Goal: Task Accomplishment & Management: Use online tool/utility

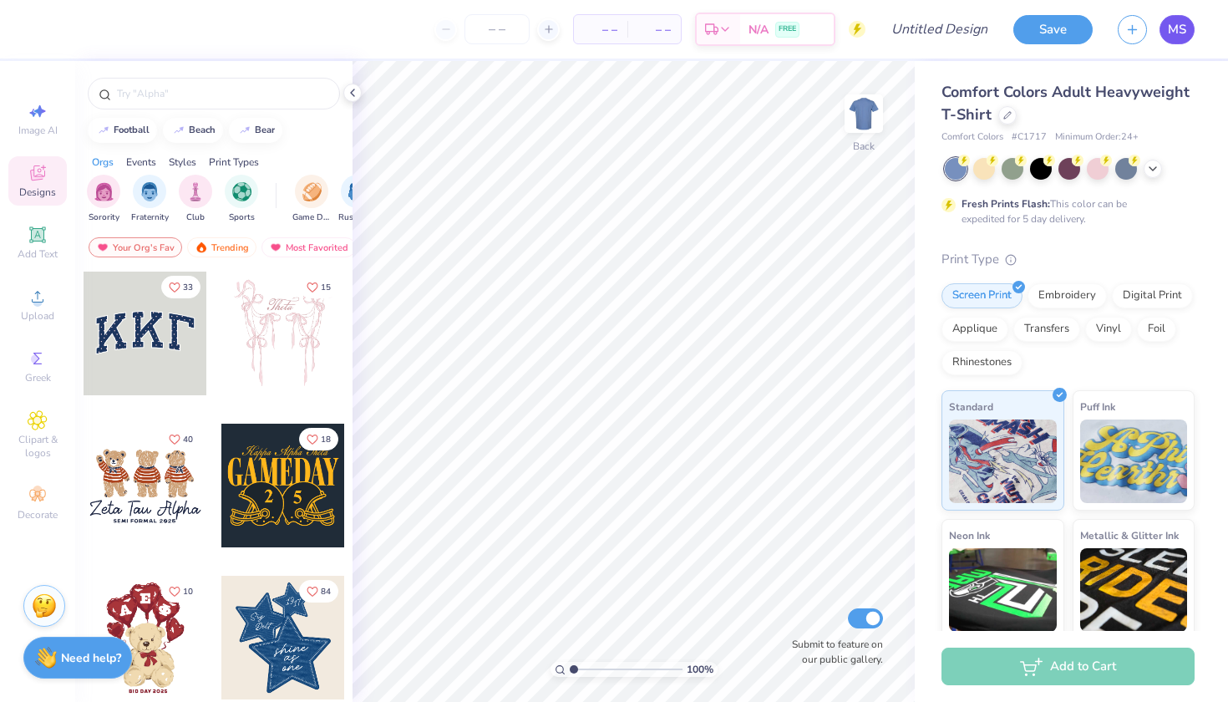
click at [1183, 20] on span "MS" at bounding box center [1177, 29] width 18 height 19
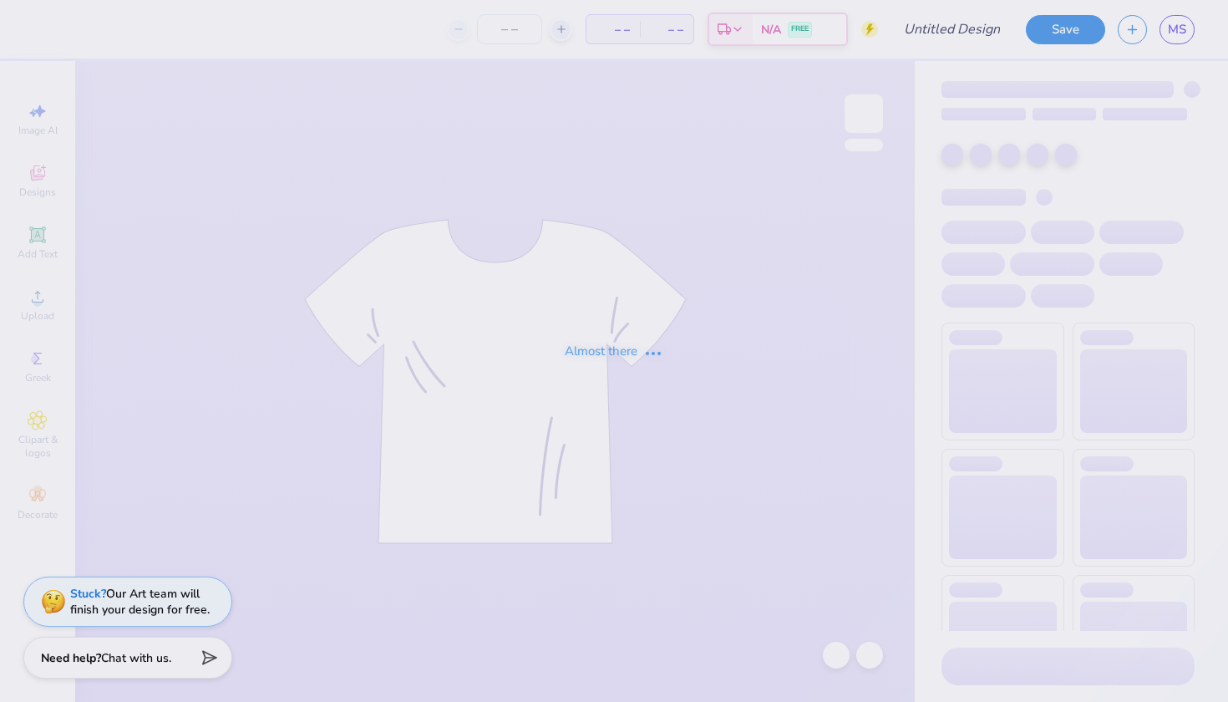
type input "beer pour"
type input "12"
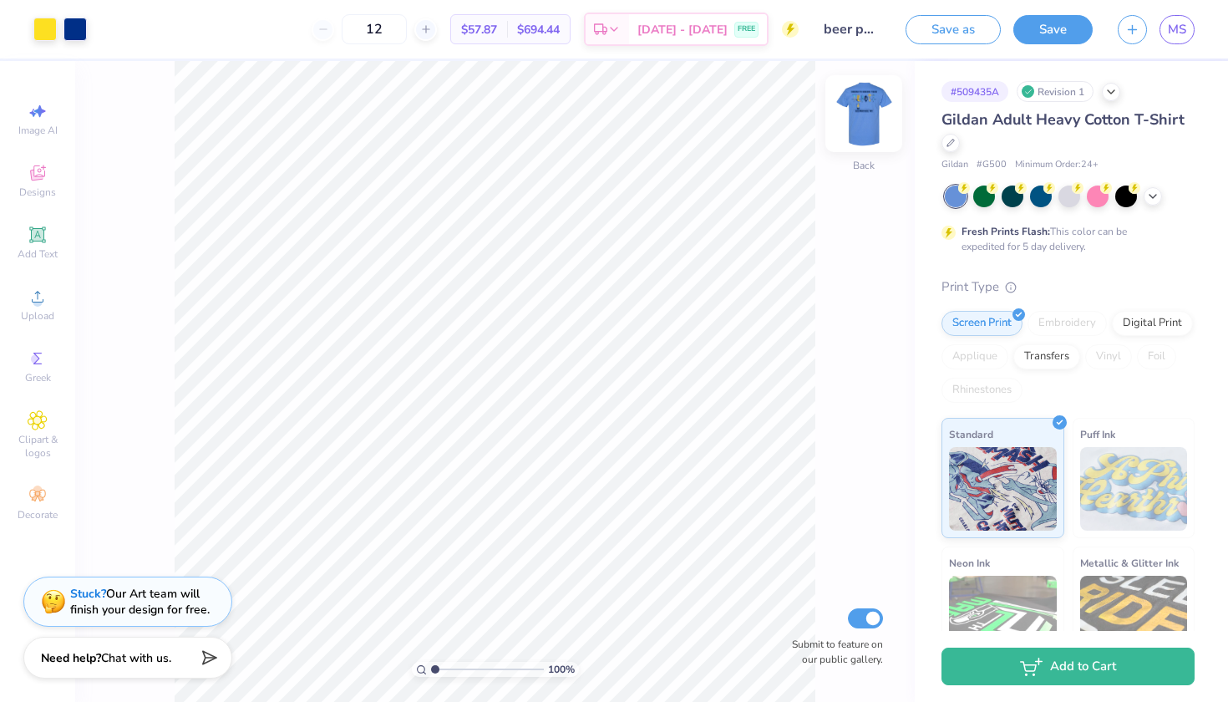
click at [876, 117] on img at bounding box center [864, 113] width 67 height 67
click at [953, 30] on button "Save as" at bounding box center [953, 27] width 95 height 29
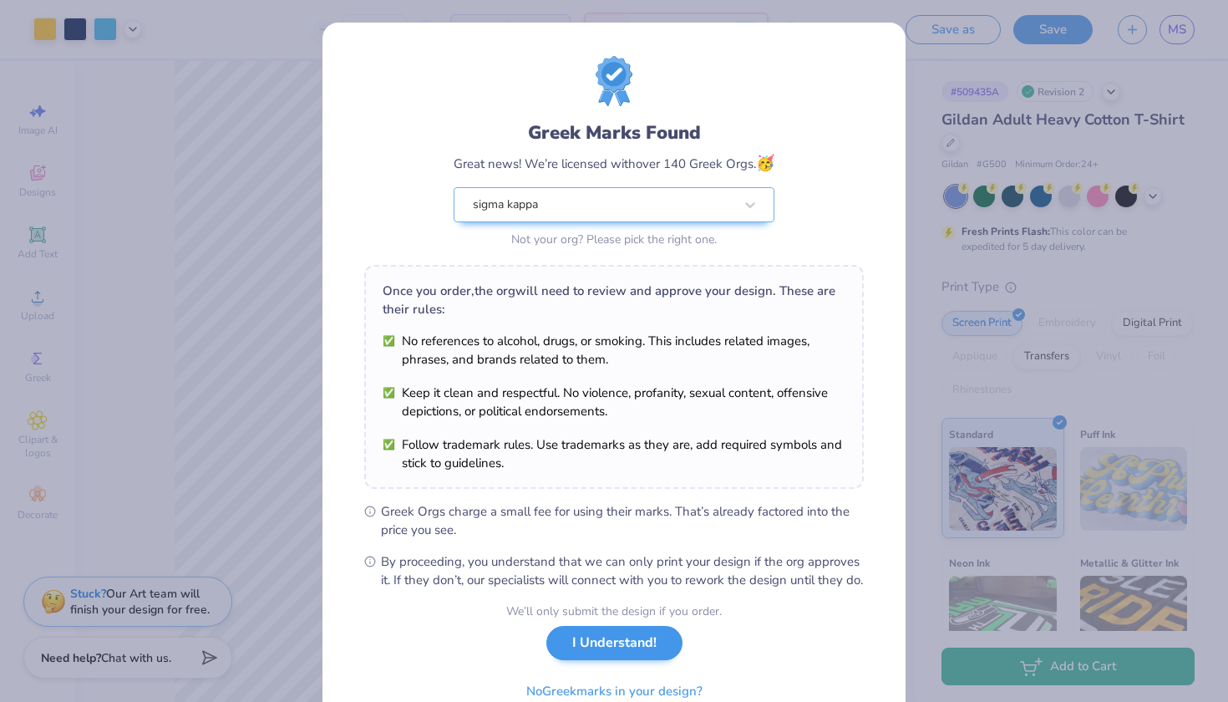
click at [633, 660] on button "I Understand!" at bounding box center [614, 643] width 136 height 34
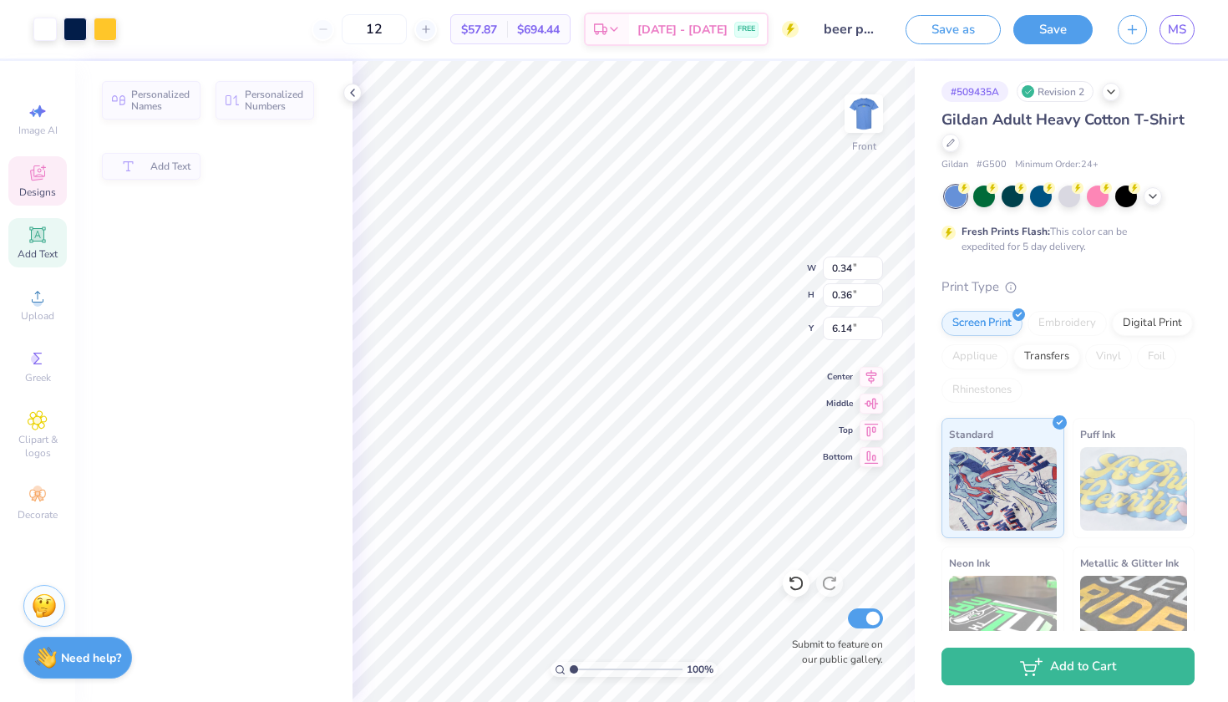
type input "0.34"
type input "0.36"
type input "6.14"
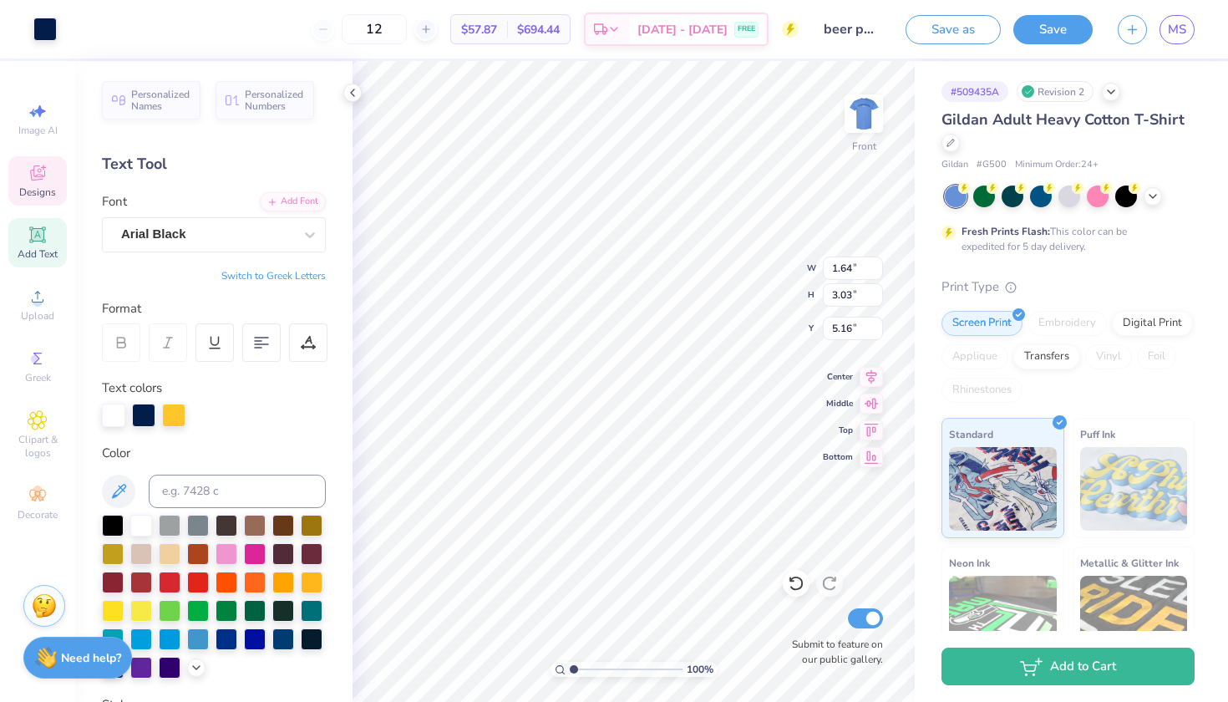
type input "11.45"
type input "7.66"
type input "4.39"
click at [799, 592] on div at bounding box center [796, 583] width 27 height 27
click at [47, 178] on icon at bounding box center [38, 173] width 20 height 20
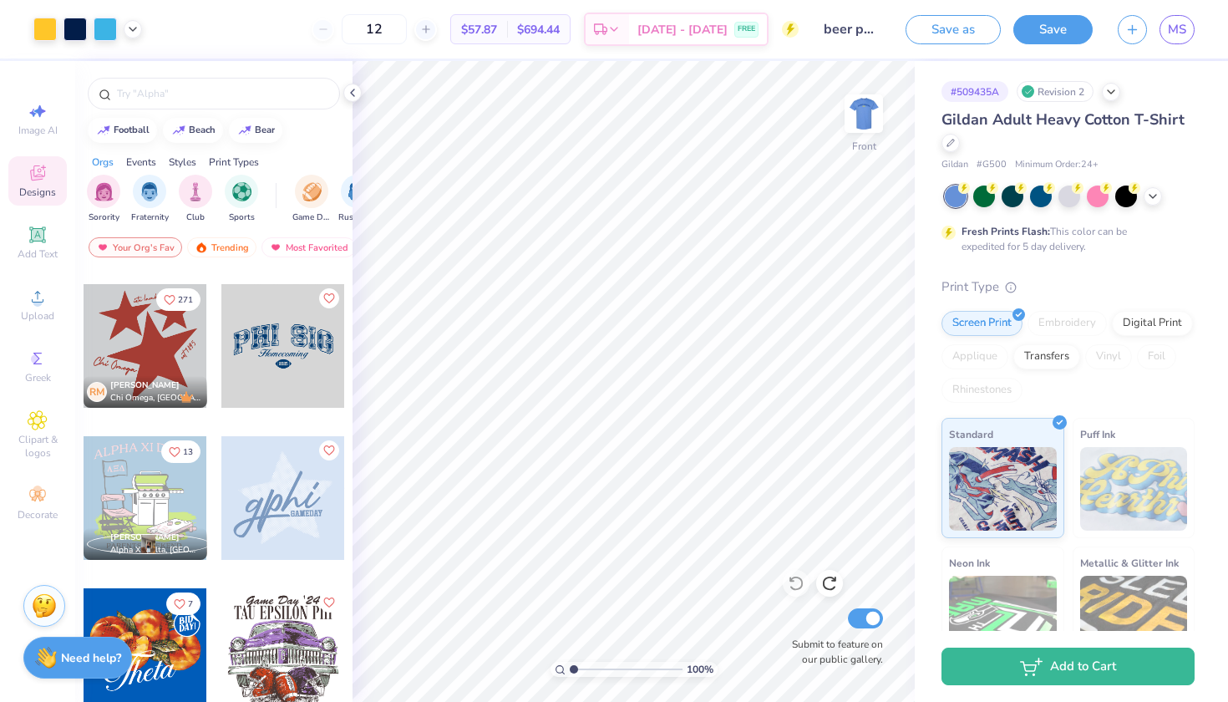
scroll to position [901, 0]
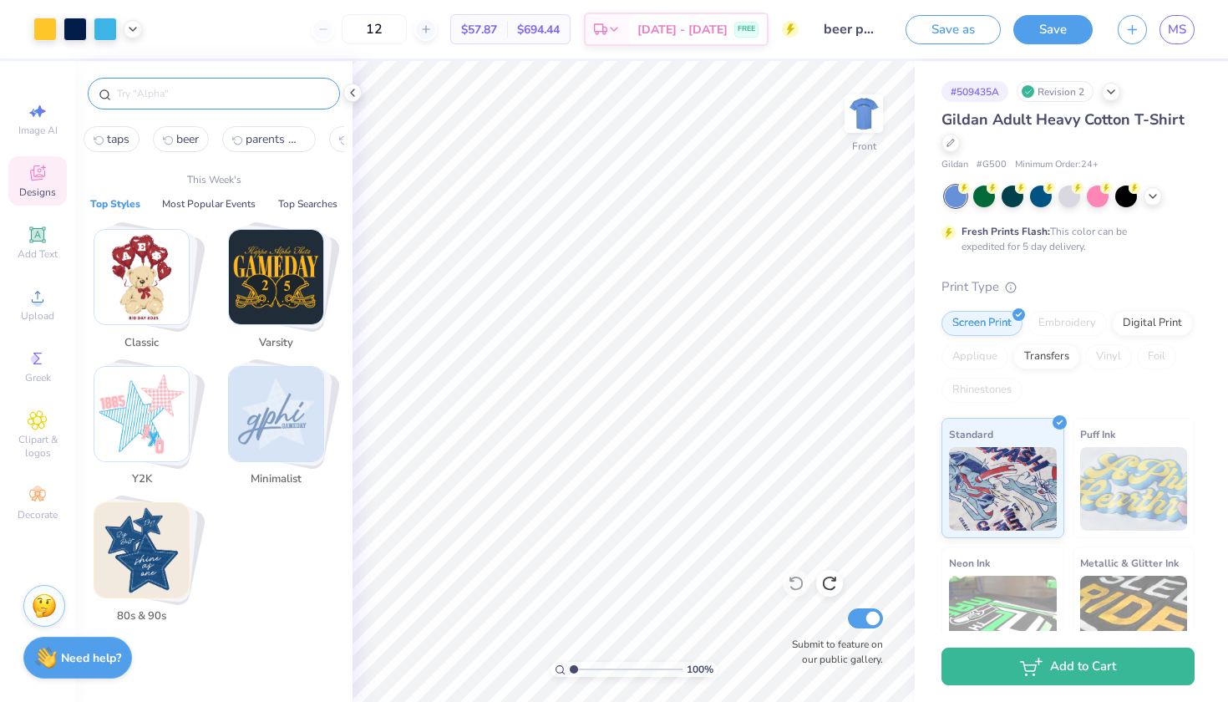
click at [191, 92] on input "text" at bounding box center [222, 93] width 214 height 17
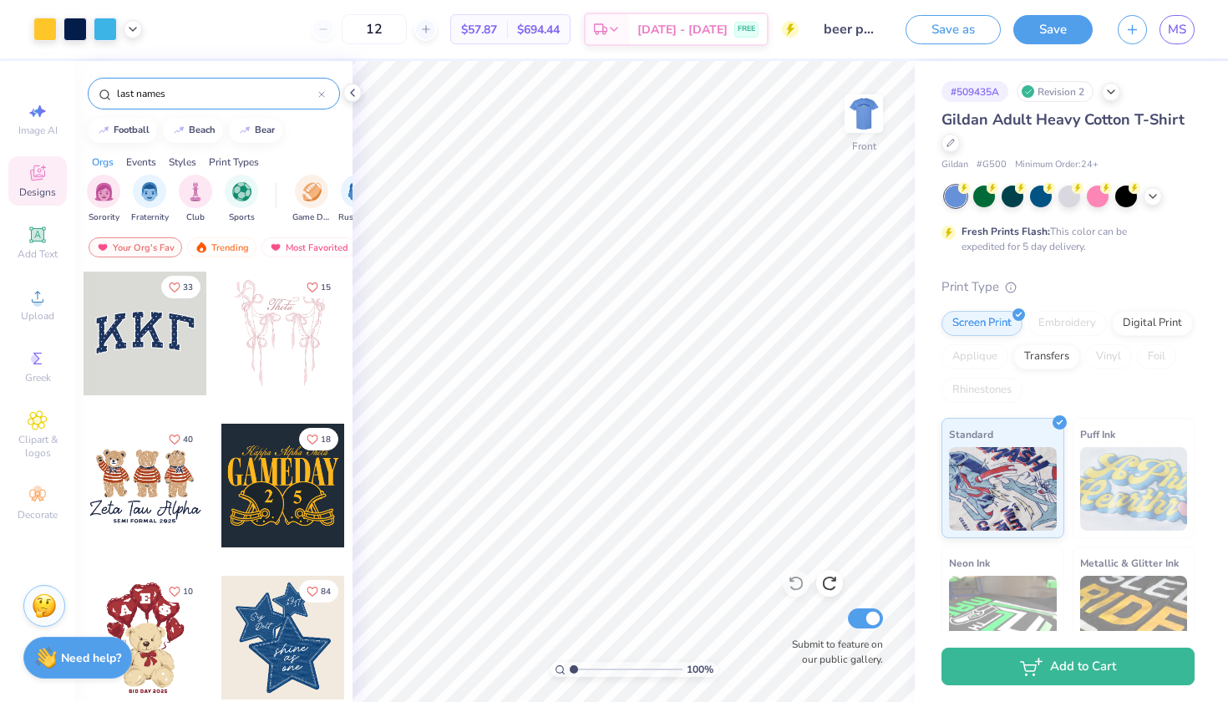
type input "last names"
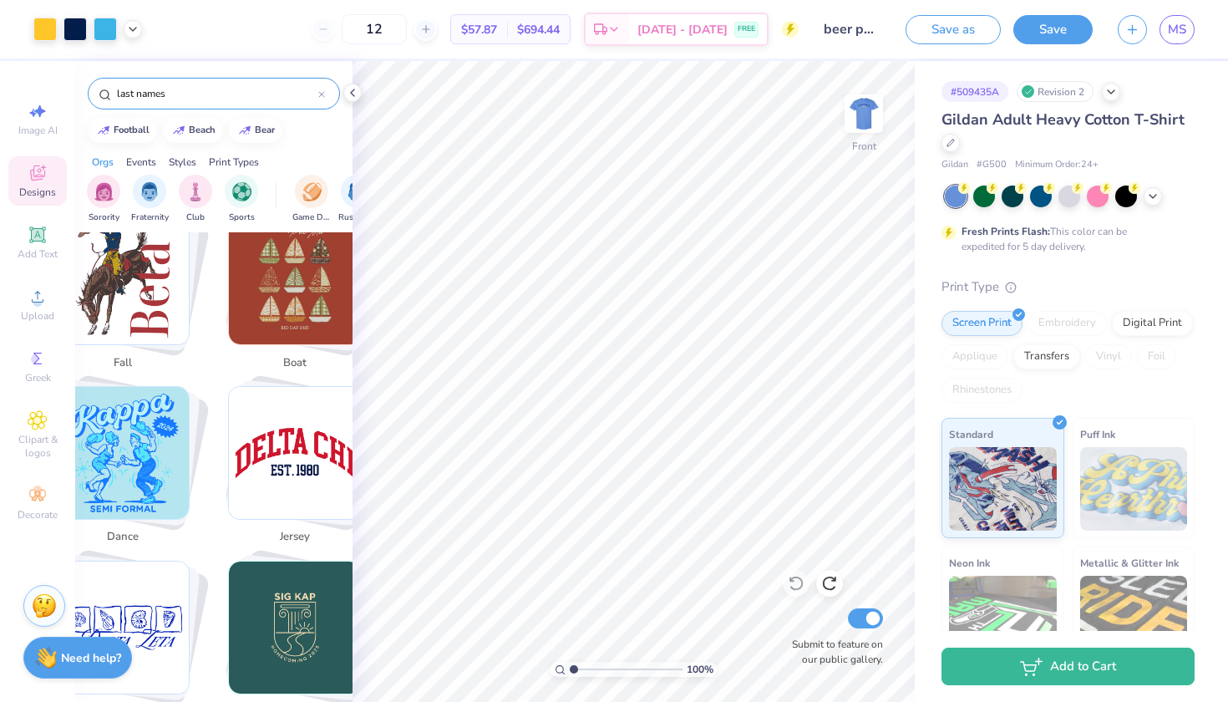
scroll to position [2426, 0]
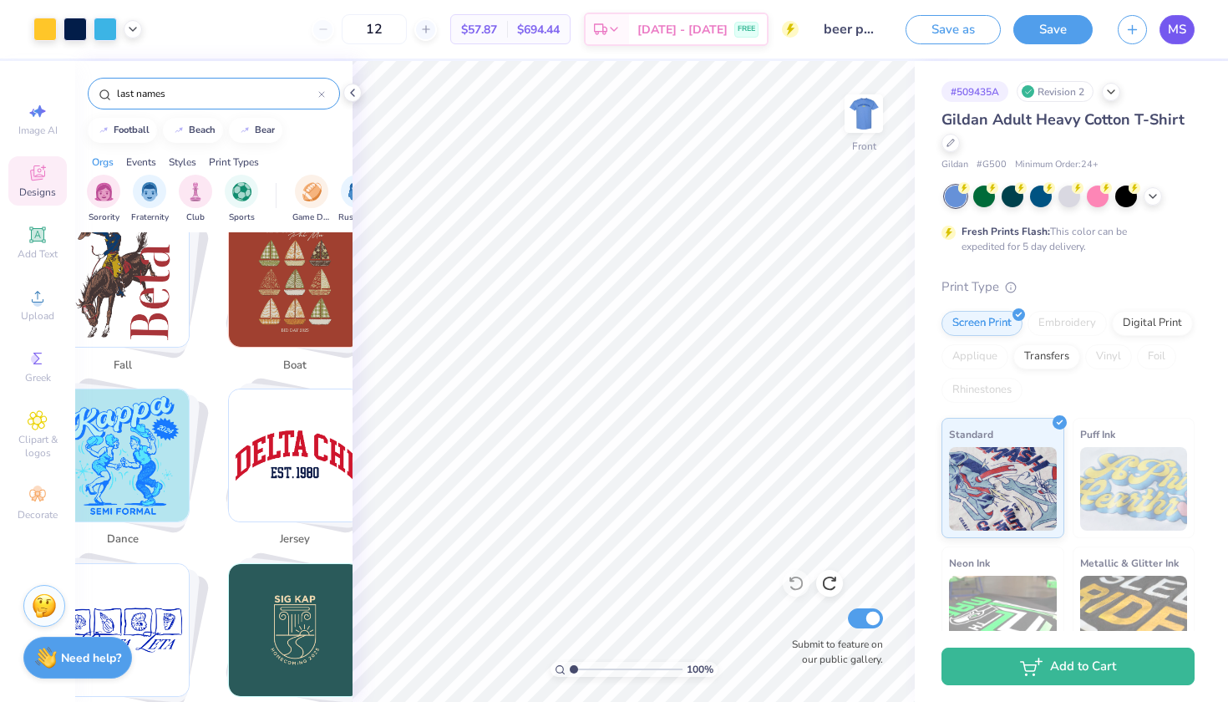
click at [1172, 36] on span "MS" at bounding box center [1177, 29] width 18 height 19
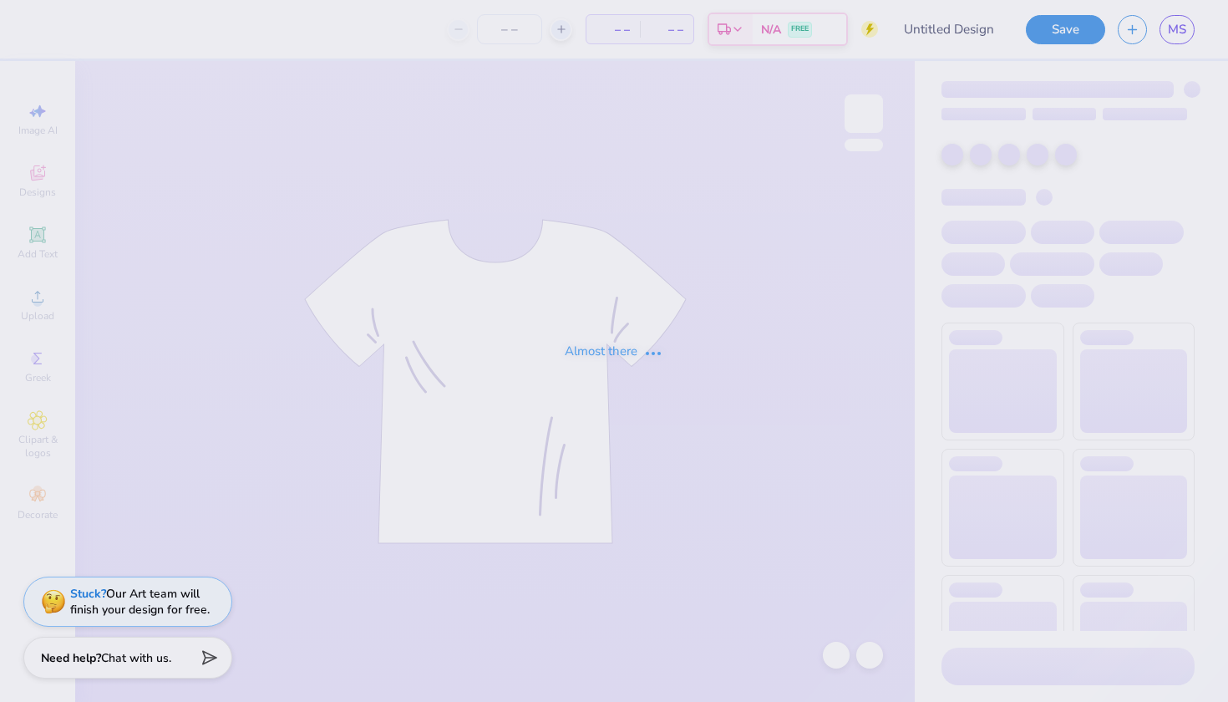
type input "beer senior yr"
type input "24"
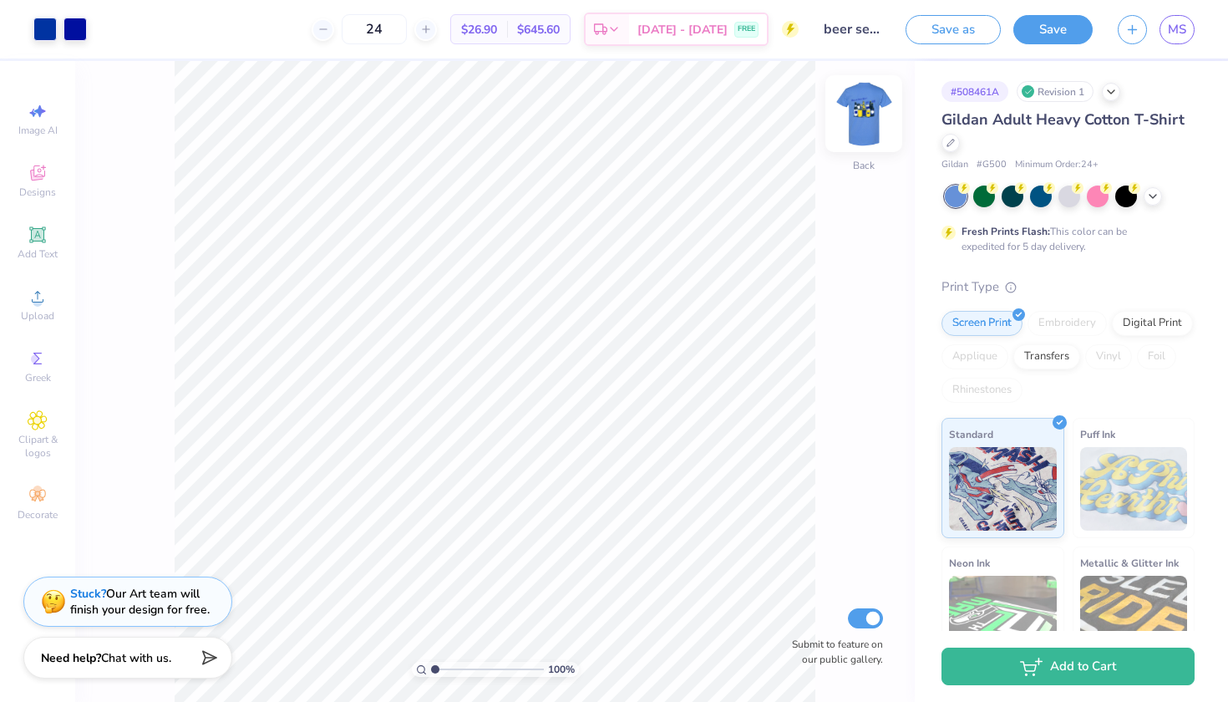
click at [877, 119] on img at bounding box center [864, 113] width 67 height 67
click at [866, 120] on img at bounding box center [864, 113] width 67 height 67
click at [852, 128] on img at bounding box center [864, 113] width 67 height 67
click at [1182, 28] on span "MS" at bounding box center [1177, 29] width 18 height 19
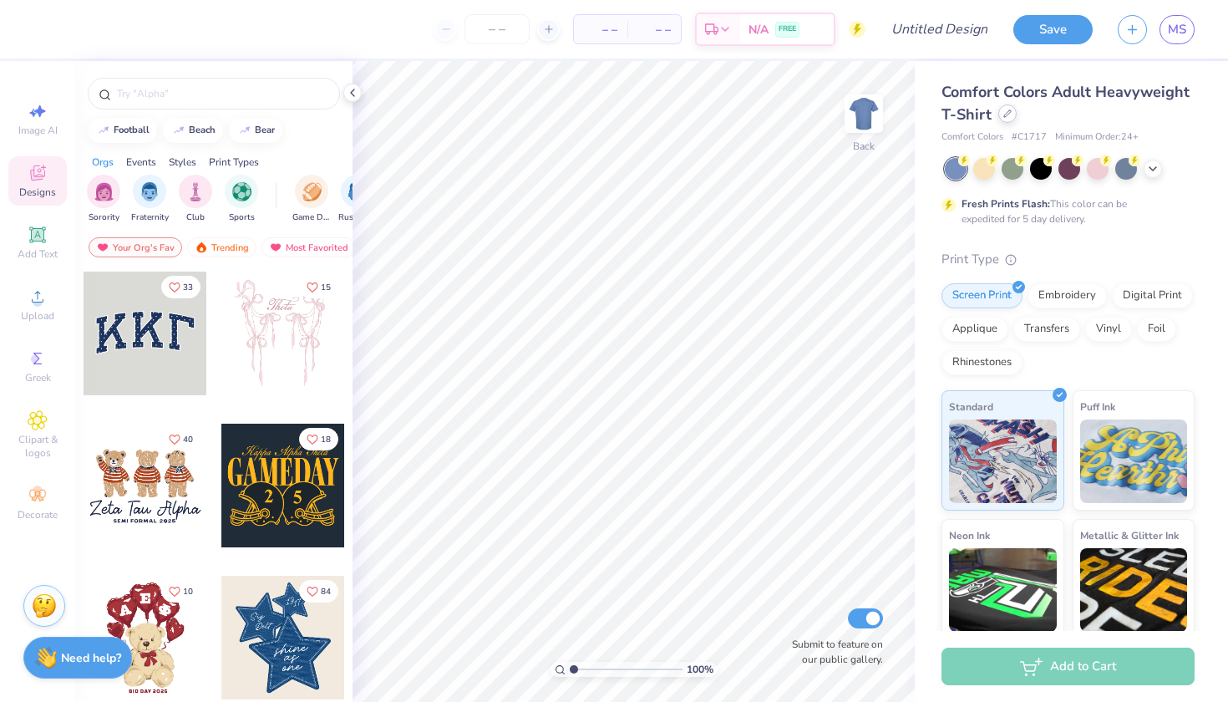
click at [1006, 115] on icon at bounding box center [1008, 113] width 8 height 8
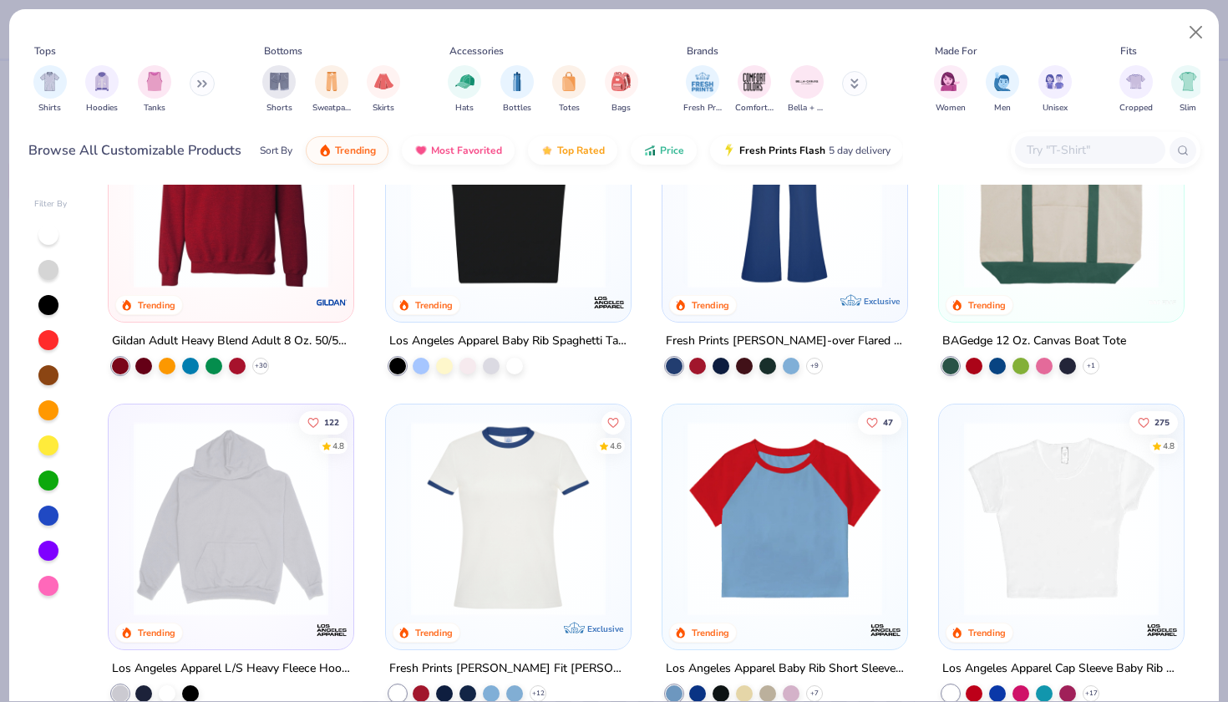
scroll to position [1042, 0]
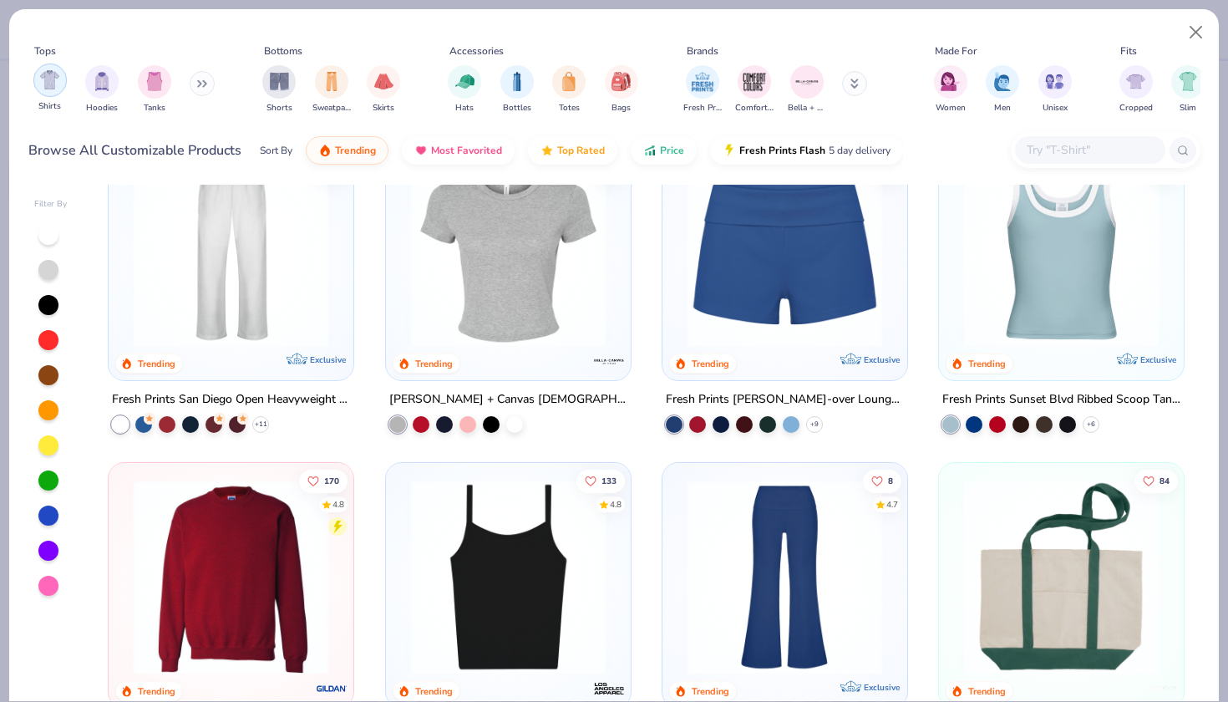
click at [56, 82] on img "filter for Shirts" at bounding box center [49, 79] width 19 height 19
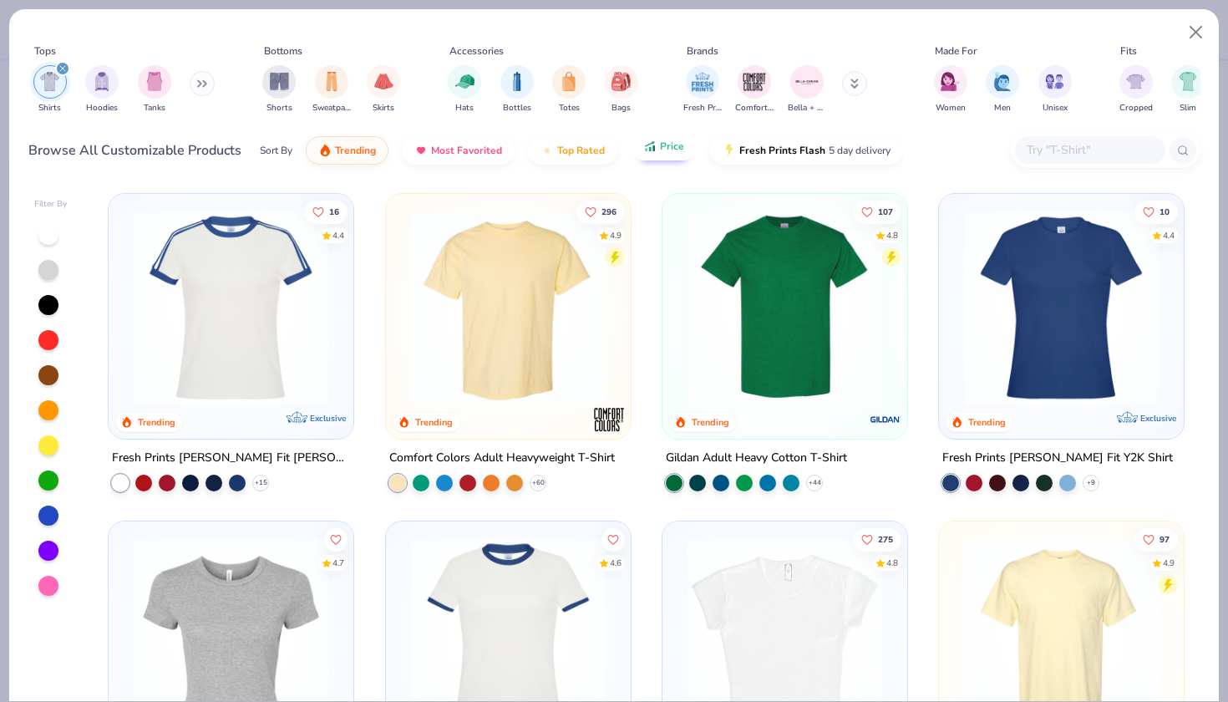
click at [674, 155] on button "Price" at bounding box center [664, 146] width 66 height 28
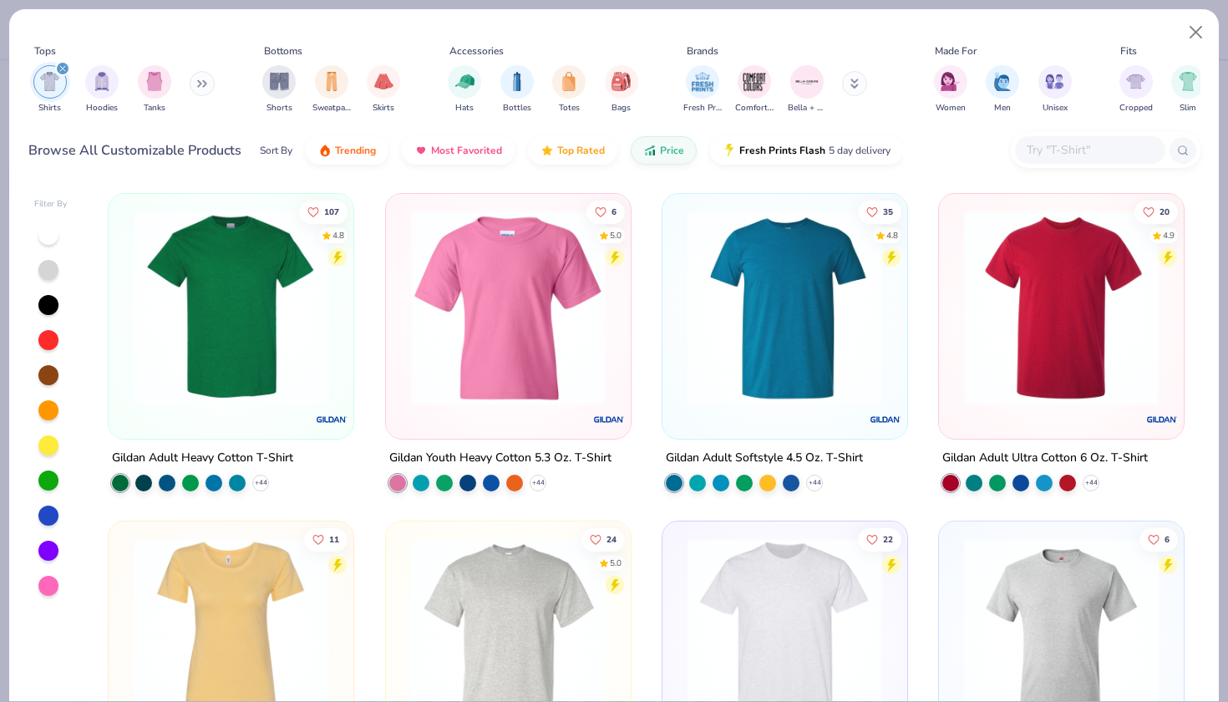
click at [263, 318] on img at bounding box center [230, 308] width 211 height 195
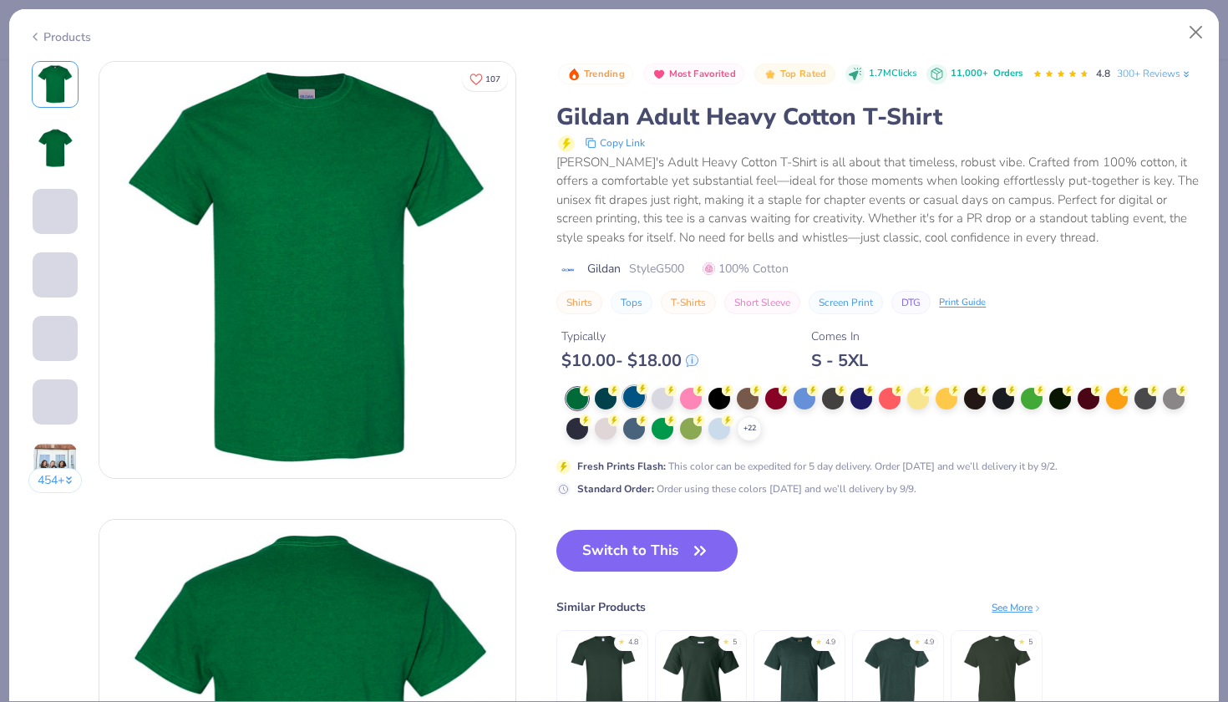
click at [633, 398] on div at bounding box center [634, 397] width 22 height 22
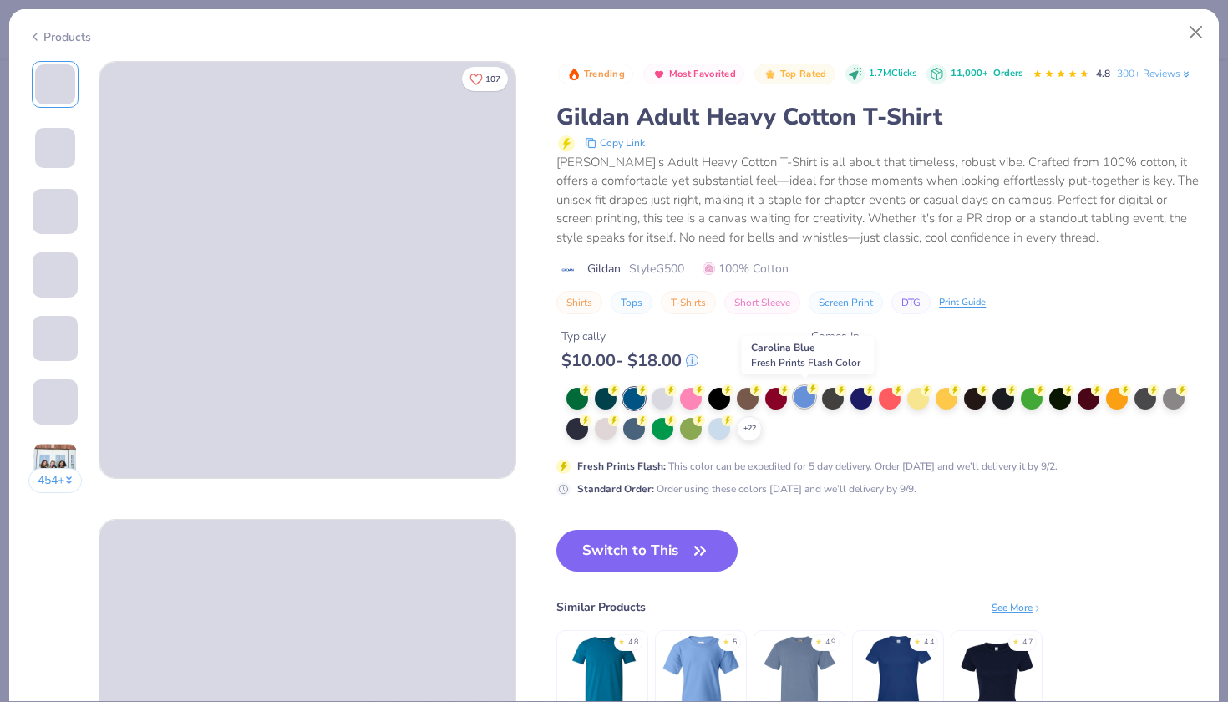
click at [809, 396] on div at bounding box center [805, 397] width 22 height 22
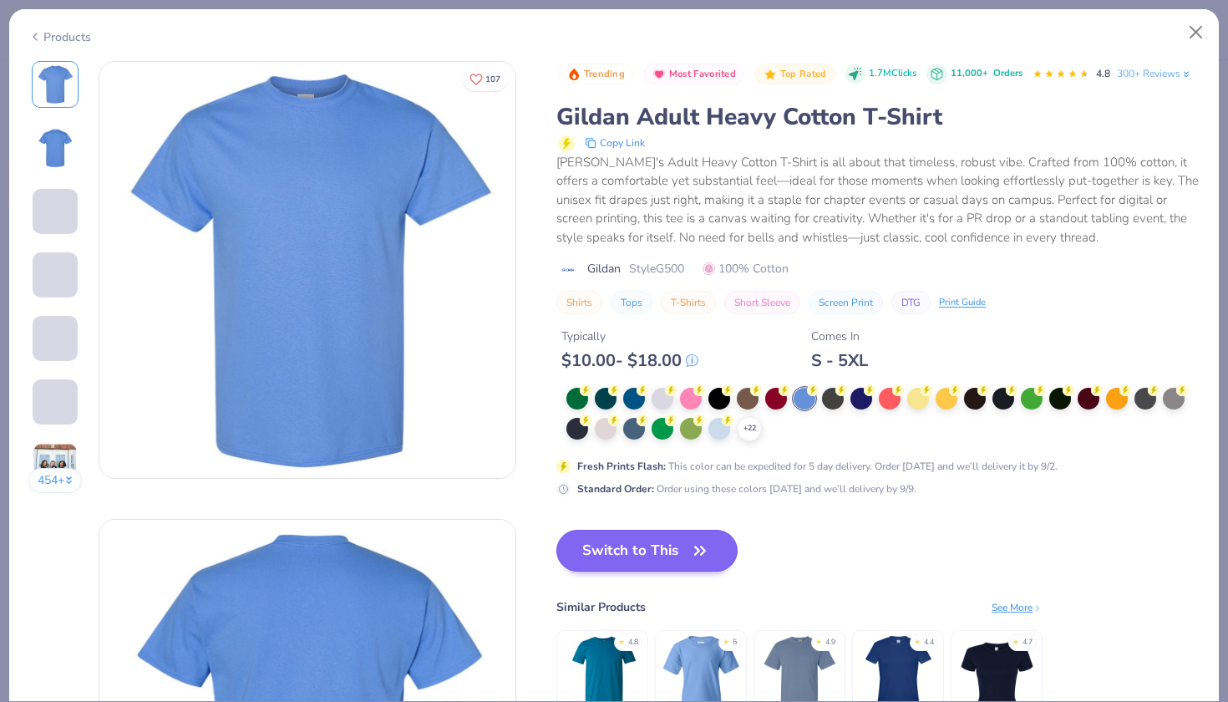
click at [674, 547] on button "Switch to This" at bounding box center [647, 551] width 181 height 42
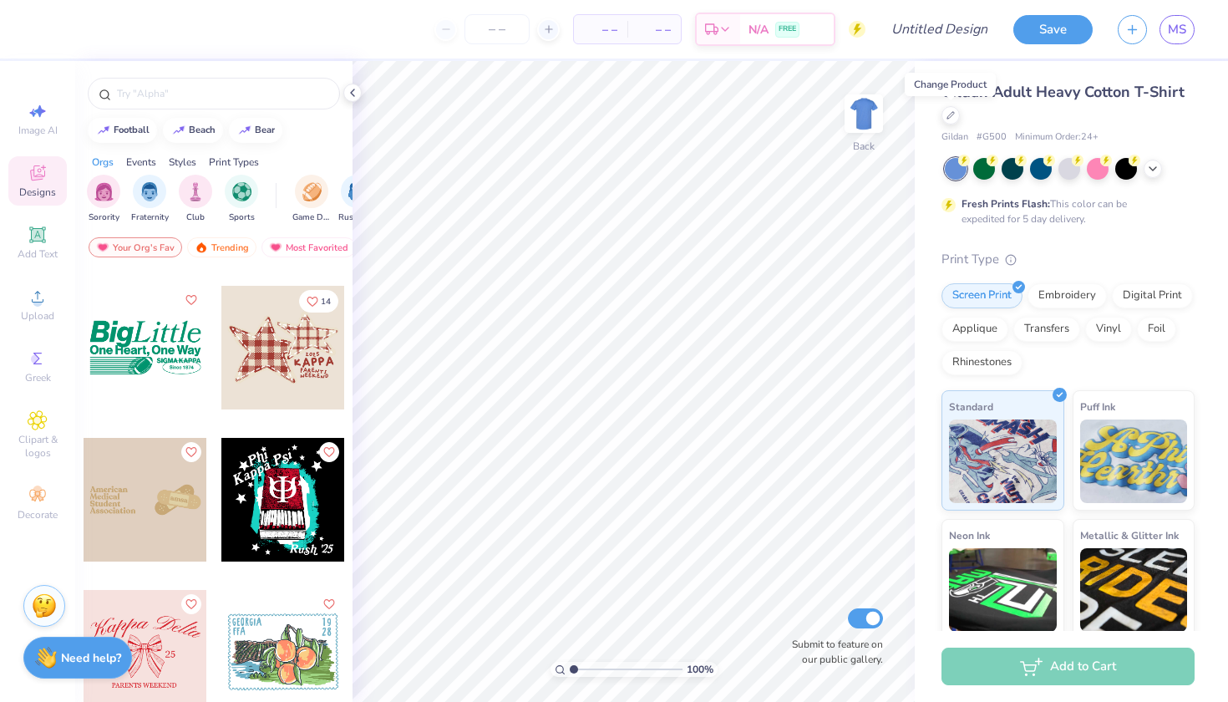
scroll to position [9911, 0]
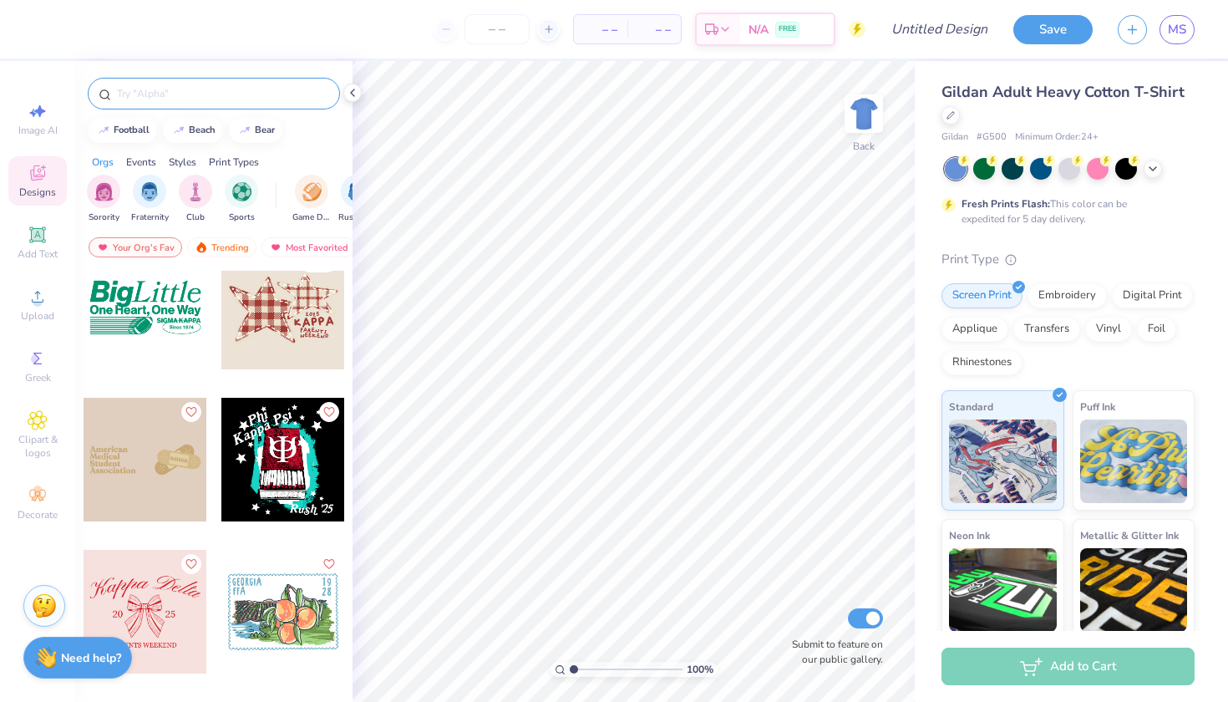
click at [168, 89] on input "text" at bounding box center [222, 93] width 214 height 17
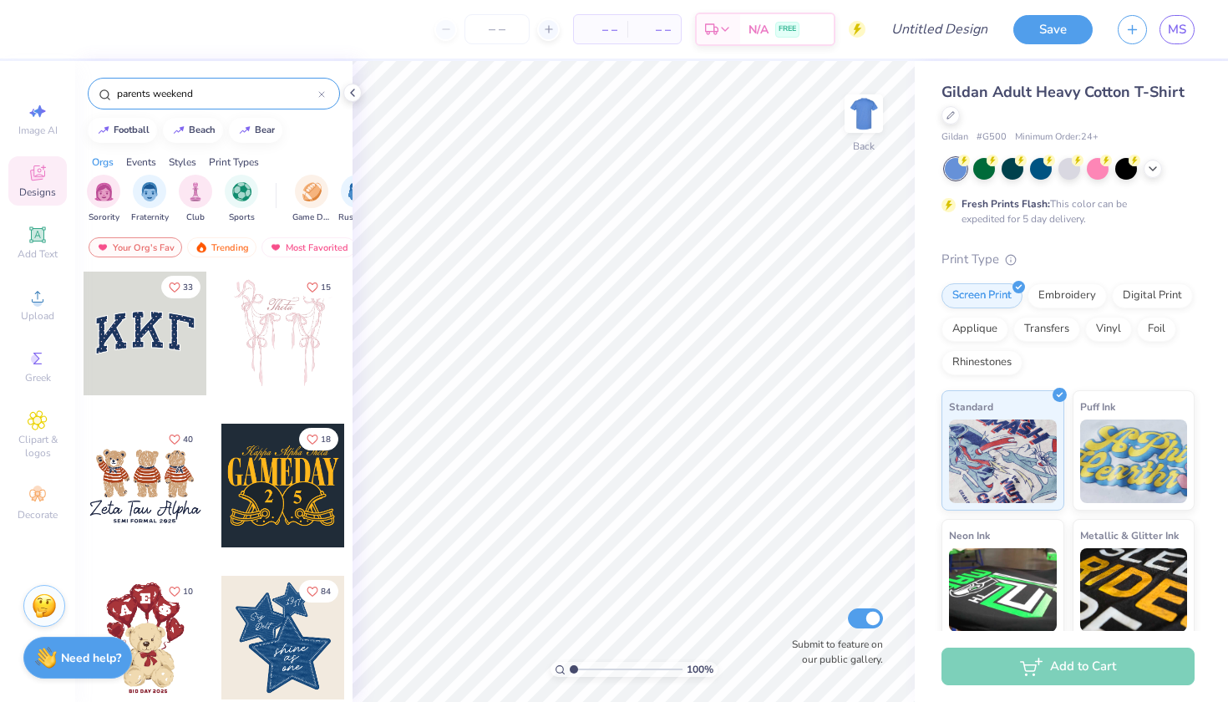
type input "parents weekend"
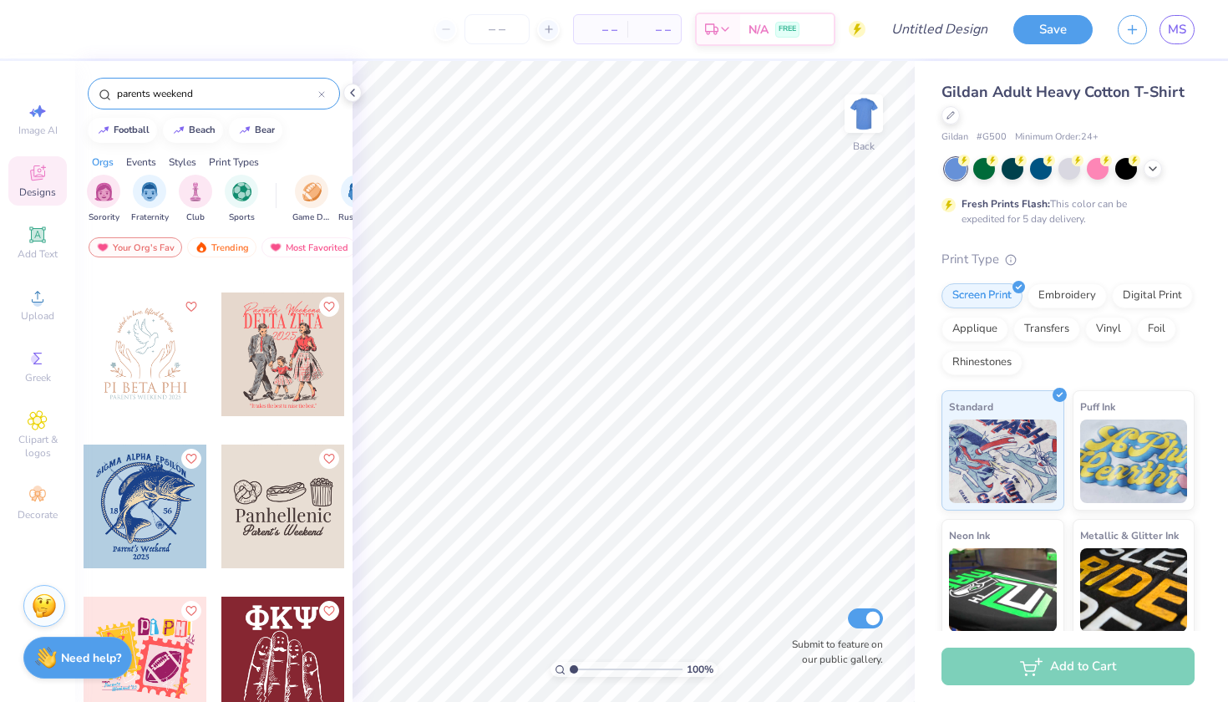
scroll to position [4852, 0]
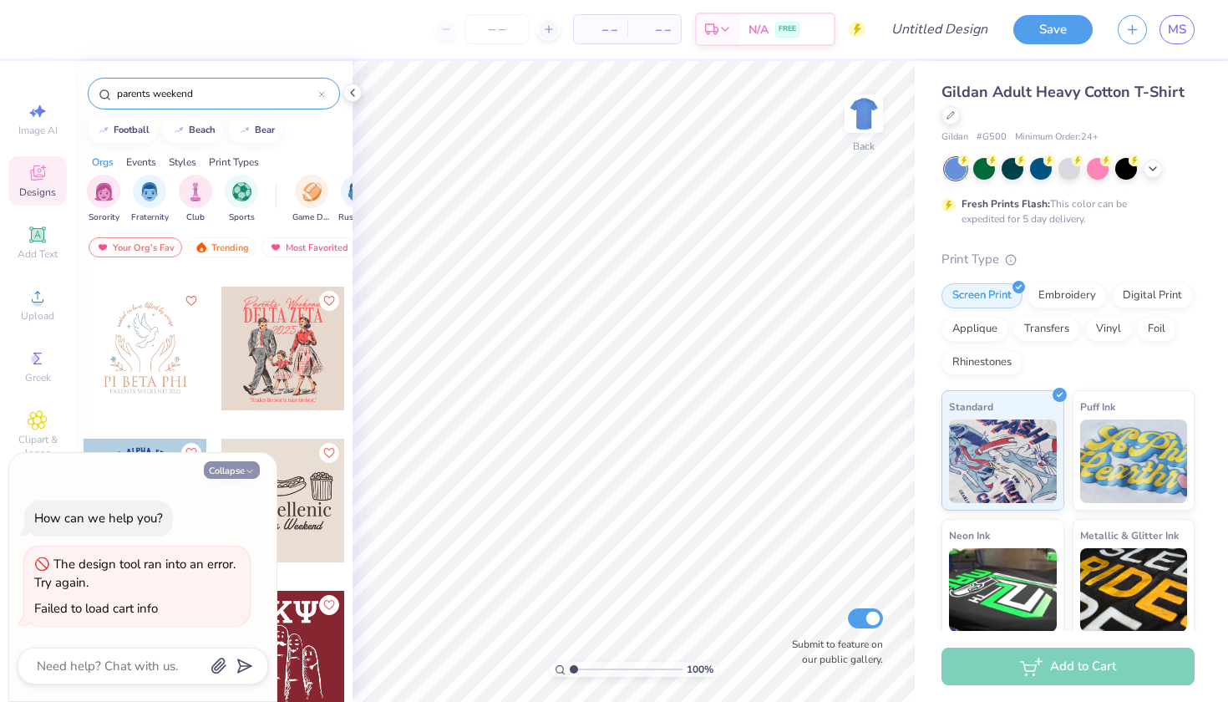
click at [247, 464] on button "Collapse" at bounding box center [232, 470] width 56 height 18
type textarea "x"
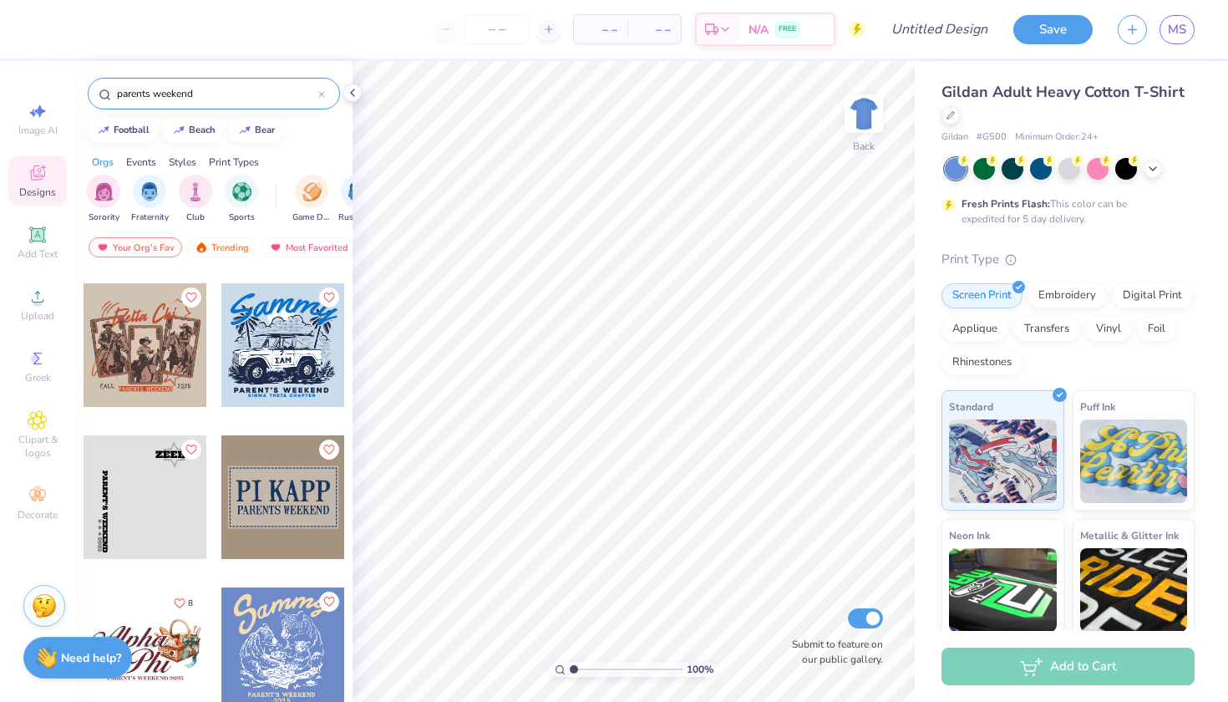
scroll to position [6988, 0]
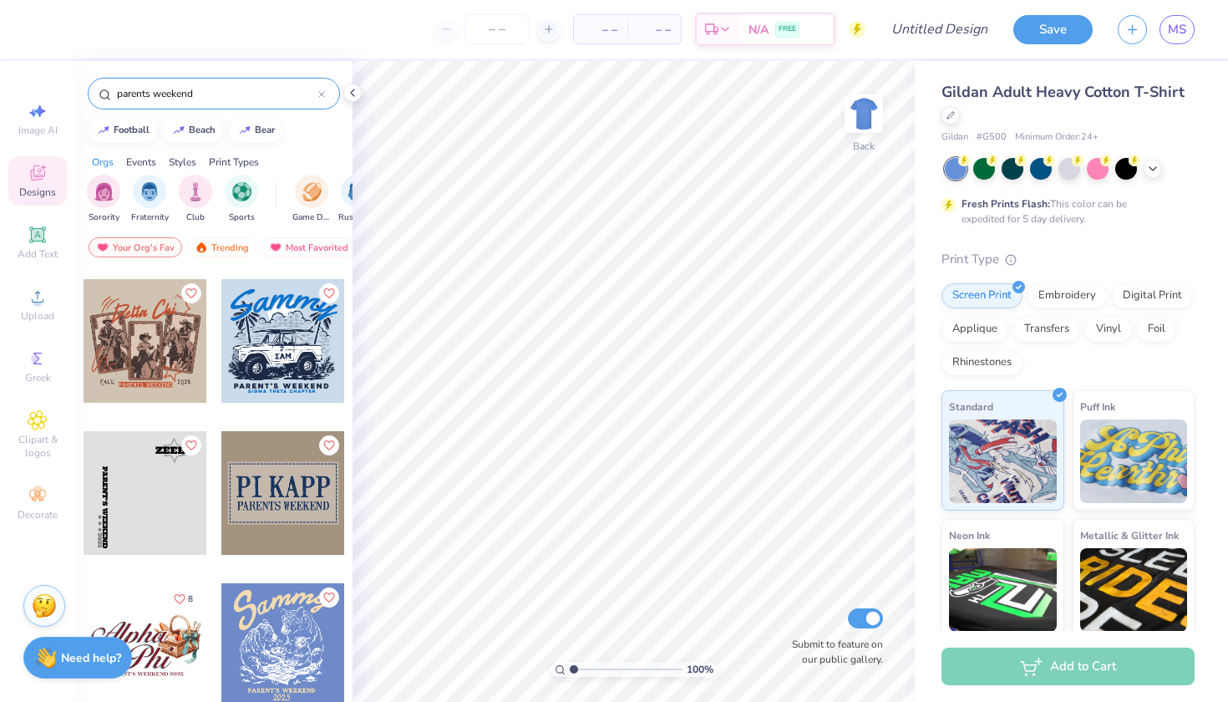
click at [288, 516] on div at bounding box center [283, 493] width 124 height 124
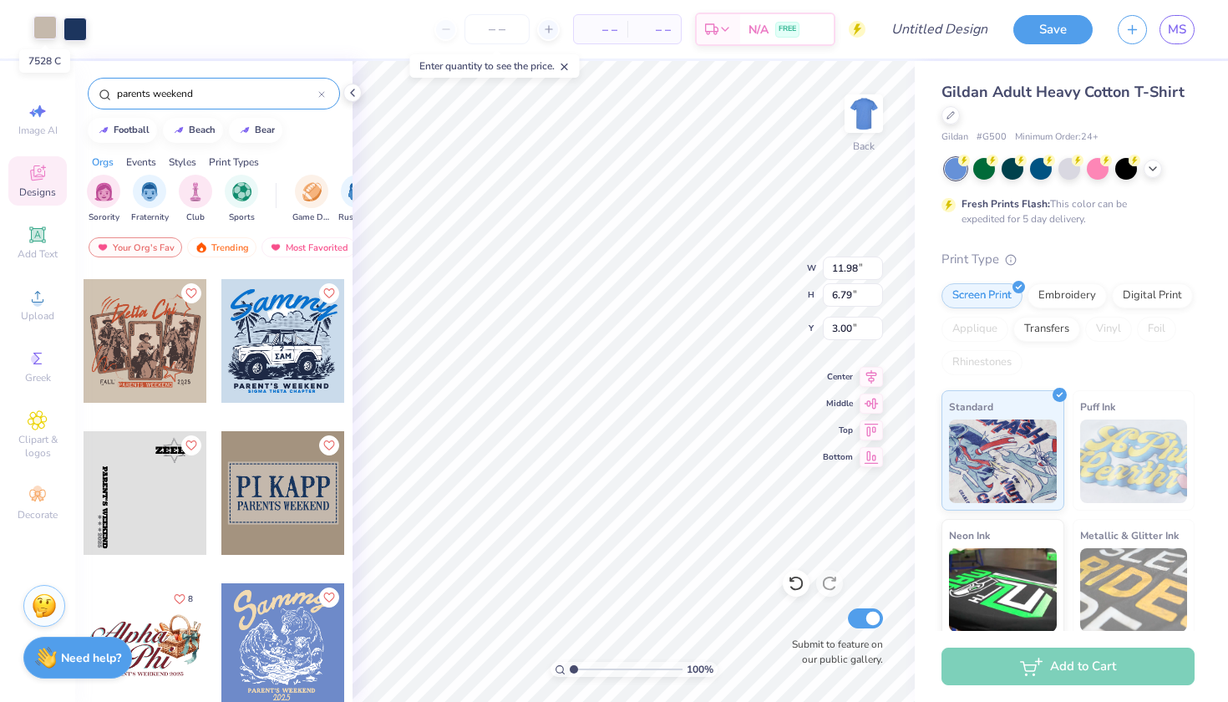
click at [33, 31] on div at bounding box center [44, 27] width 23 height 23
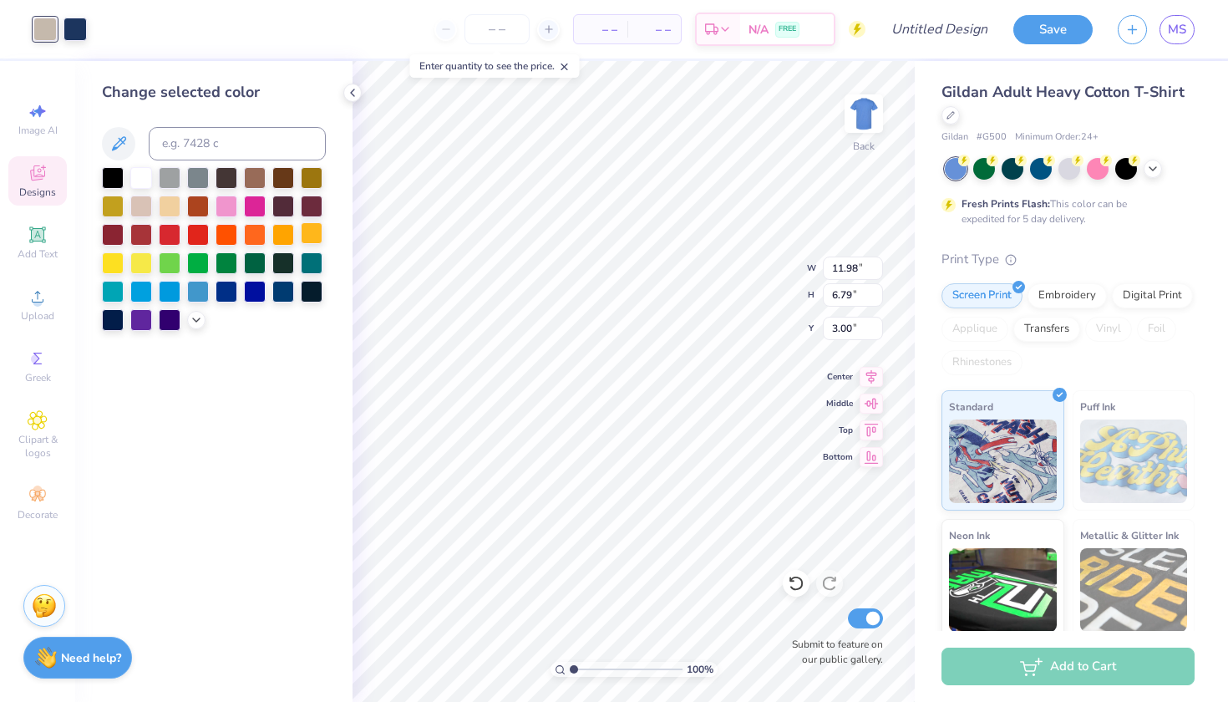
click at [314, 241] on div at bounding box center [312, 233] width 22 height 22
click at [113, 261] on div at bounding box center [113, 262] width 22 height 22
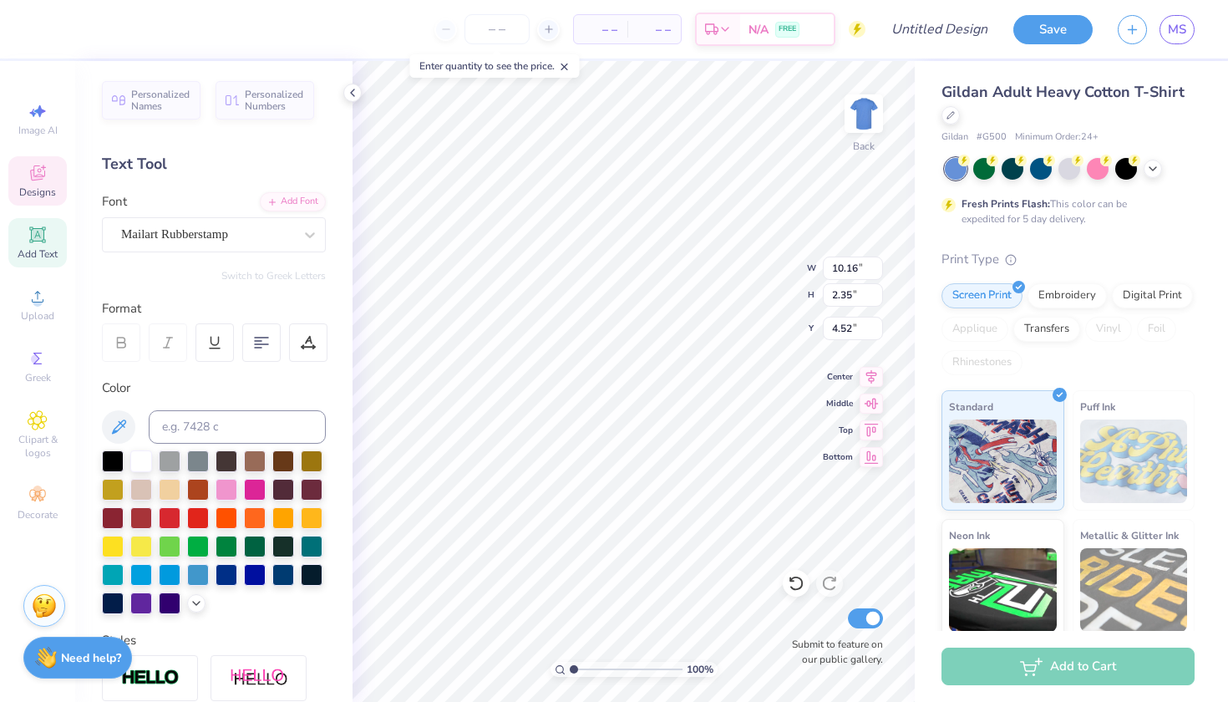
type textarea "P"
type textarea "Parents Weekend"
type input "10.15"
click at [877, 271] on input "10.15" at bounding box center [853, 268] width 60 height 23
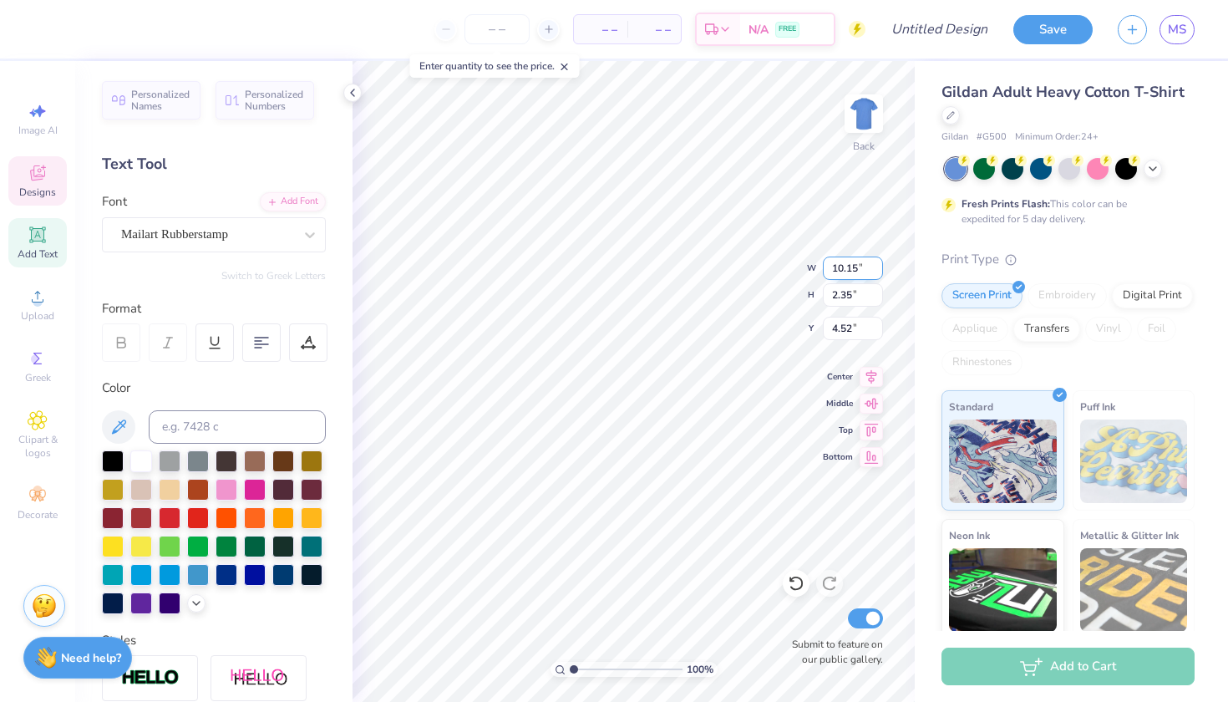
type input "1.83"
type input "5.02"
click at [877, 271] on input "10.14" at bounding box center [853, 268] width 60 height 23
click at [877, 271] on input "10.13" at bounding box center [853, 268] width 60 height 23
click at [877, 271] on input "10.12" at bounding box center [853, 268] width 60 height 23
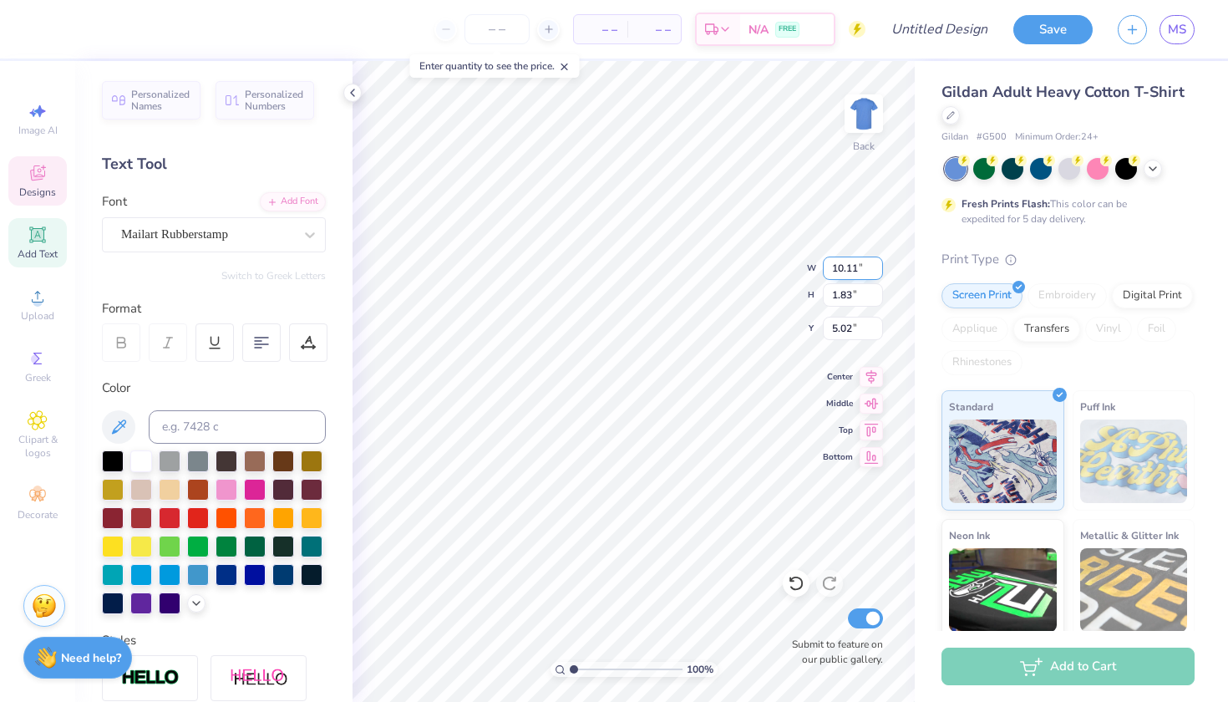
click at [877, 271] on input "10.11" at bounding box center [853, 268] width 60 height 23
click at [877, 271] on input "10.1" at bounding box center [853, 268] width 60 height 23
click at [877, 271] on input "10.09" at bounding box center [853, 268] width 60 height 23
click at [877, 271] on input "10.08" at bounding box center [853, 268] width 60 height 23
click at [877, 271] on input "10.07" at bounding box center [853, 268] width 60 height 23
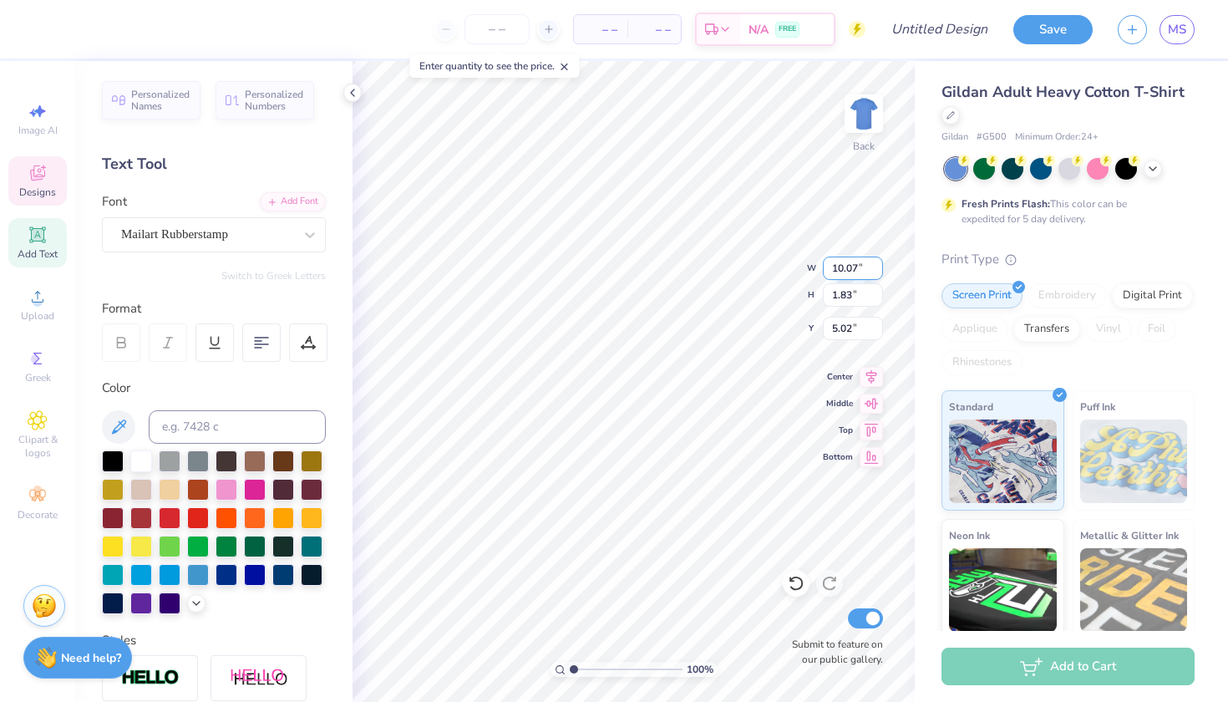
type input "10.06"
click at [877, 271] on input "10.06" at bounding box center [853, 268] width 60 height 23
type input "1.82"
click at [879, 297] on input "1.82" at bounding box center [853, 294] width 60 height 23
type input "5.33"
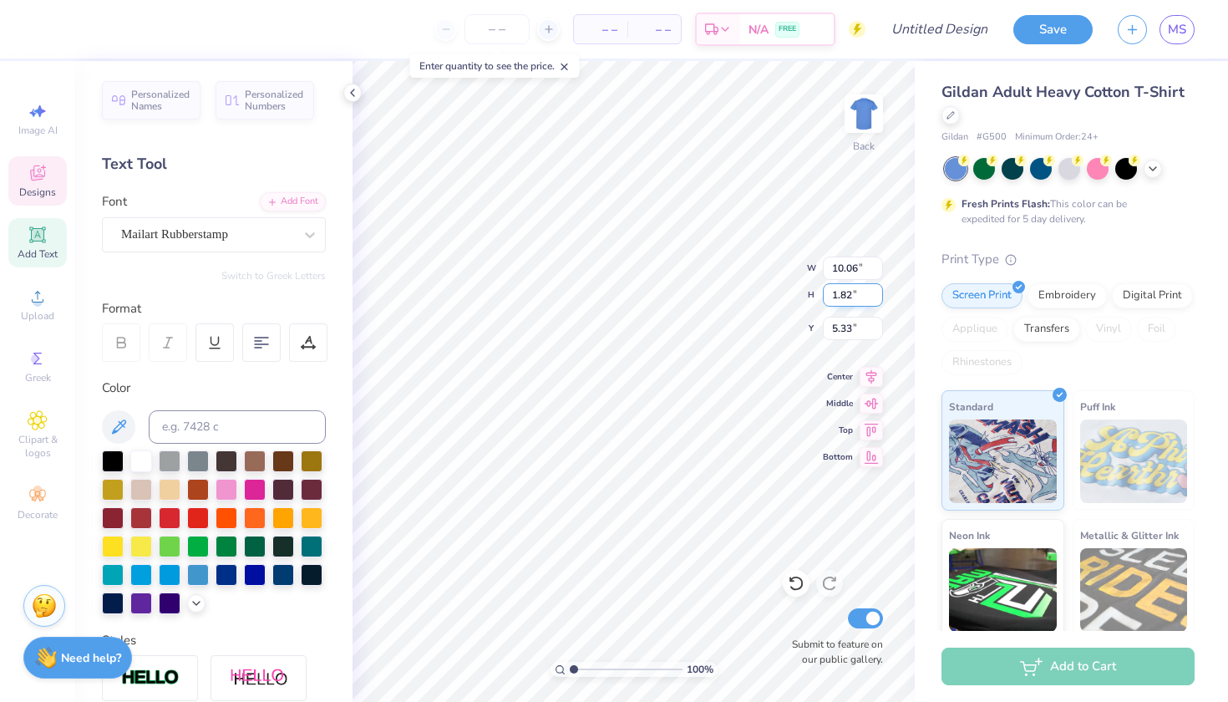
type input "1.81"
click at [879, 297] on input "1.81" at bounding box center [853, 294] width 60 height 23
type input "10.07"
type input "5.04"
click at [877, 265] on input "10.07" at bounding box center [853, 268] width 60 height 23
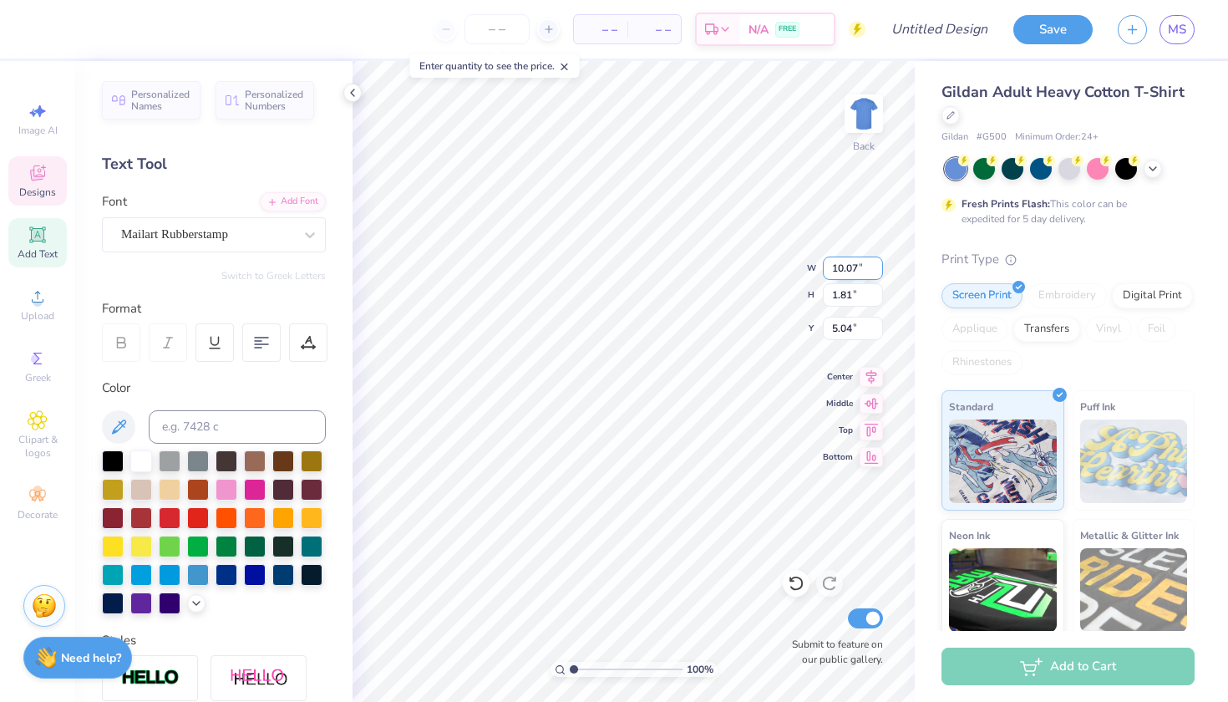
click at [877, 275] on input "10.07" at bounding box center [853, 268] width 60 height 23
click at [877, 271] on input "10.06" at bounding box center [853, 268] width 60 height 23
click at [877, 273] on input "10.05" at bounding box center [853, 268] width 60 height 23
click at [877, 273] on input "10.04" at bounding box center [853, 268] width 60 height 23
click at [876, 272] on input "10.03" at bounding box center [853, 268] width 60 height 23
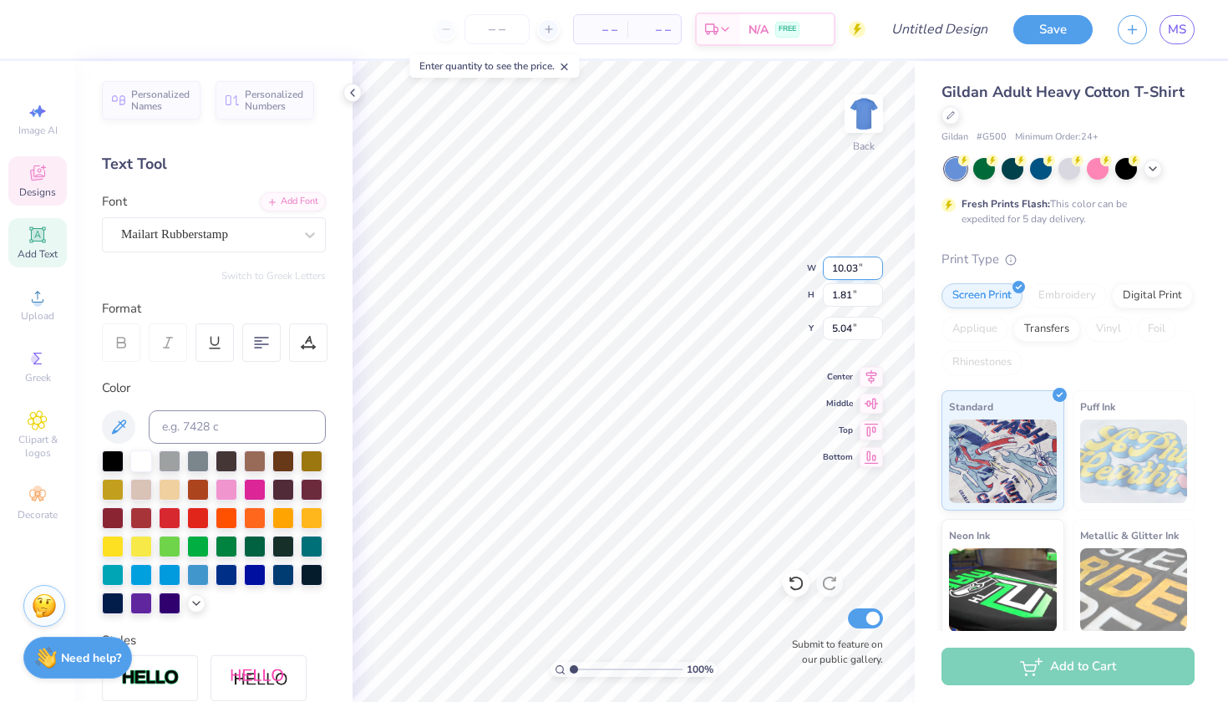
type input "10.02"
click at [876, 272] on input "10.02" at bounding box center [853, 268] width 60 height 23
type input "1.23"
type input "5.33"
type input "11.98"
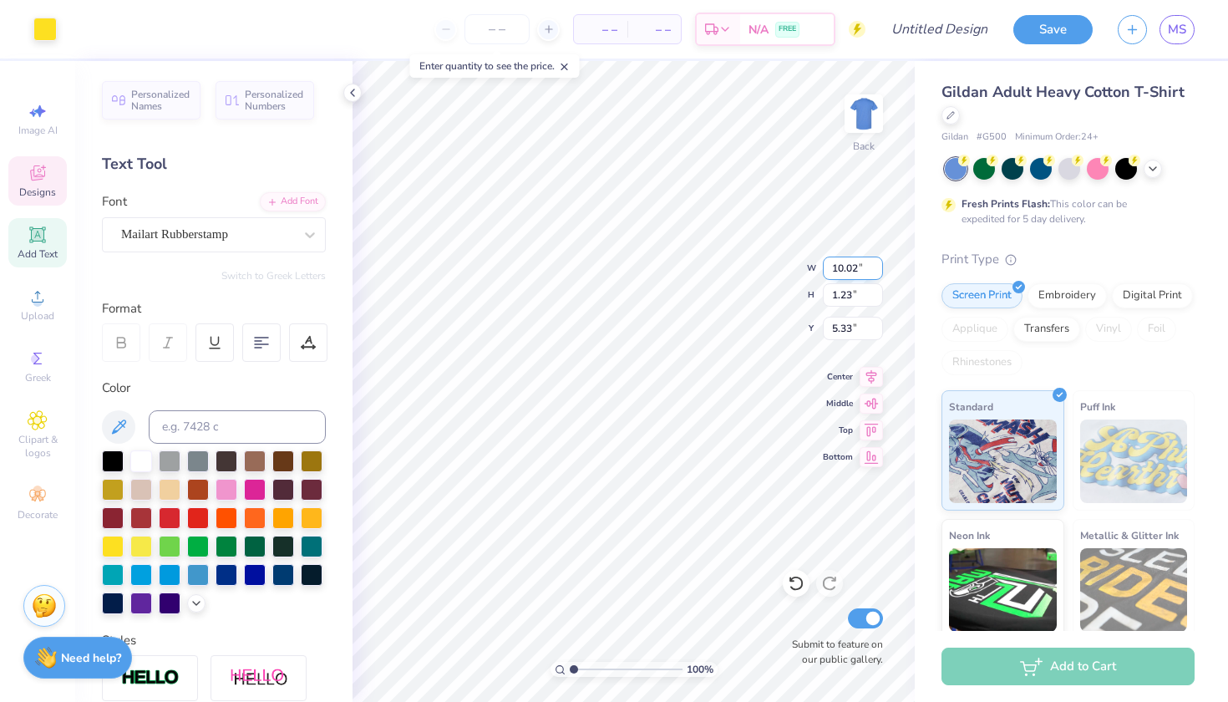
type input "6.79"
type input "3.00"
type input "9.95"
type input "1.01"
type input "7.27"
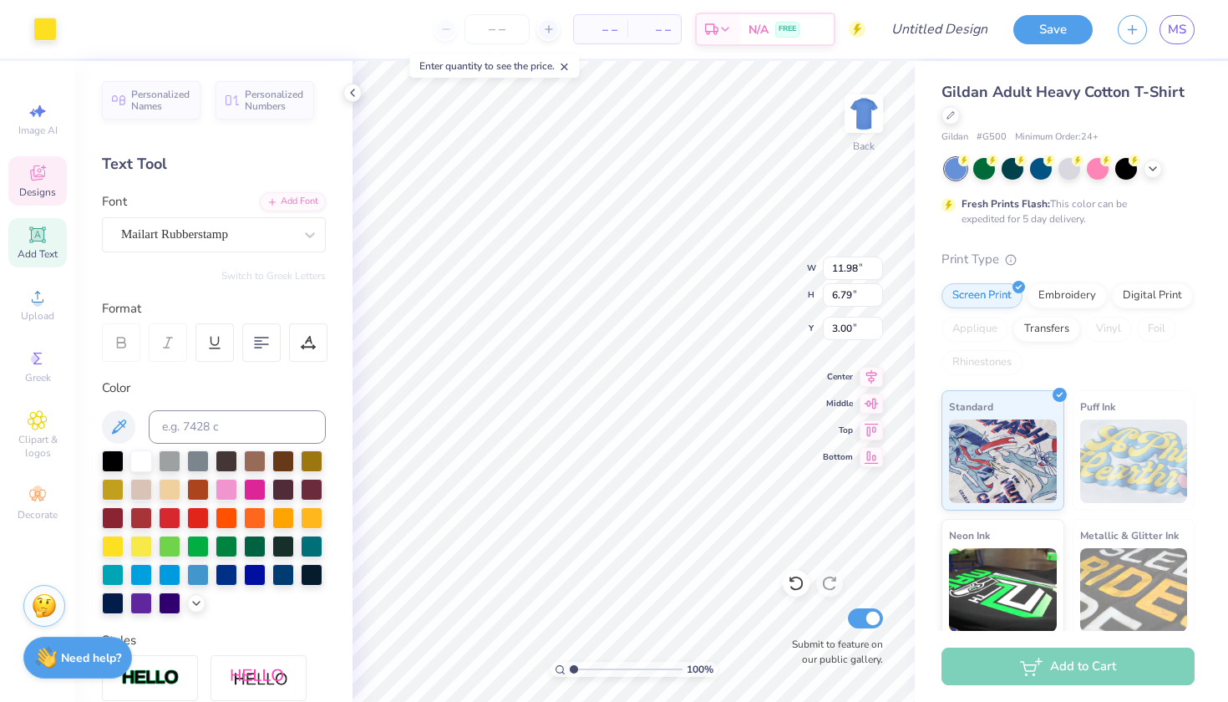
type input "8.48"
type input "4.80"
type input "4.99"
type input "11.61"
type input "6.42"
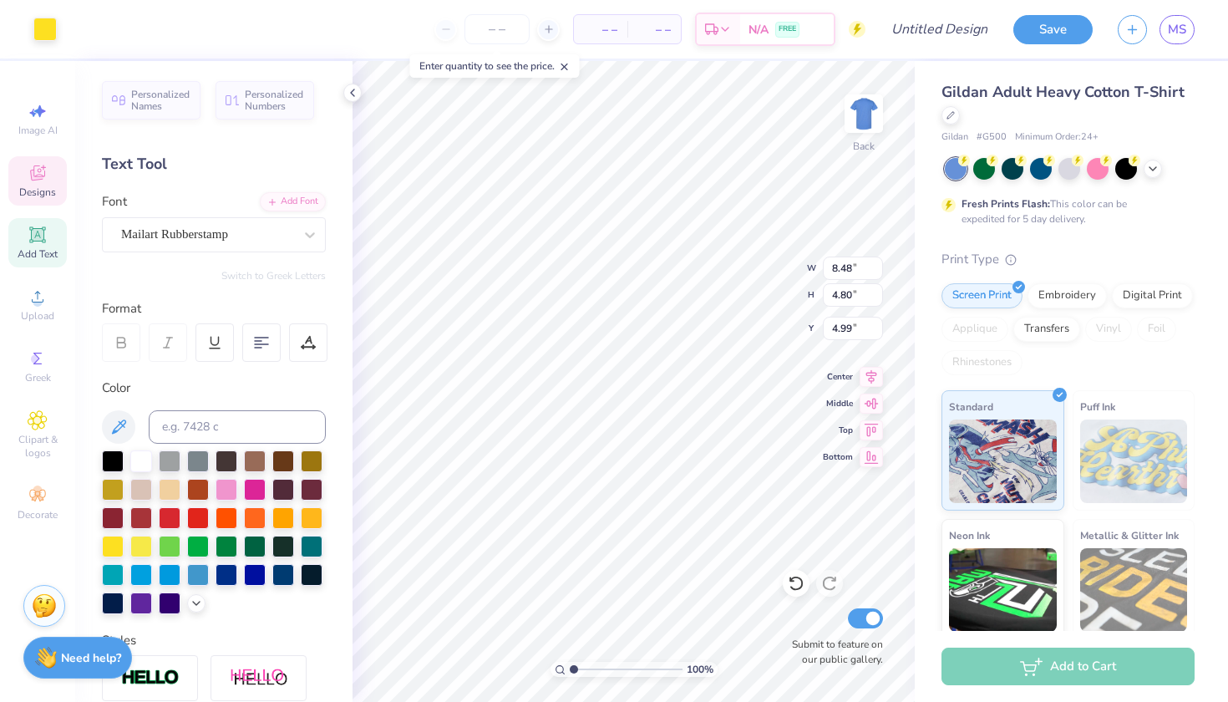
type input "3.18"
type input "7.96"
type input "4.40"
type input "5.20"
type input "10.02"
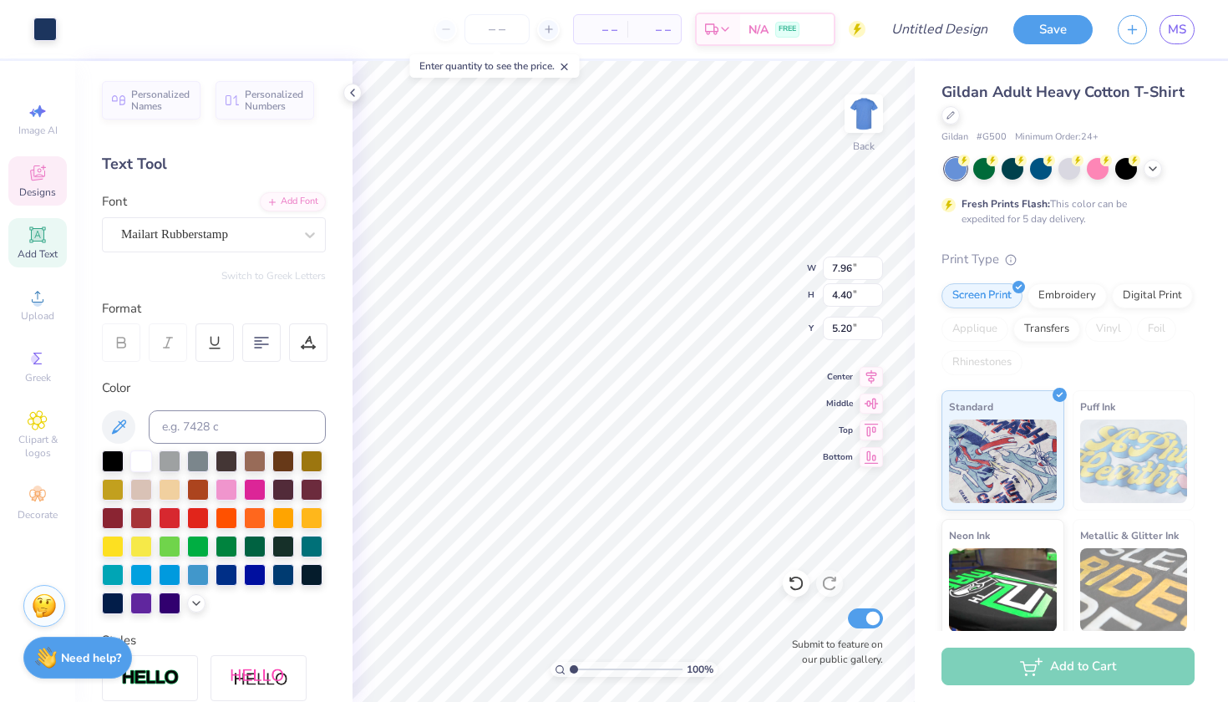
type input "1.23"
type input "5.20"
type input "6.64"
type input "0.81"
type input "5.62"
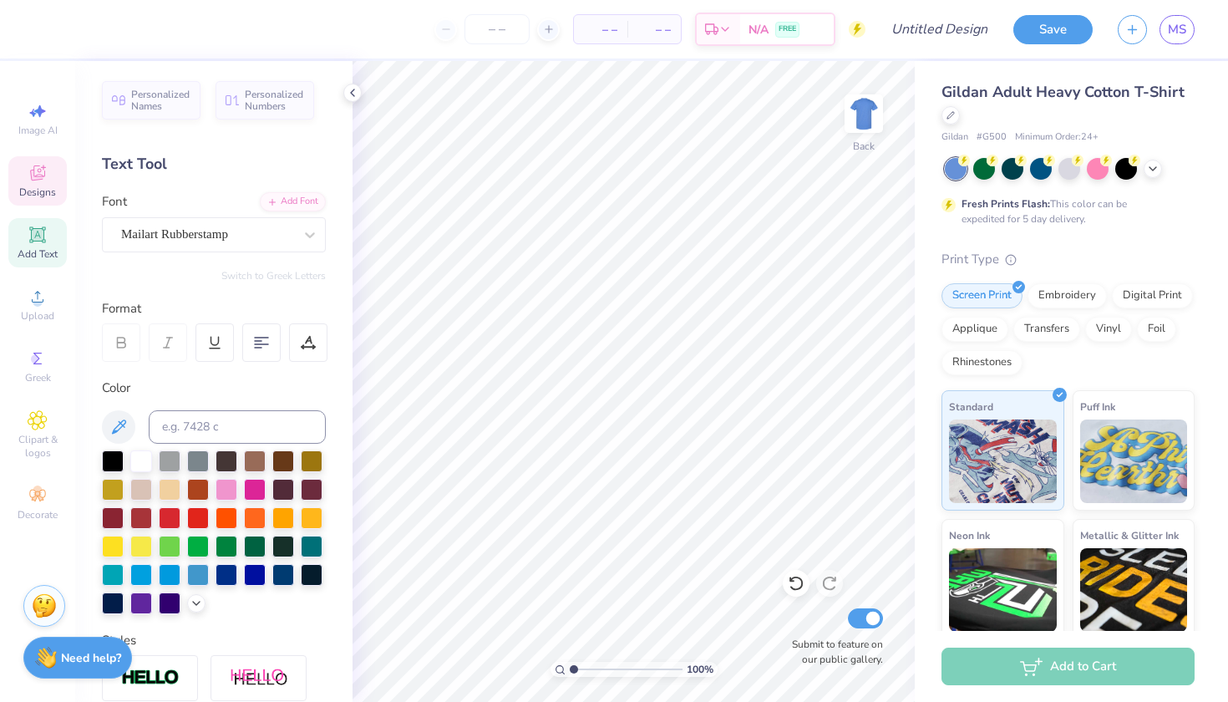
click at [48, 188] on span "Designs" at bounding box center [37, 192] width 37 height 13
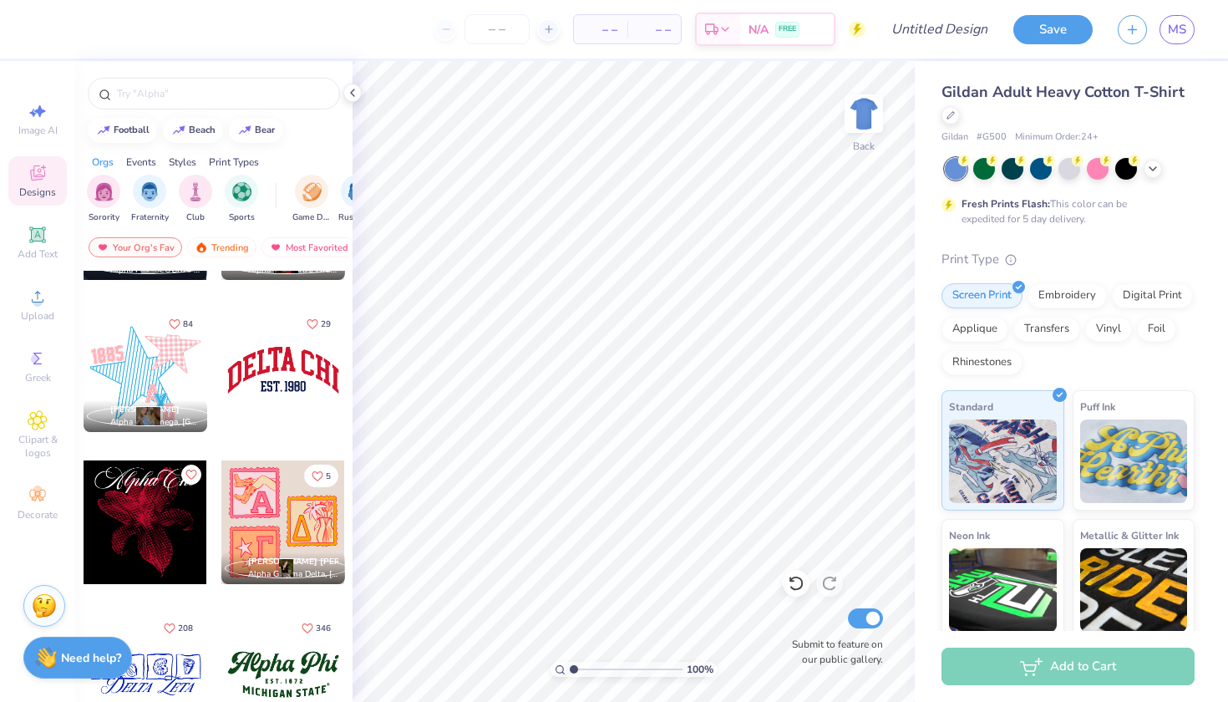
scroll to position [1484, 0]
click at [46, 242] on icon at bounding box center [38, 235] width 20 height 20
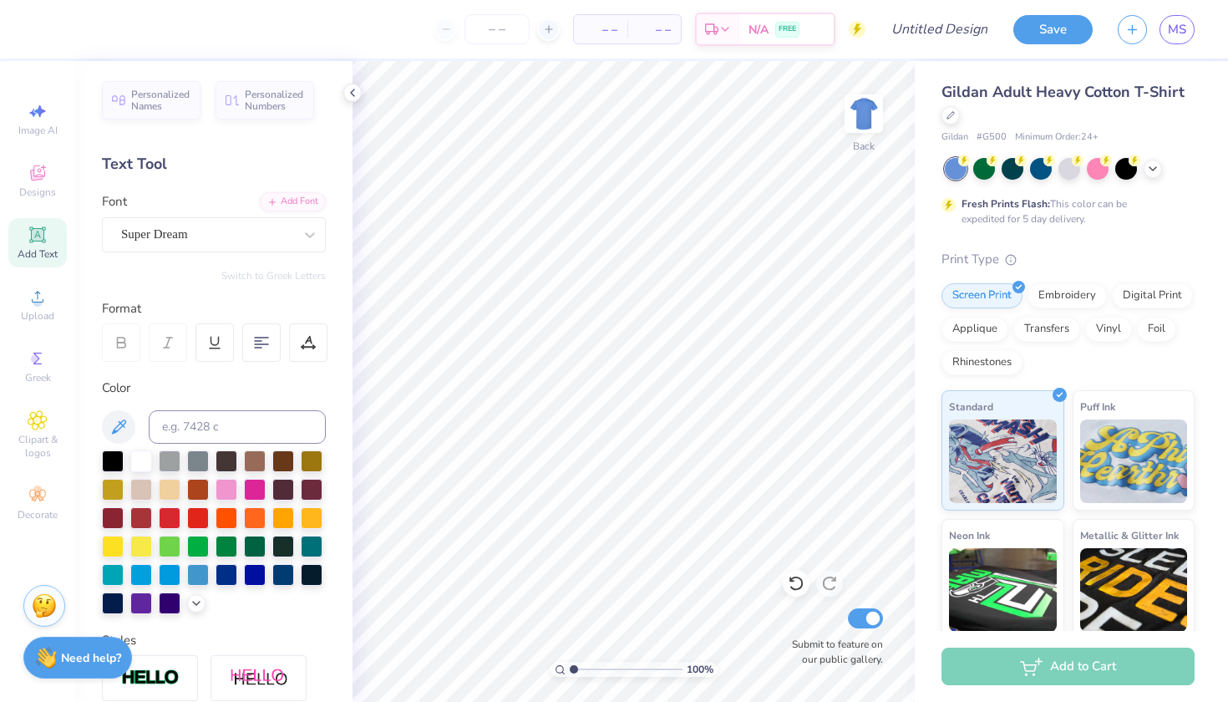
click at [36, 240] on icon at bounding box center [37, 234] width 13 height 13
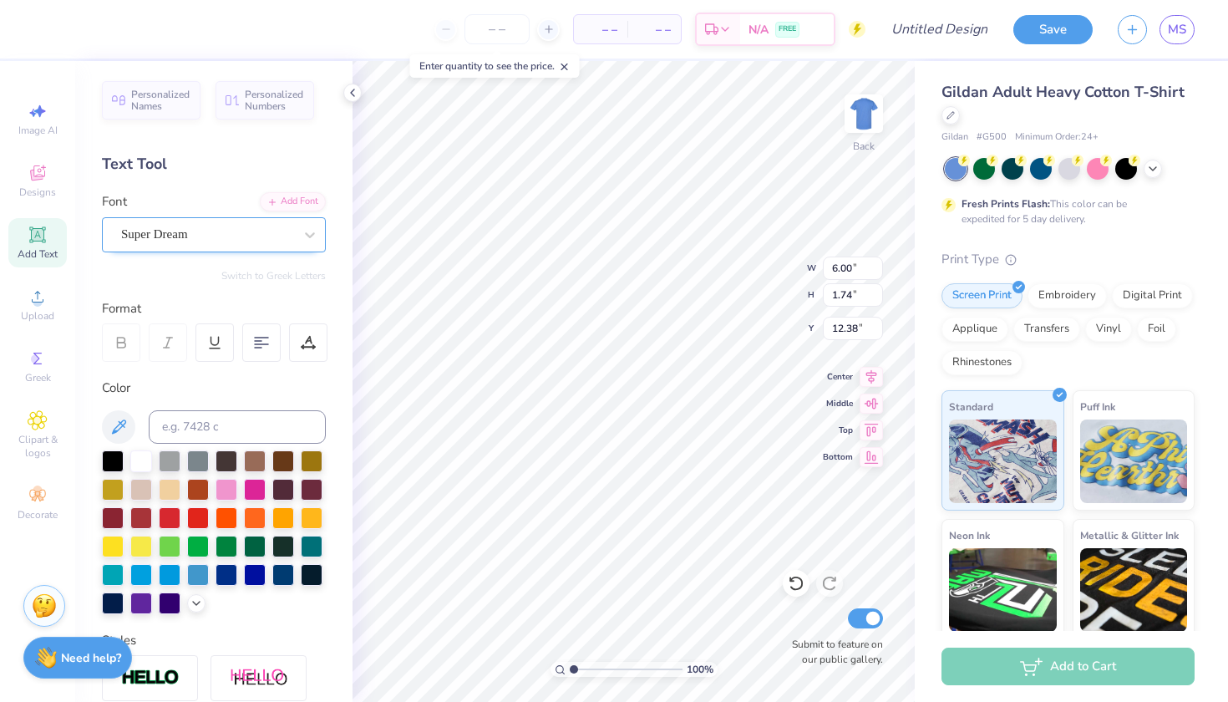
paste textarea "MM UNV ALMLF"
type textarea "TEXTMM UNV ALMLF"
click at [790, 578] on icon at bounding box center [791, 579] width 3 height 3
click at [800, 582] on icon at bounding box center [796, 583] width 17 height 17
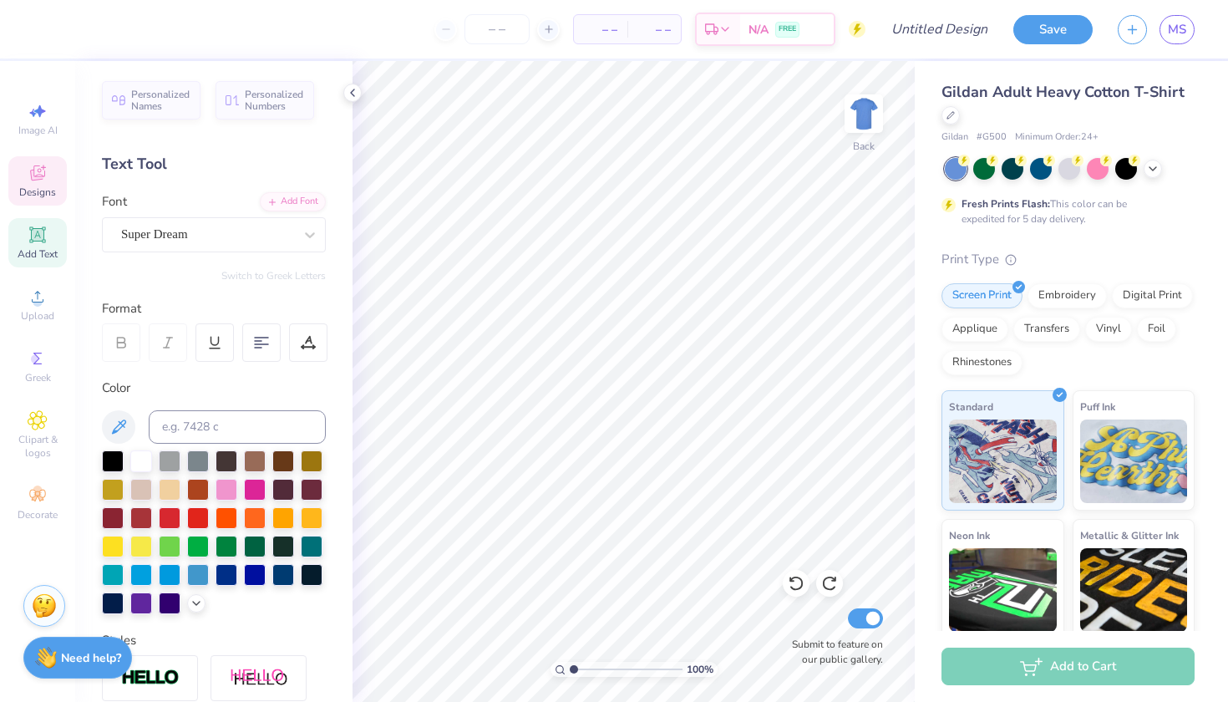
click at [43, 190] on span "Designs" at bounding box center [37, 192] width 37 height 13
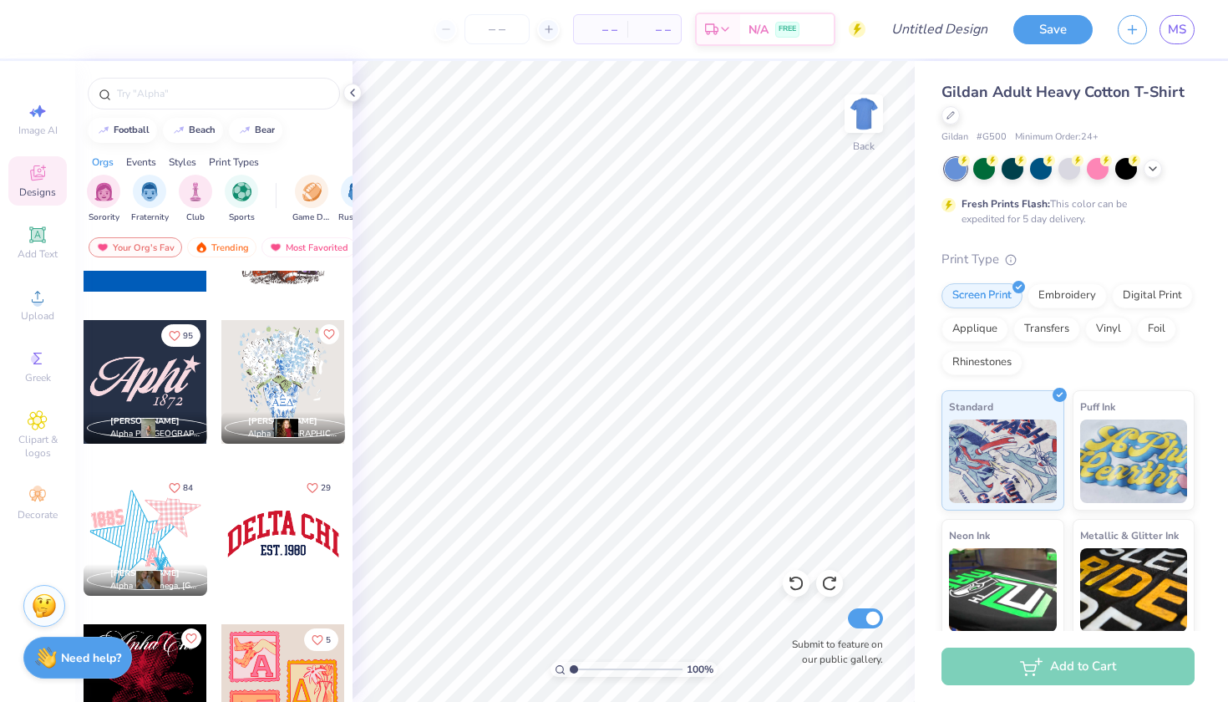
scroll to position [1319, 0]
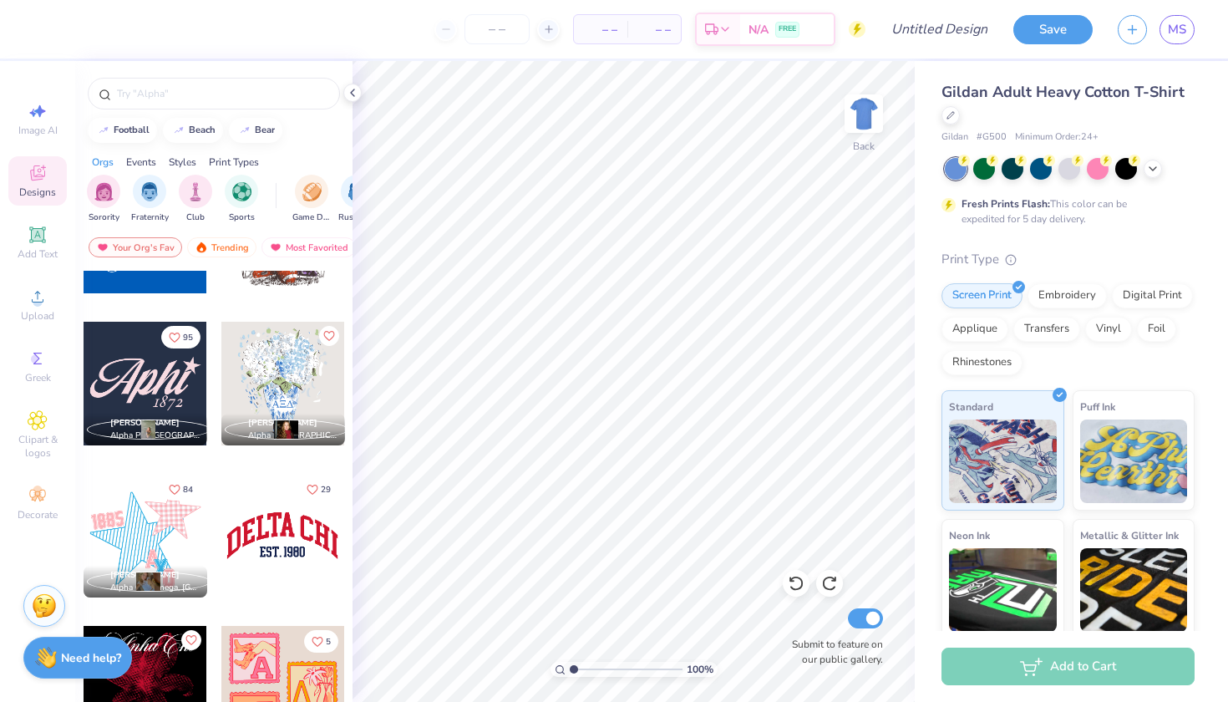
click at [221, 548] on div at bounding box center [159, 536] width 124 height 124
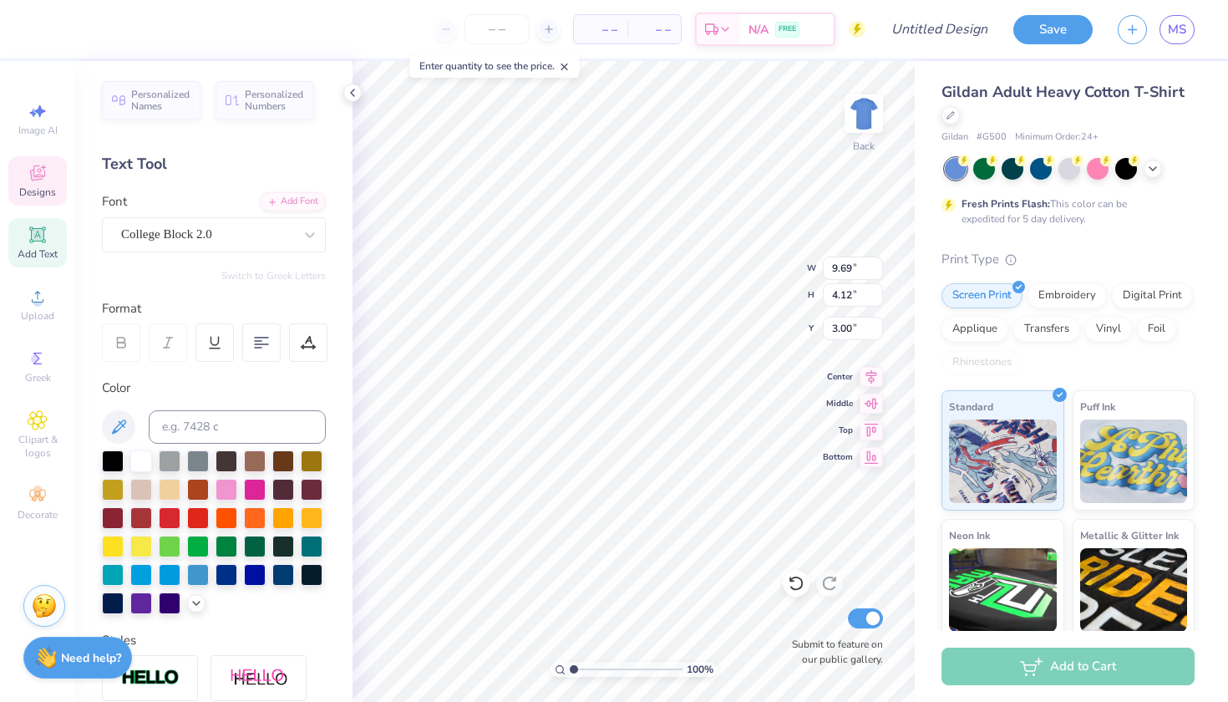
scroll to position [0, 0]
type textarea "D"
click at [796, 582] on icon at bounding box center [796, 583] width 17 height 17
type textarea "D"
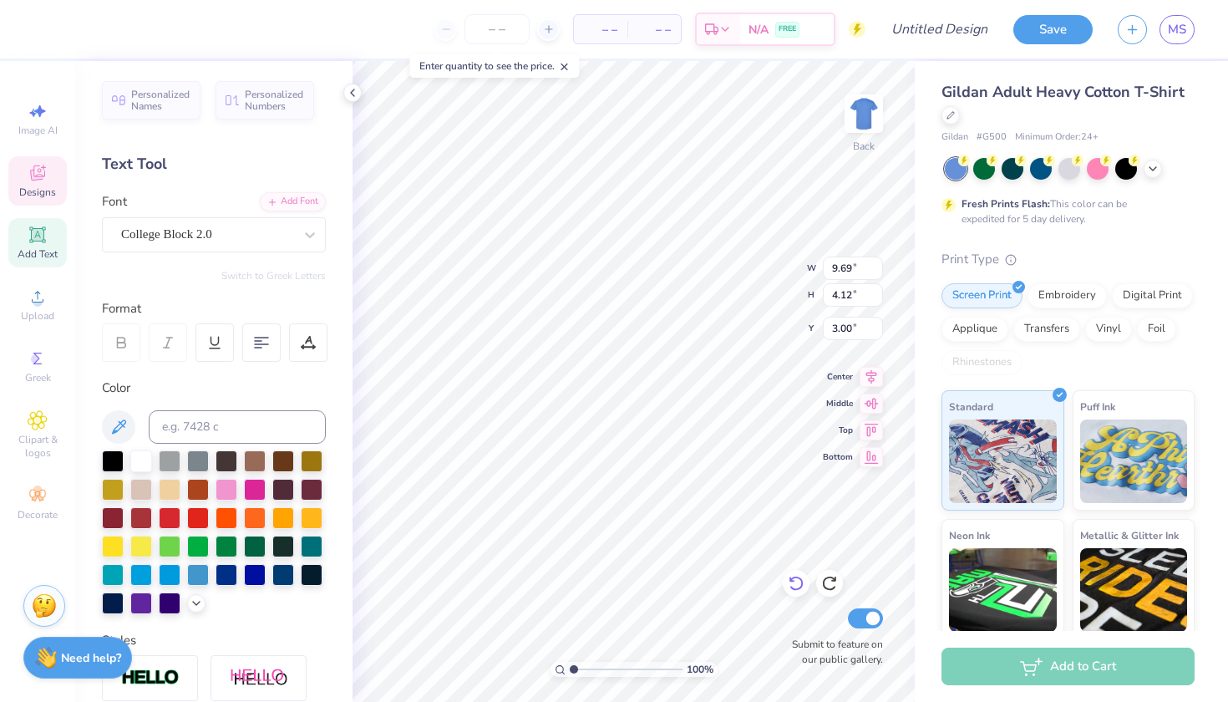
type textarea "Parents Weekend"
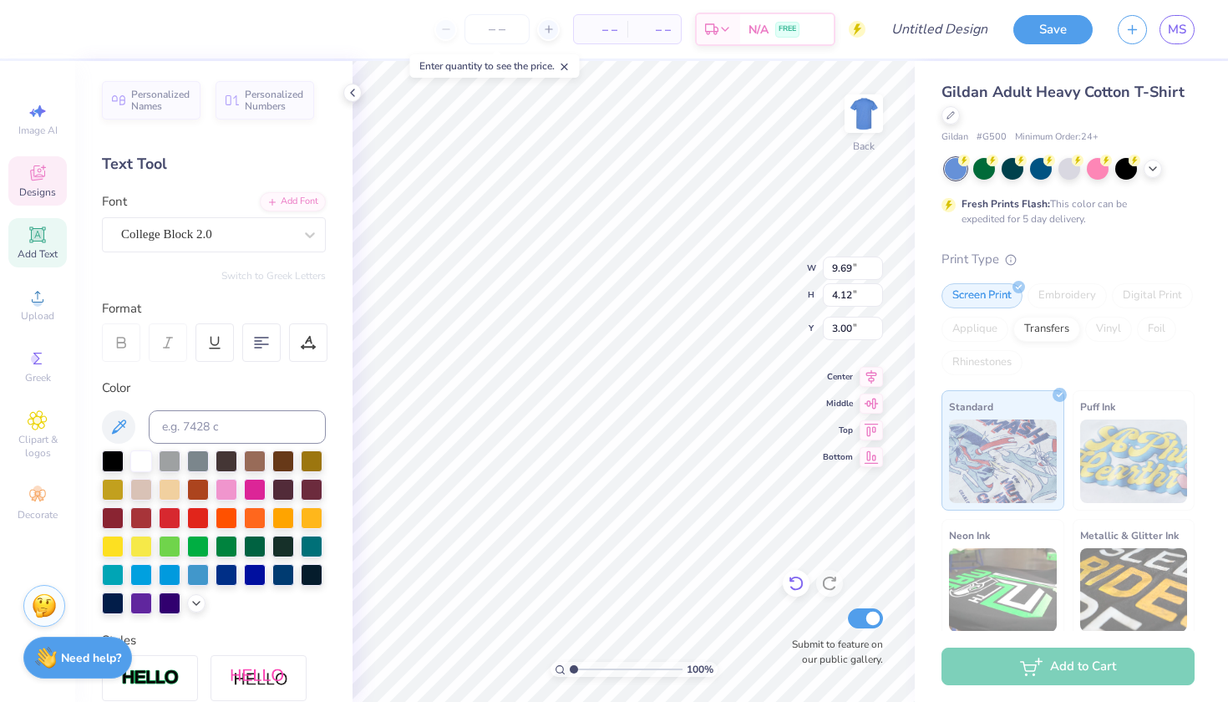
type input "3.90"
type input "0.93"
type input "5.99"
type textarea "e"
type textarea "2025"
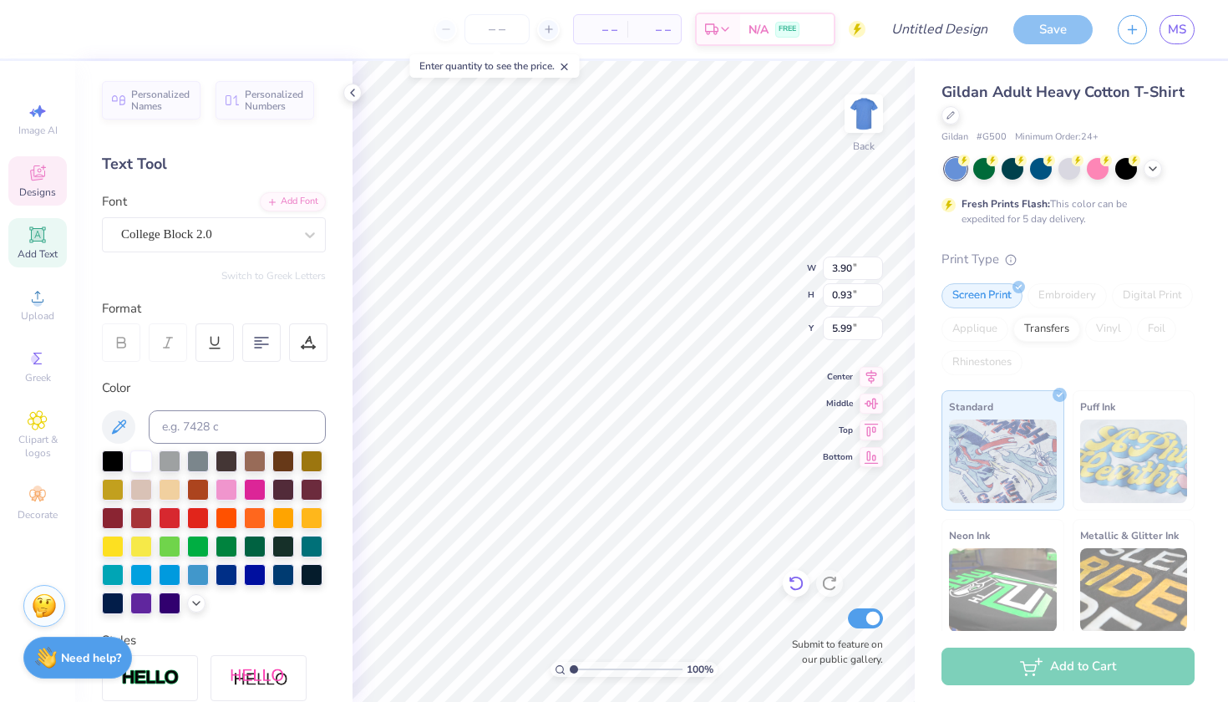
type input "15.02"
type input "4.73"
type input "2.69"
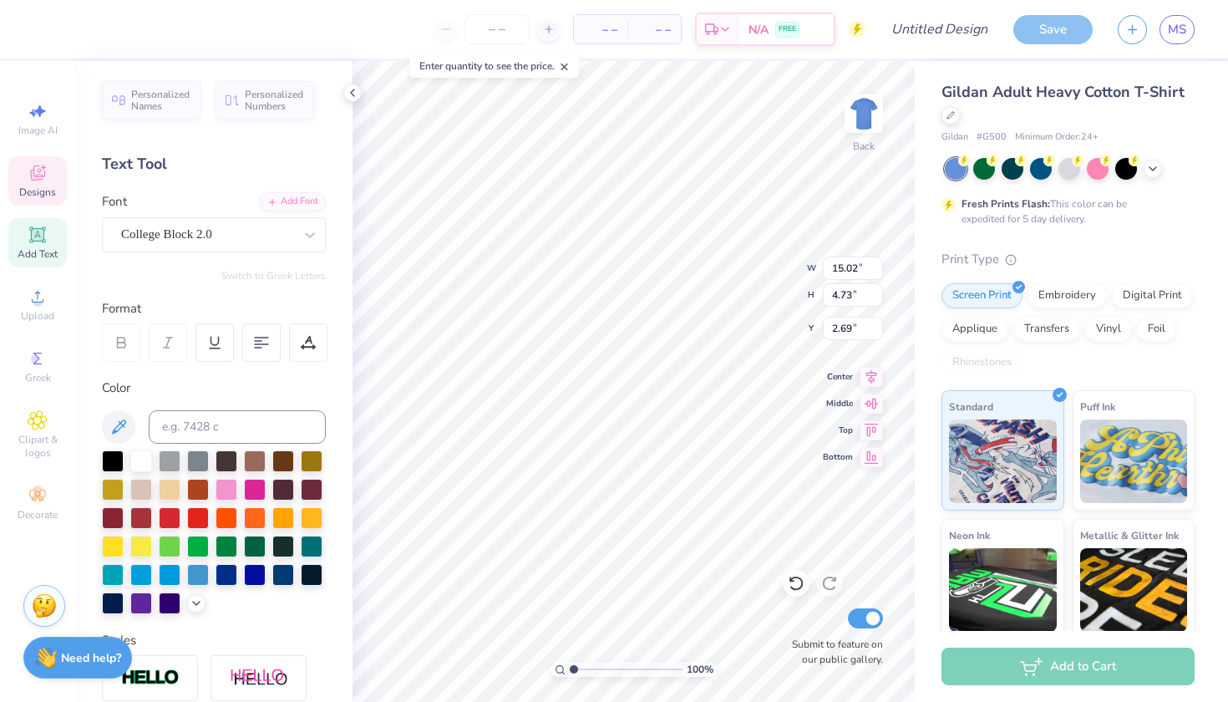
type input "11.12"
type input "3.50"
type input "3.35"
type input "2.02"
type input "0.93"
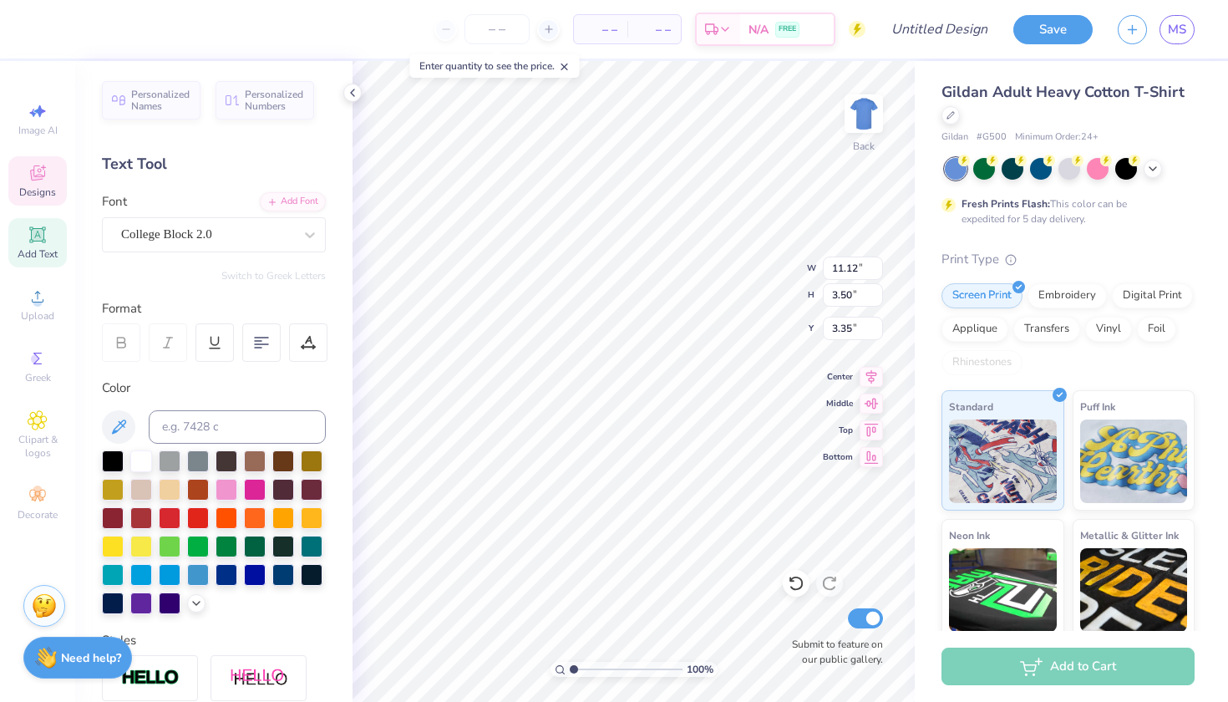
type input "5.93"
type input "11.12"
type input "3.50"
type input "4.17"
click at [38, 27] on div at bounding box center [44, 27] width 23 height 23
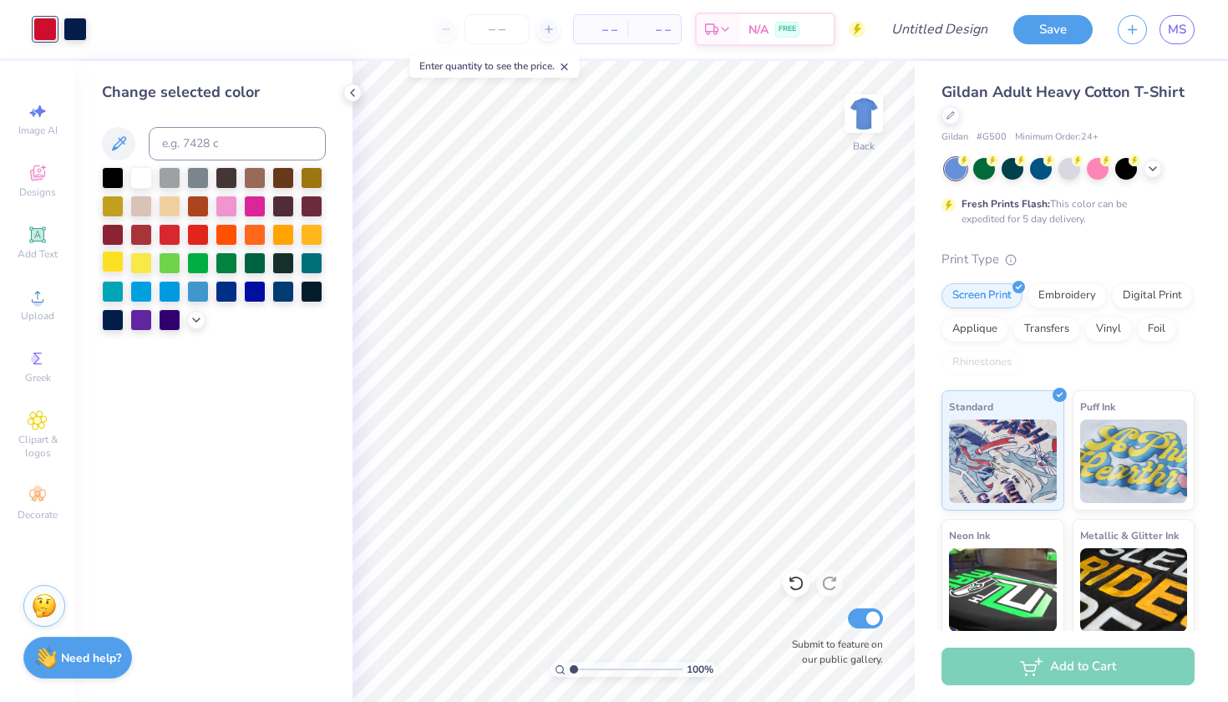
click at [115, 262] on div at bounding box center [113, 262] width 22 height 22
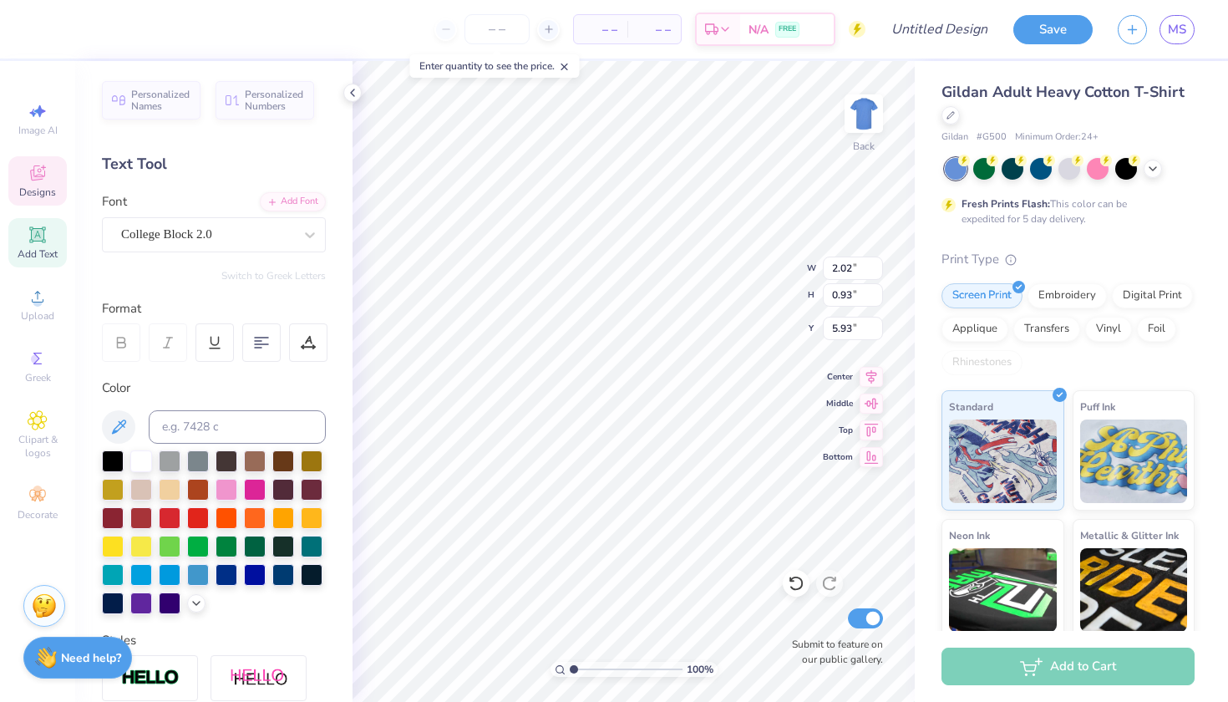
type input "6.39"
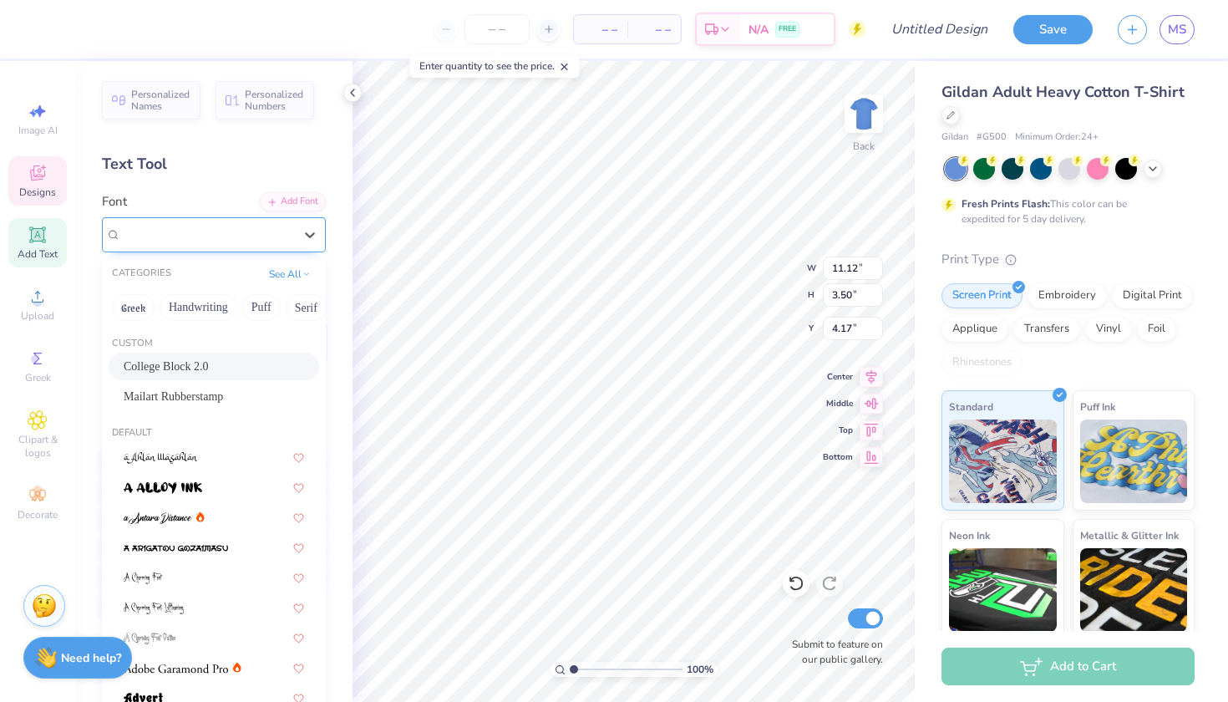
click at [247, 246] on div "College Block 2.0" at bounding box center [206, 234] width 175 height 26
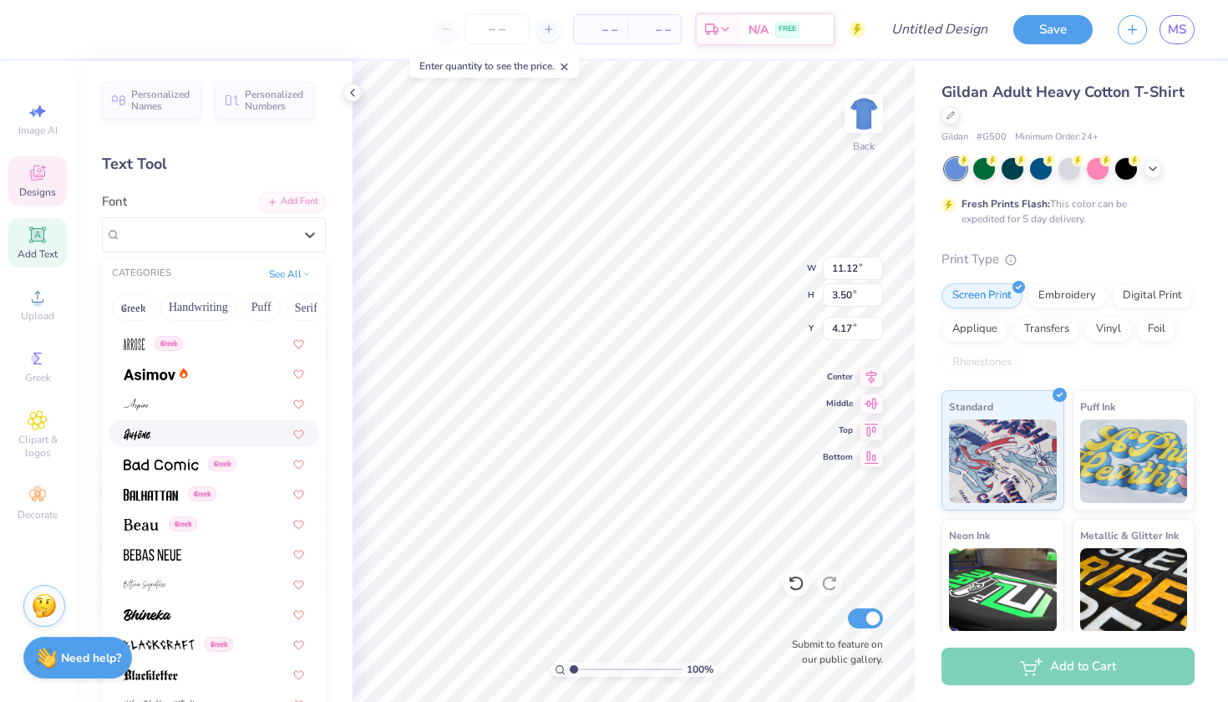
scroll to position [724, 0]
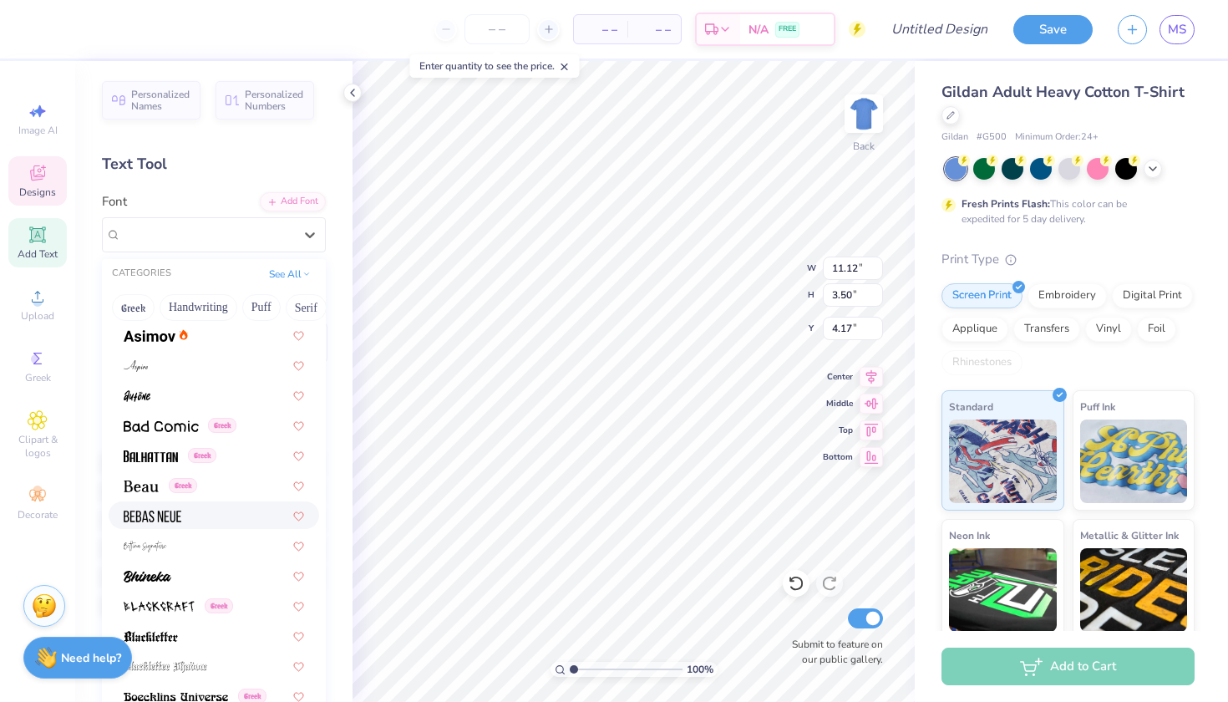
click at [221, 521] on div at bounding box center [214, 515] width 180 height 18
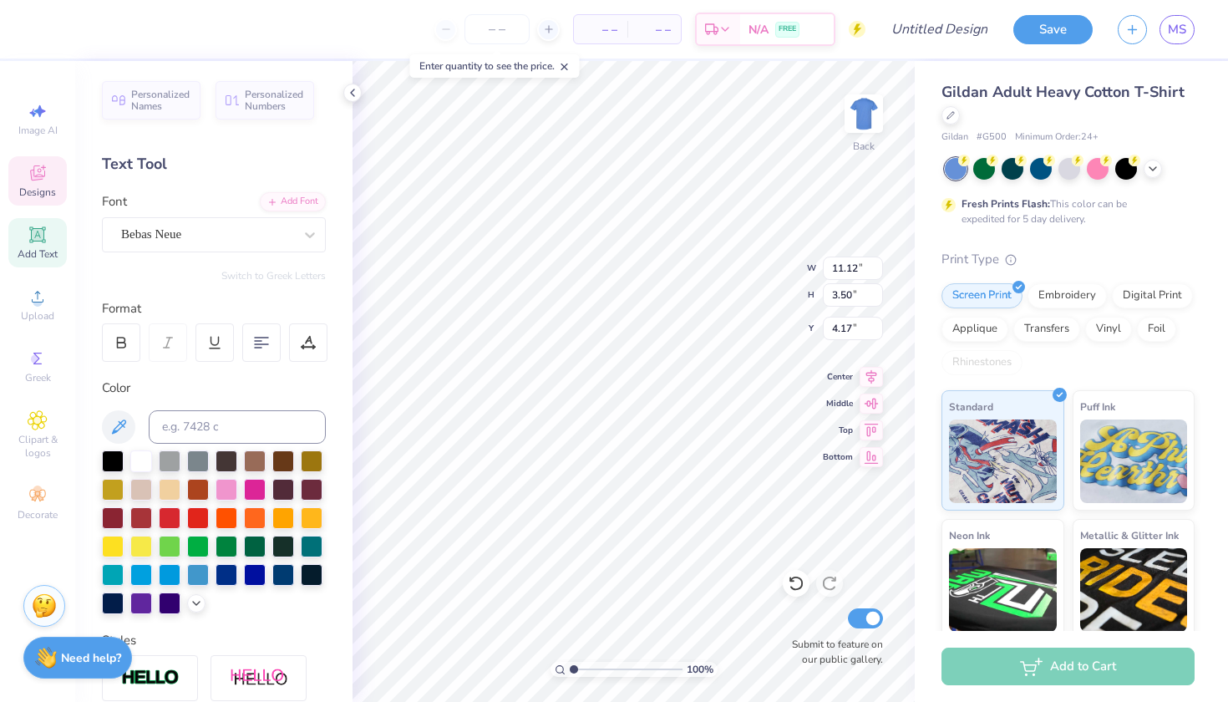
type input "7.69"
type input "2.51"
type input "4.67"
click at [794, 583] on icon at bounding box center [796, 583] width 17 height 17
type input "11.12"
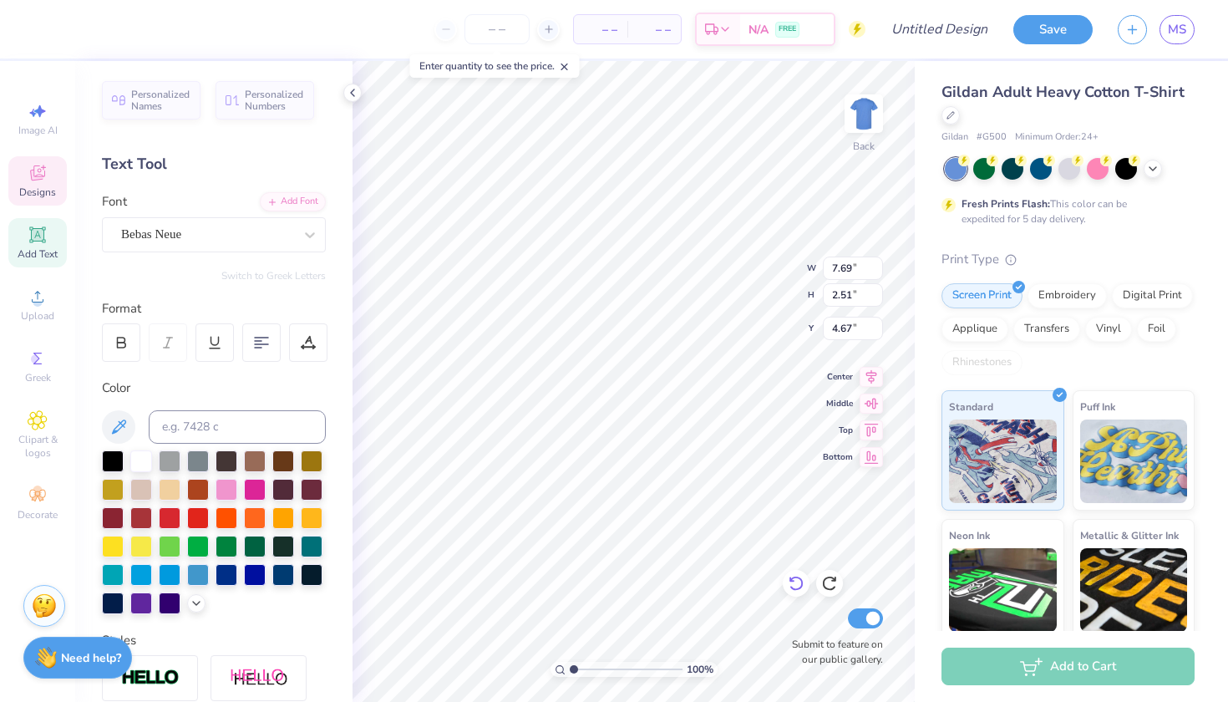
type input "3.50"
type input "4.17"
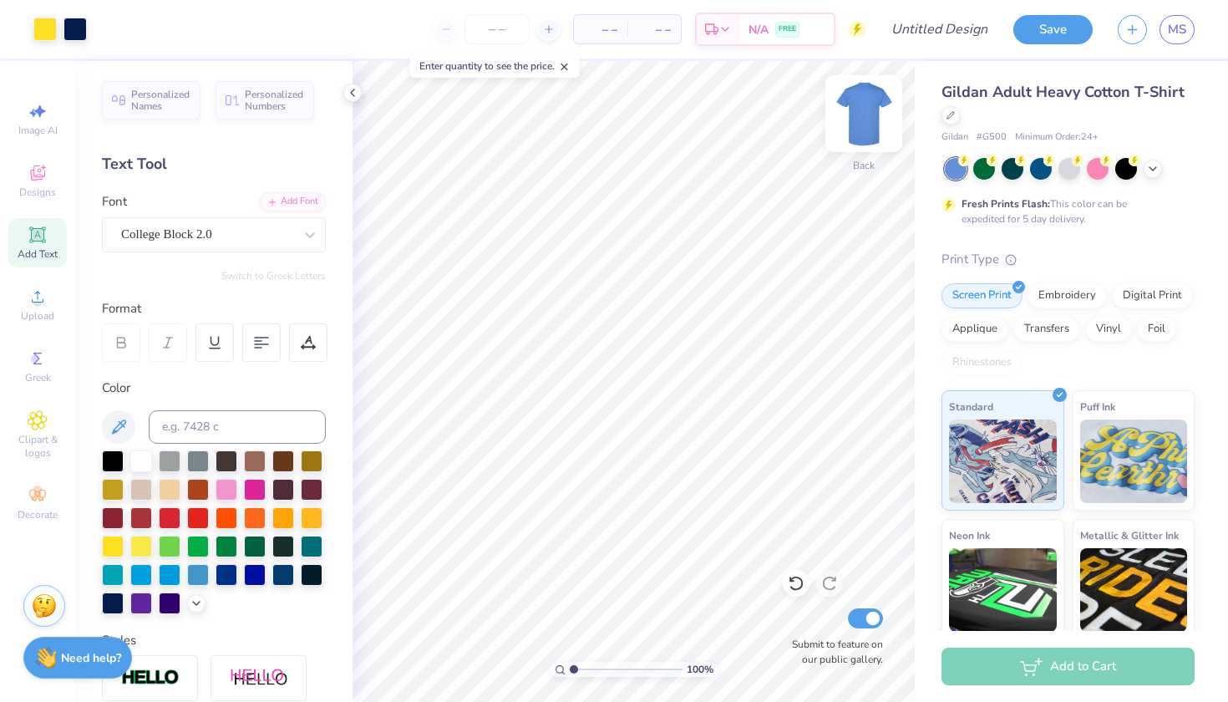
click at [866, 110] on img at bounding box center [864, 113] width 67 height 67
click at [50, 182] on div "Designs" at bounding box center [37, 180] width 58 height 49
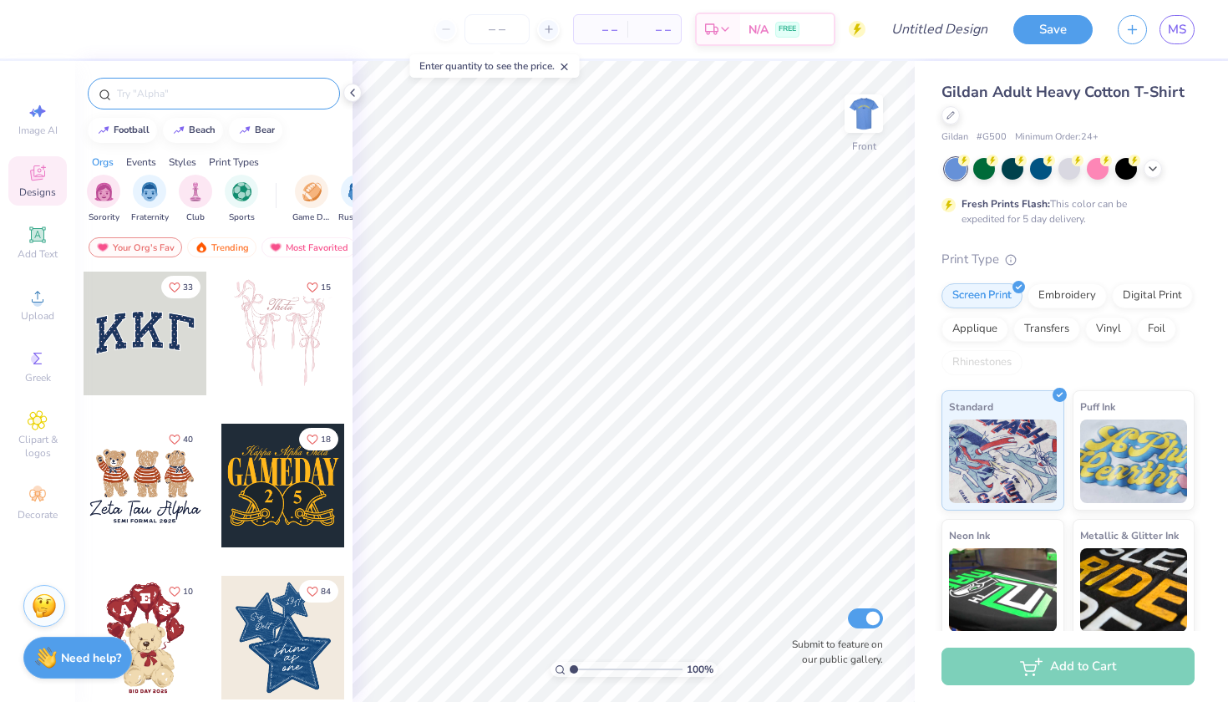
click at [203, 79] on div at bounding box center [214, 94] width 252 height 32
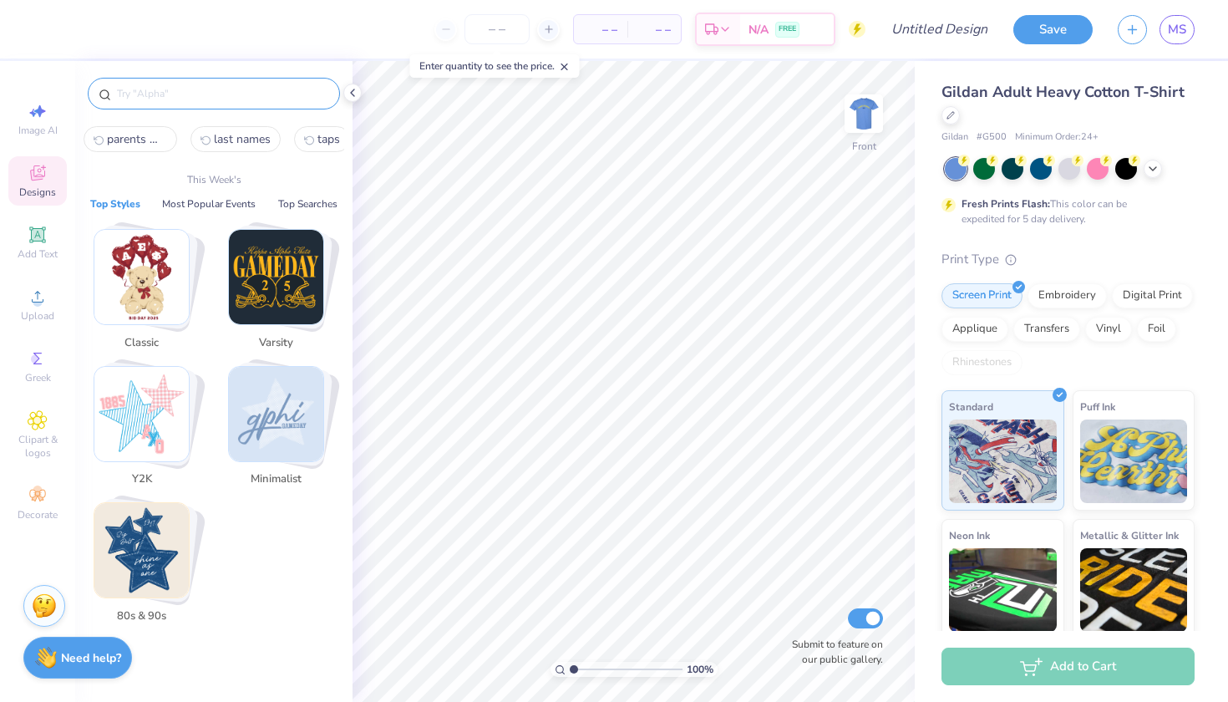
click at [201, 99] on input "text" at bounding box center [222, 93] width 214 height 17
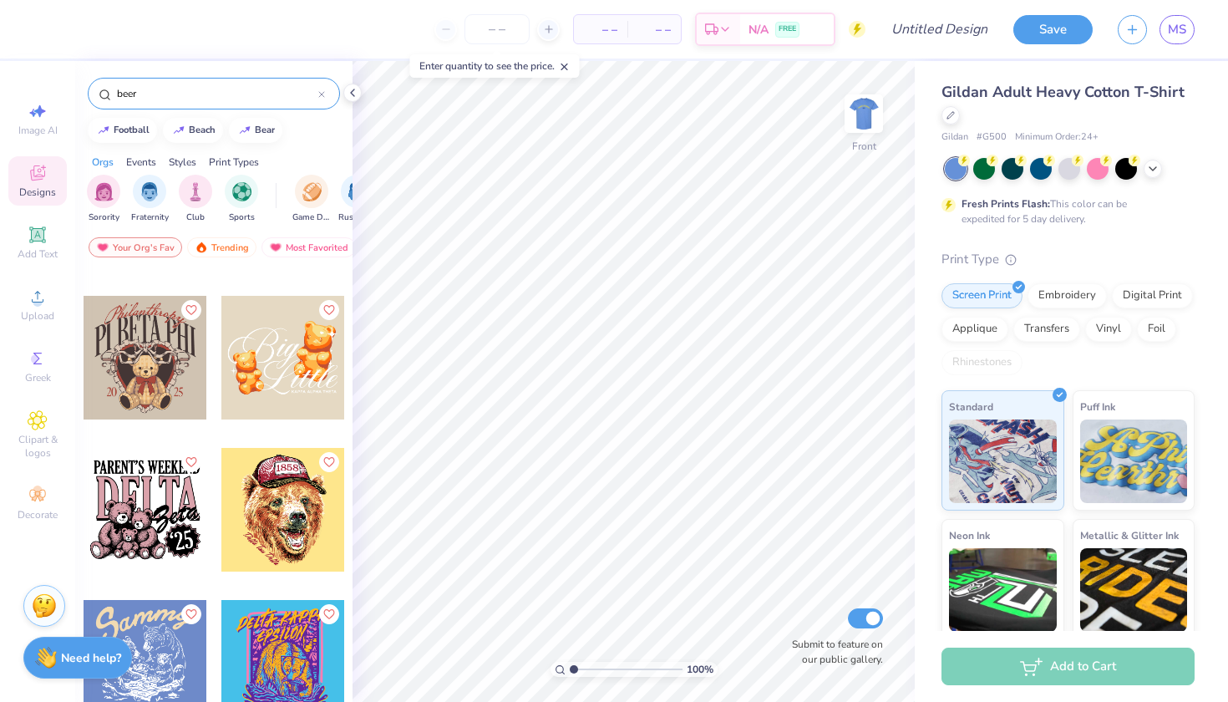
scroll to position [4262, 0]
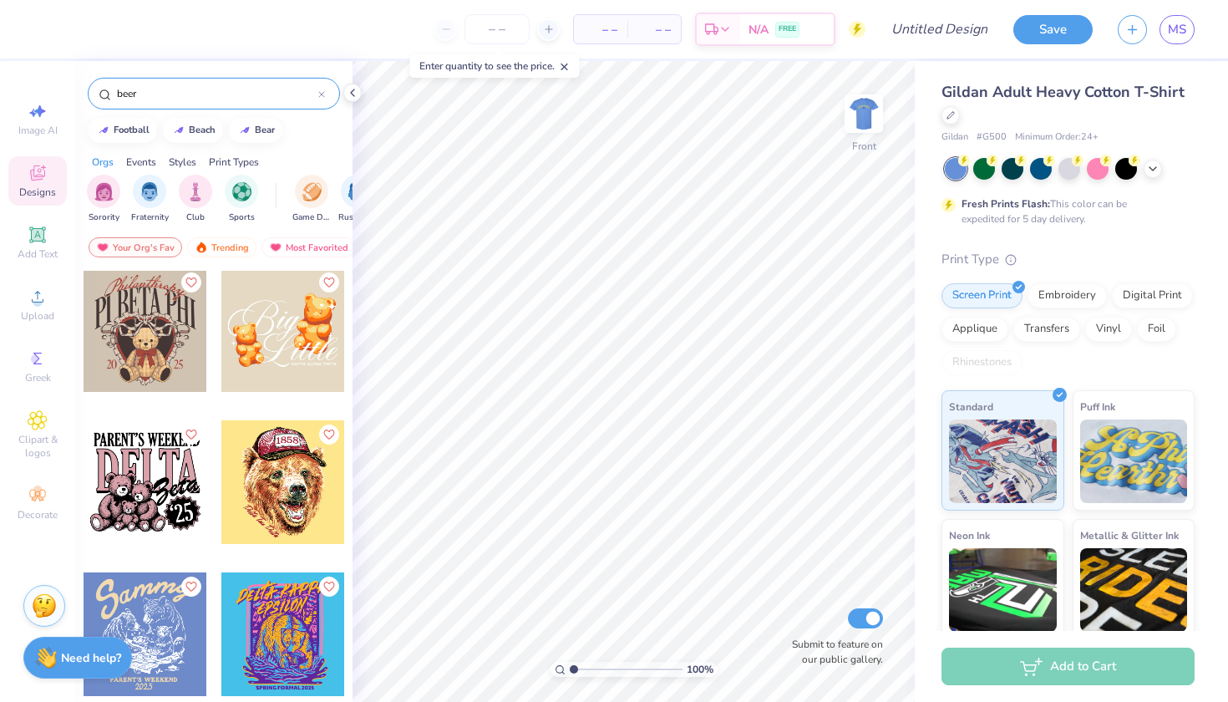
click at [266, 91] on input "beer" at bounding box center [216, 93] width 203 height 17
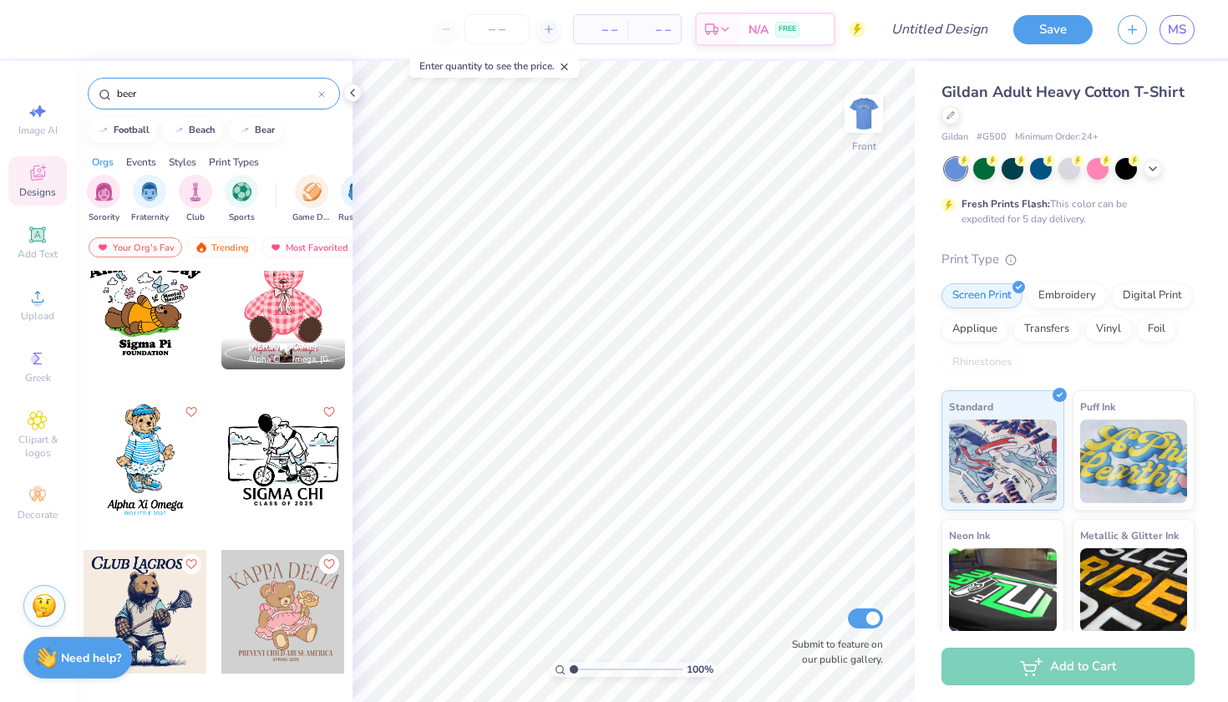
scroll to position [3534, 0]
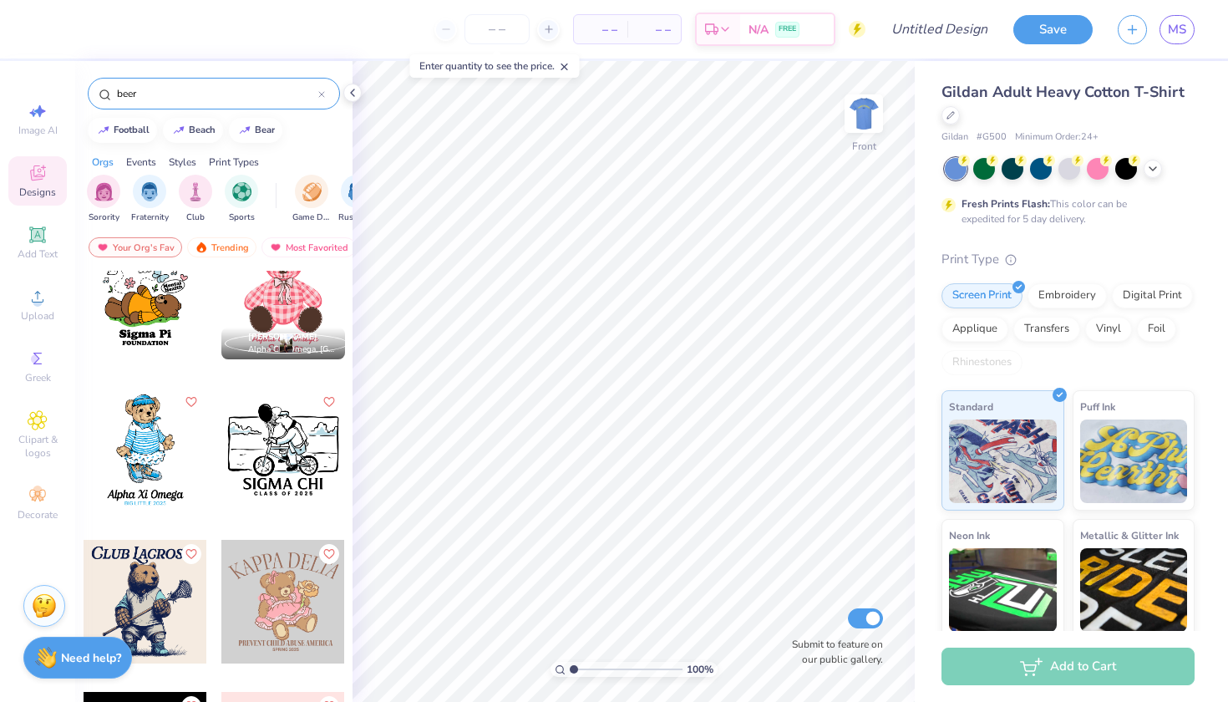
drag, startPoint x: 165, startPoint y: 89, endPoint x: 93, endPoint y: 89, distance: 72.7
click at [93, 89] on div "beer" at bounding box center [214, 94] width 252 height 32
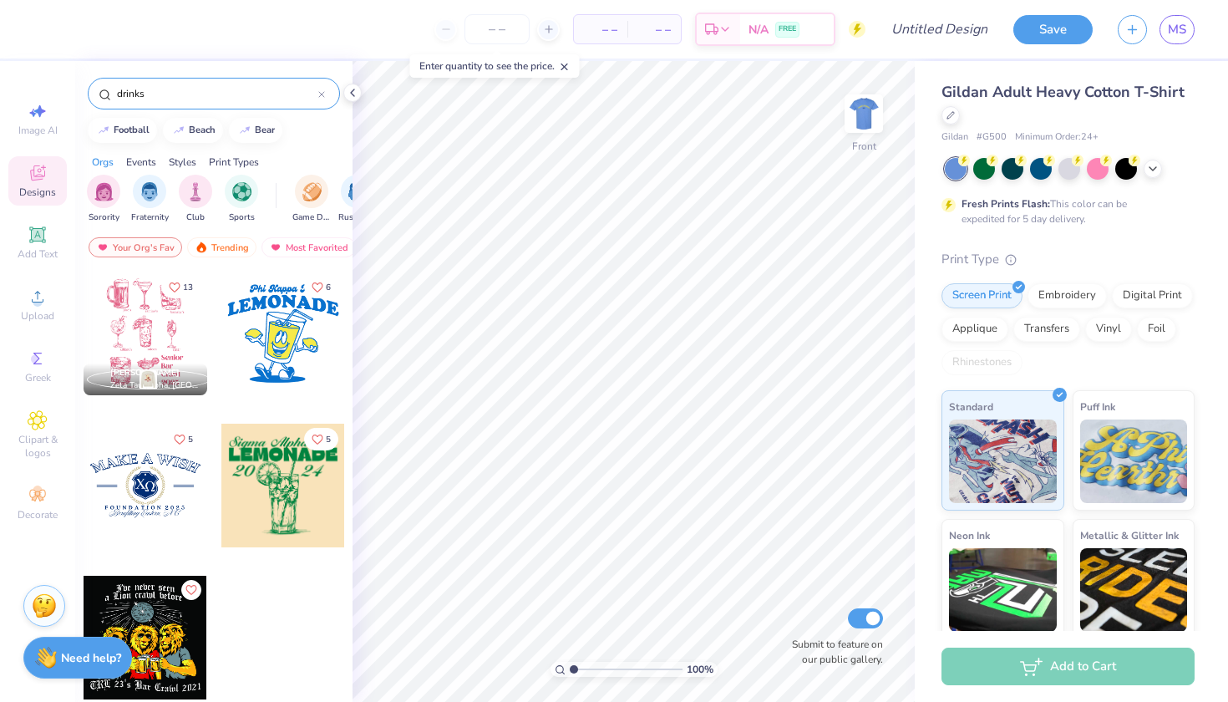
drag, startPoint x: 169, startPoint y: 95, endPoint x: 88, endPoint y: 95, distance: 81.1
click at [88, 95] on div "drinks" at bounding box center [214, 94] width 252 height 32
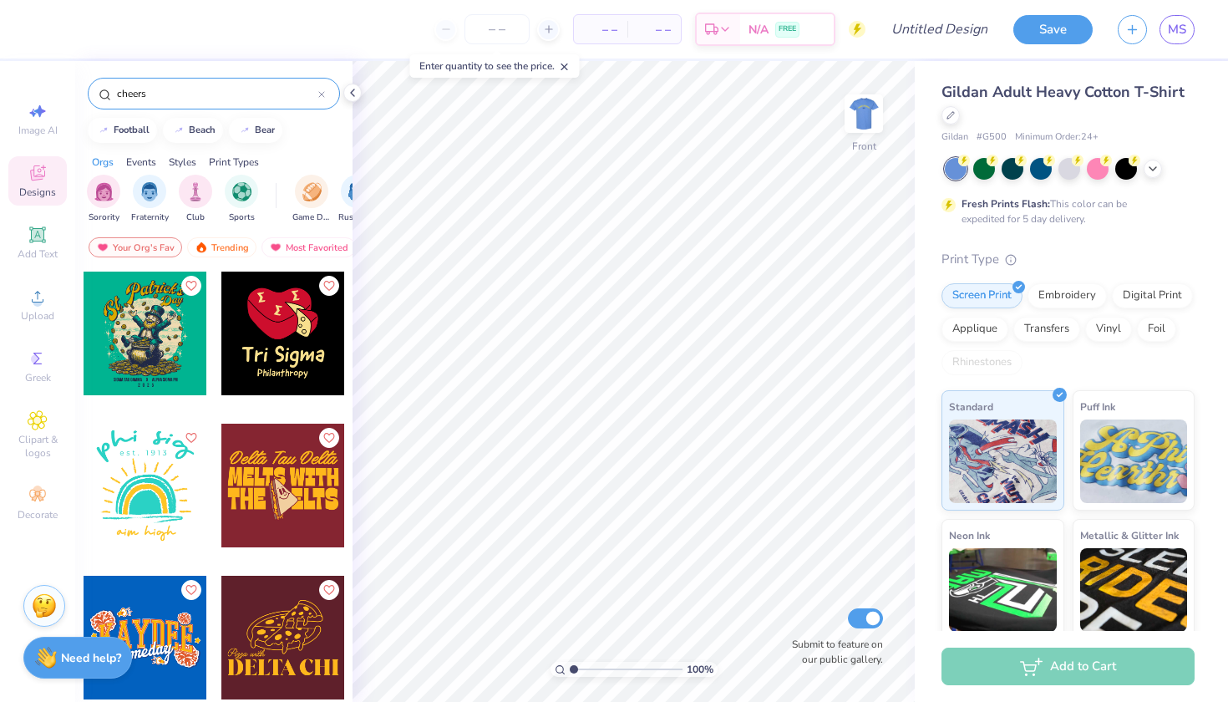
scroll to position [0, 0]
drag, startPoint x: 176, startPoint y: 93, endPoint x: 89, endPoint y: 91, distance: 86.9
click at [89, 91] on div "cheers" at bounding box center [214, 94] width 252 height 32
type input "bbq"
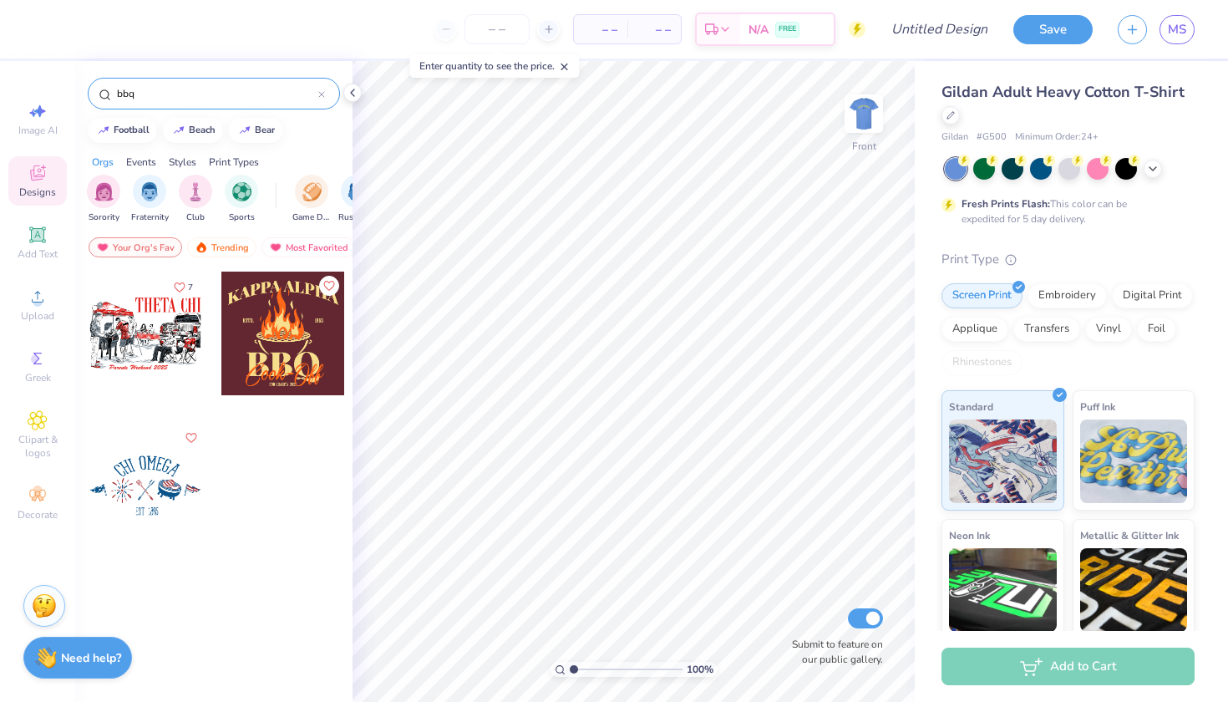
drag, startPoint x: 143, startPoint y: 96, endPoint x: 99, endPoint y: 94, distance: 44.3
click at [99, 94] on div "bbq" at bounding box center [214, 94] width 252 height 32
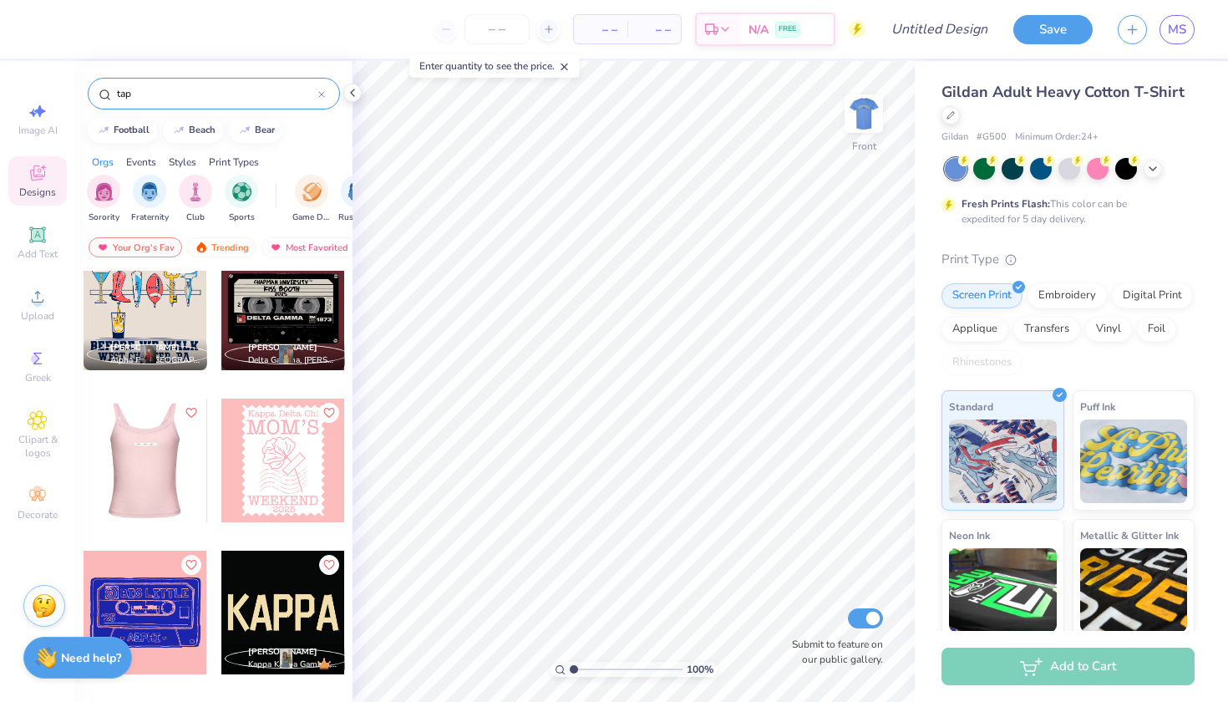
scroll to position [17, 0]
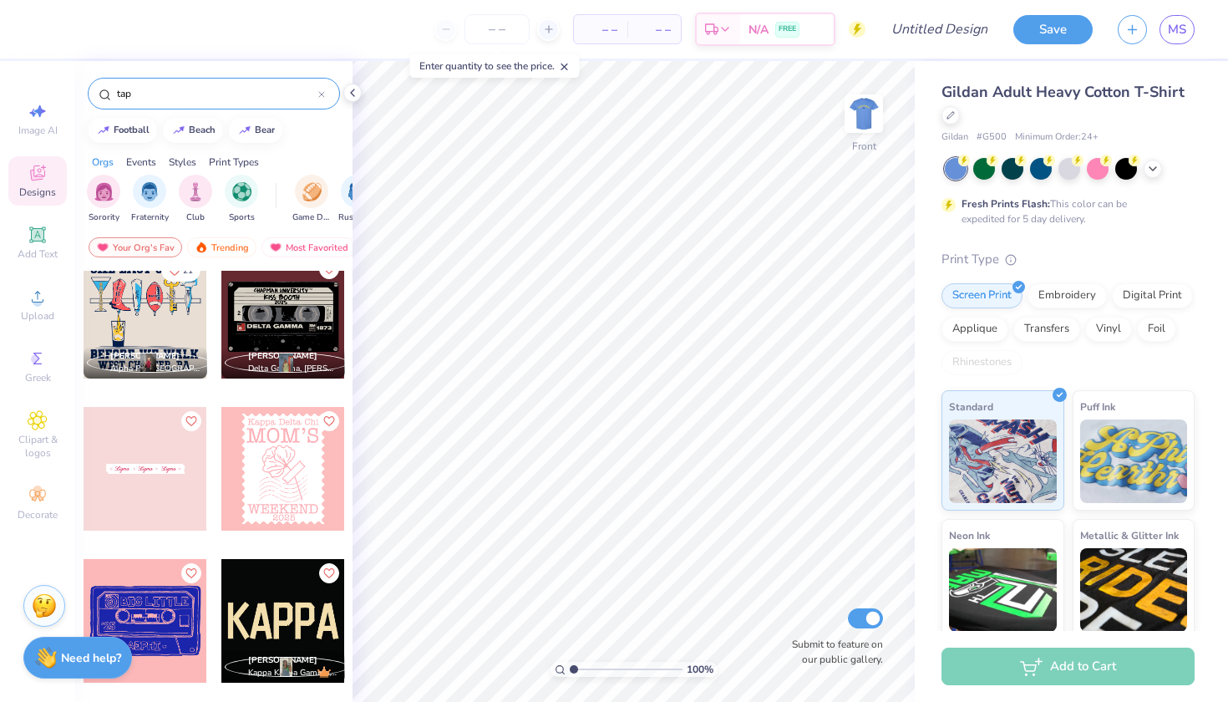
type input "tap"
click at [154, 313] on div at bounding box center [146, 317] width 124 height 124
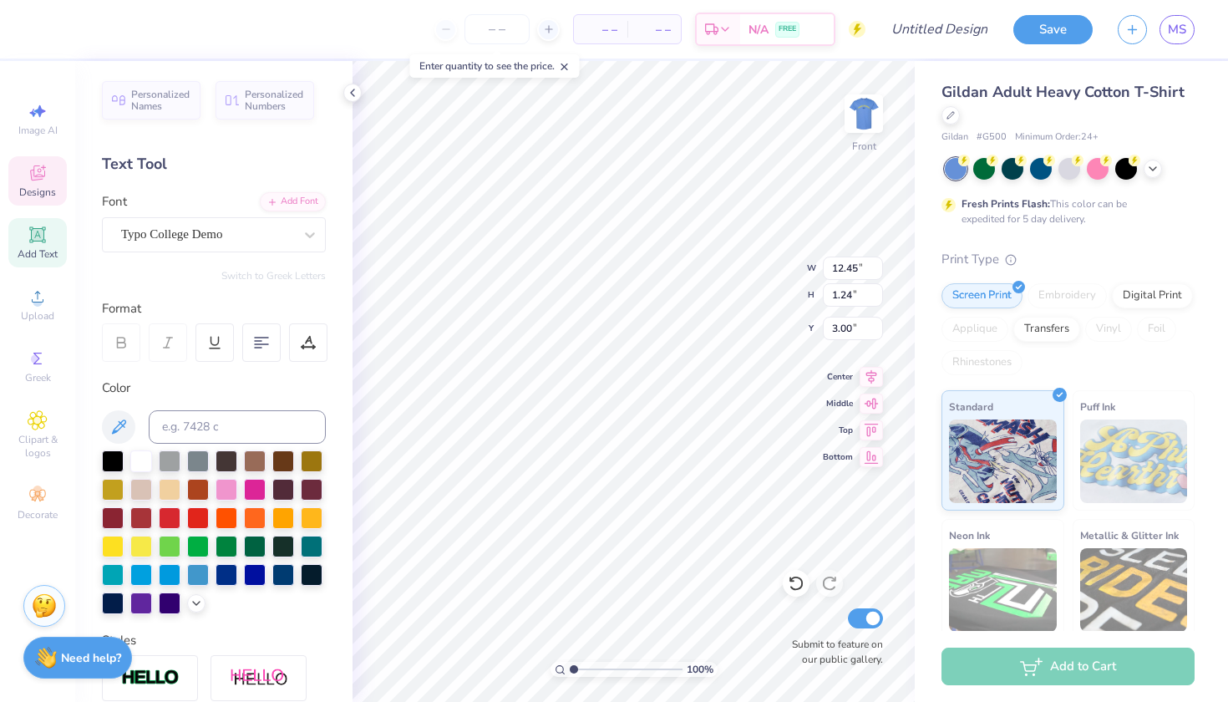
scroll to position [0, 0]
type textarea "o"
type textarea "Cheers to Senior Year"
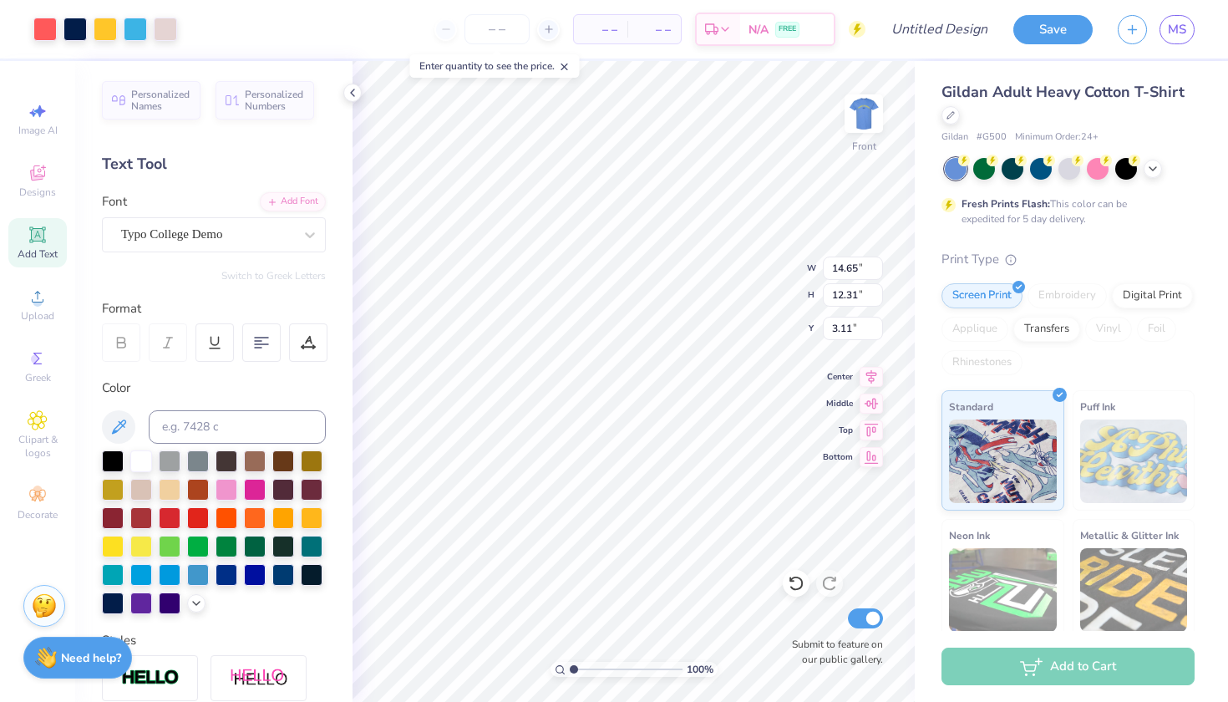
type input "14.40"
type input "12.10"
type input "3.32"
type input "3.61"
type input "12.45"
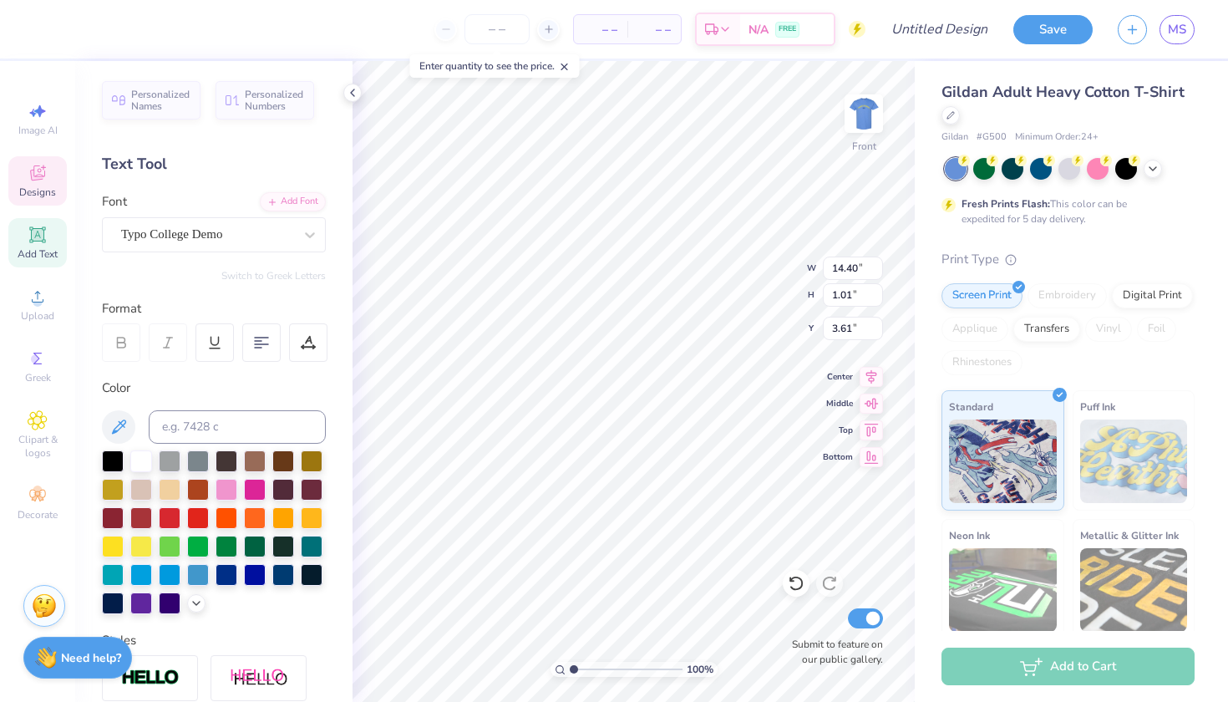
type input "8.34"
type input "4.49"
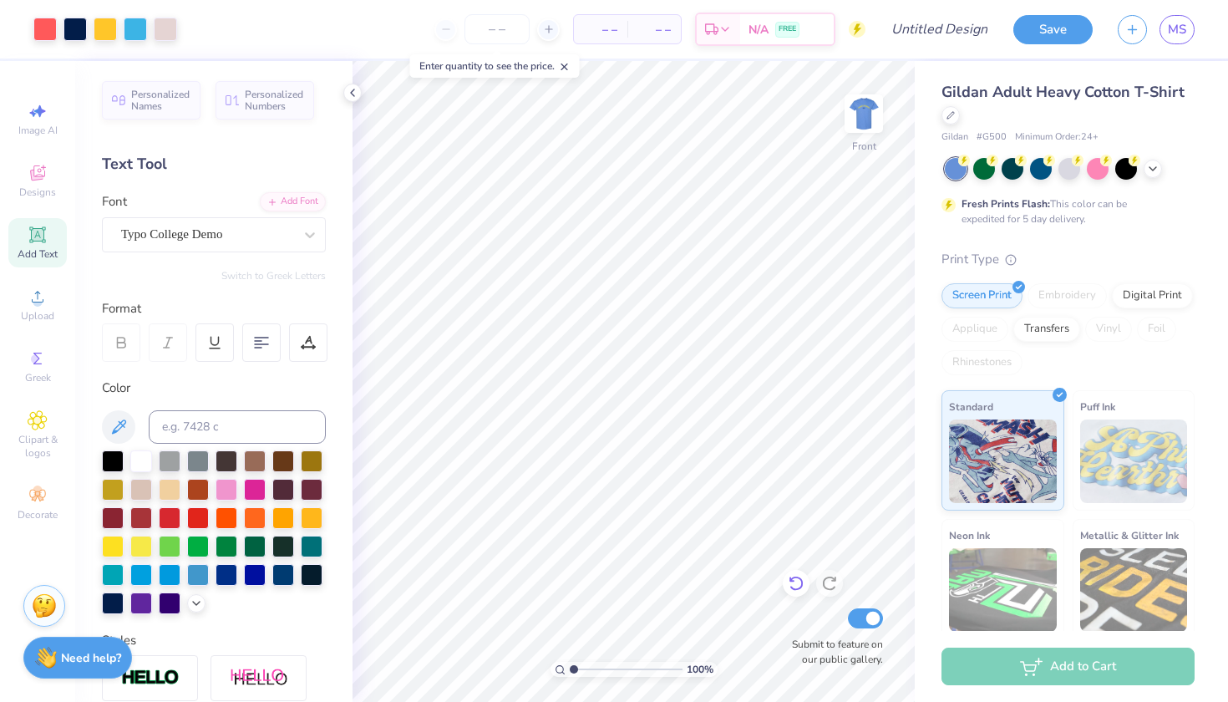
click at [793, 594] on div at bounding box center [796, 583] width 27 height 27
type input "4.82"
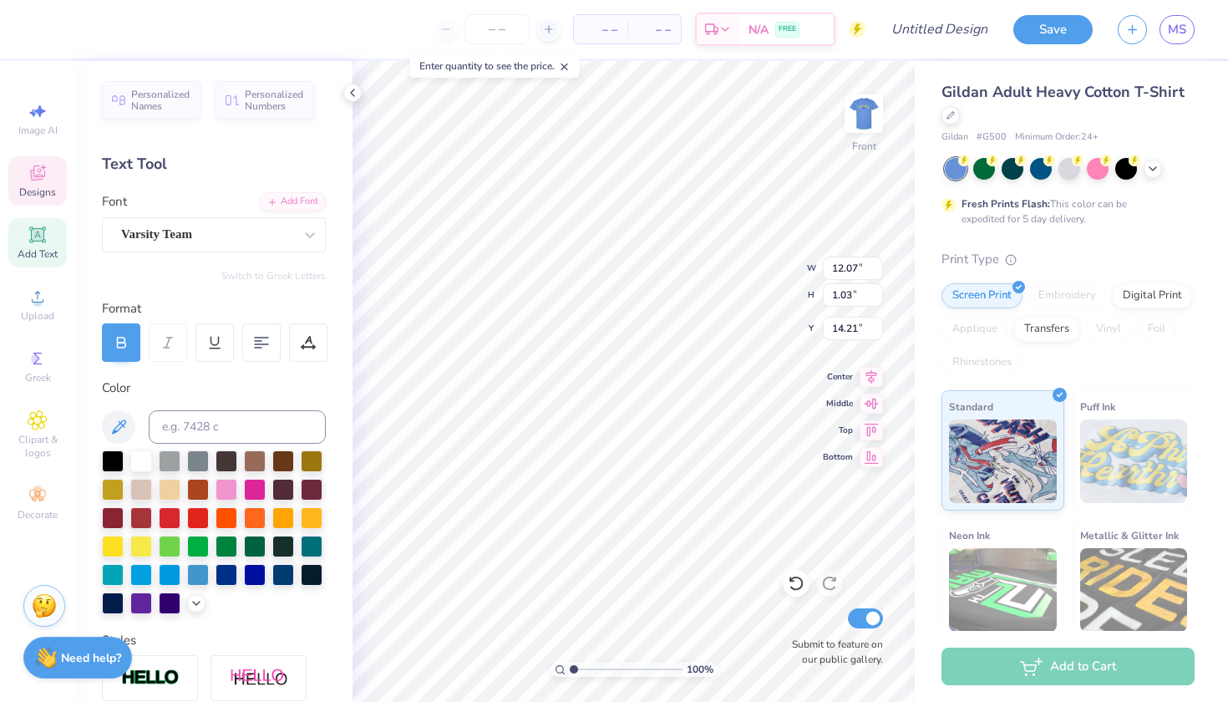
scroll to position [0, 0]
type textarea "b"
type textarea "Milwaukee, WI"
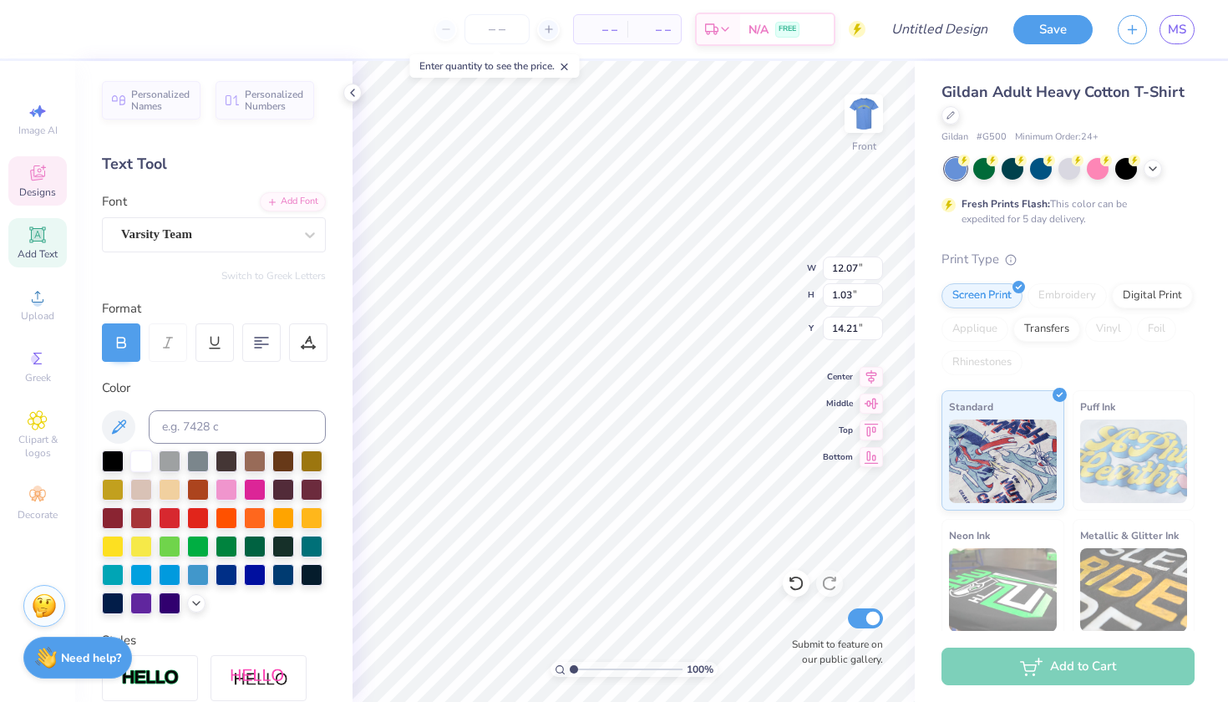
type input "10.32"
type input "1.15"
type input "15.49"
type textarea "w"
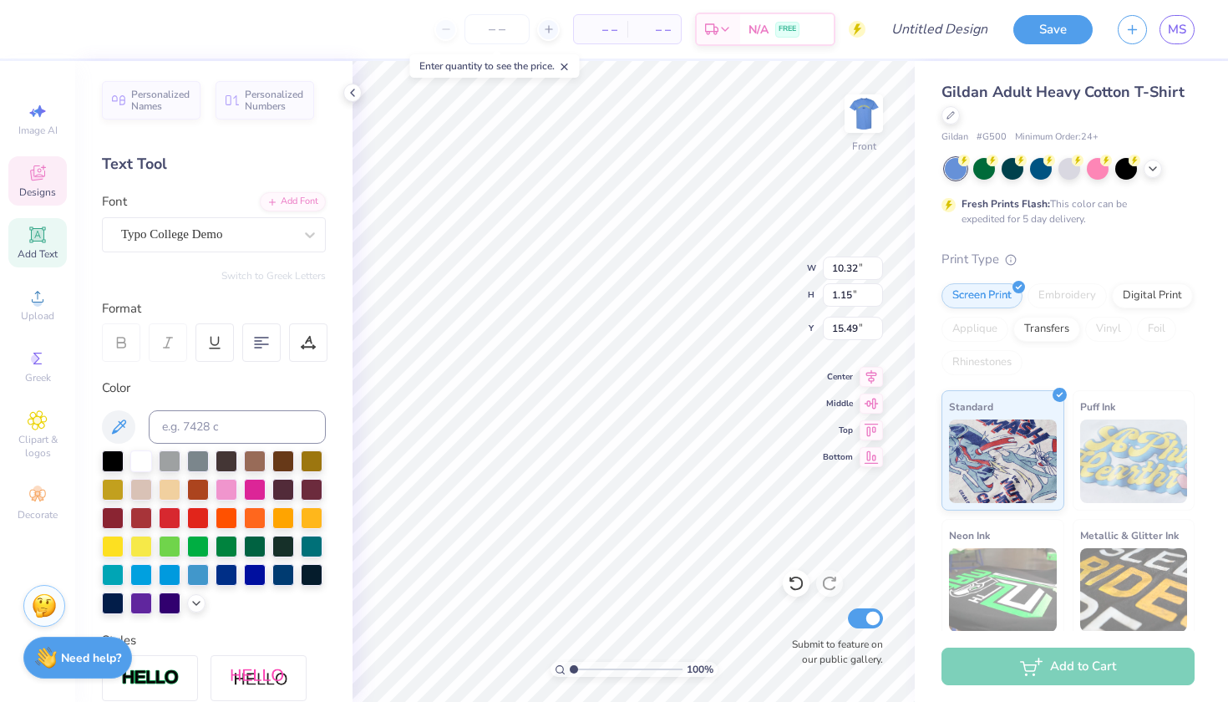
scroll to position [0, 3]
type textarea "Milwaukee, WI"
type input "10.68"
type input "1.17"
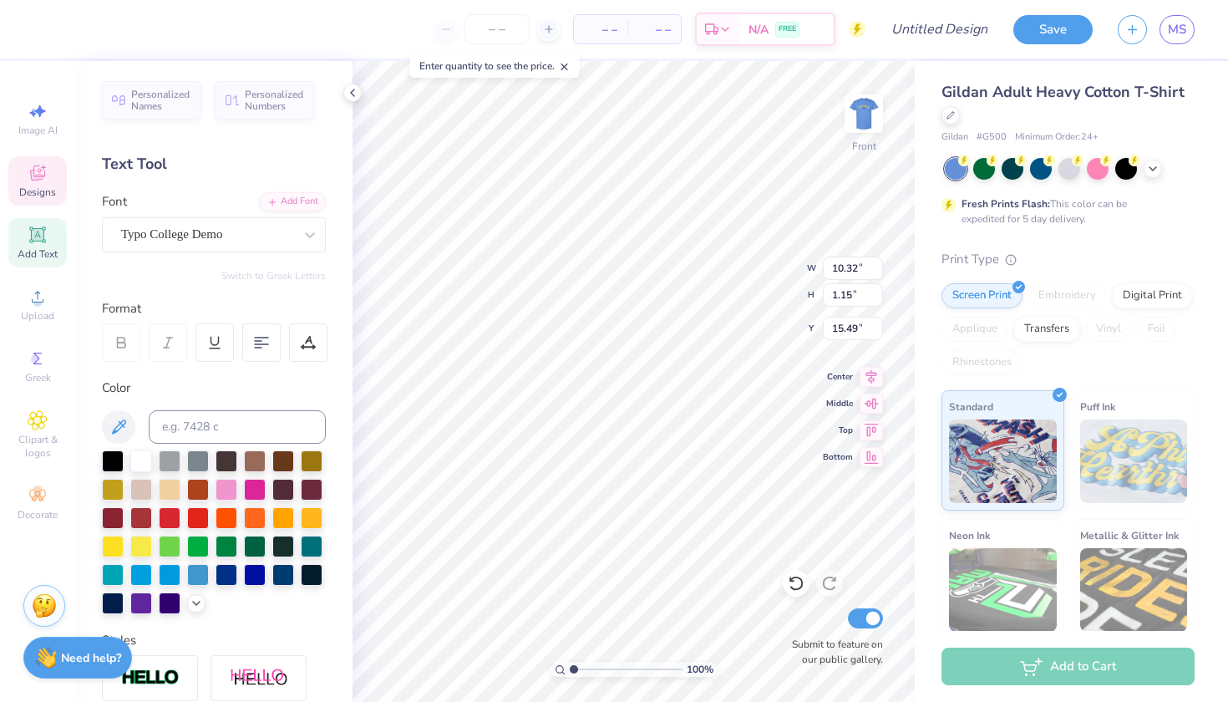
type input "14.14"
type textarea "M"
type input "14.56"
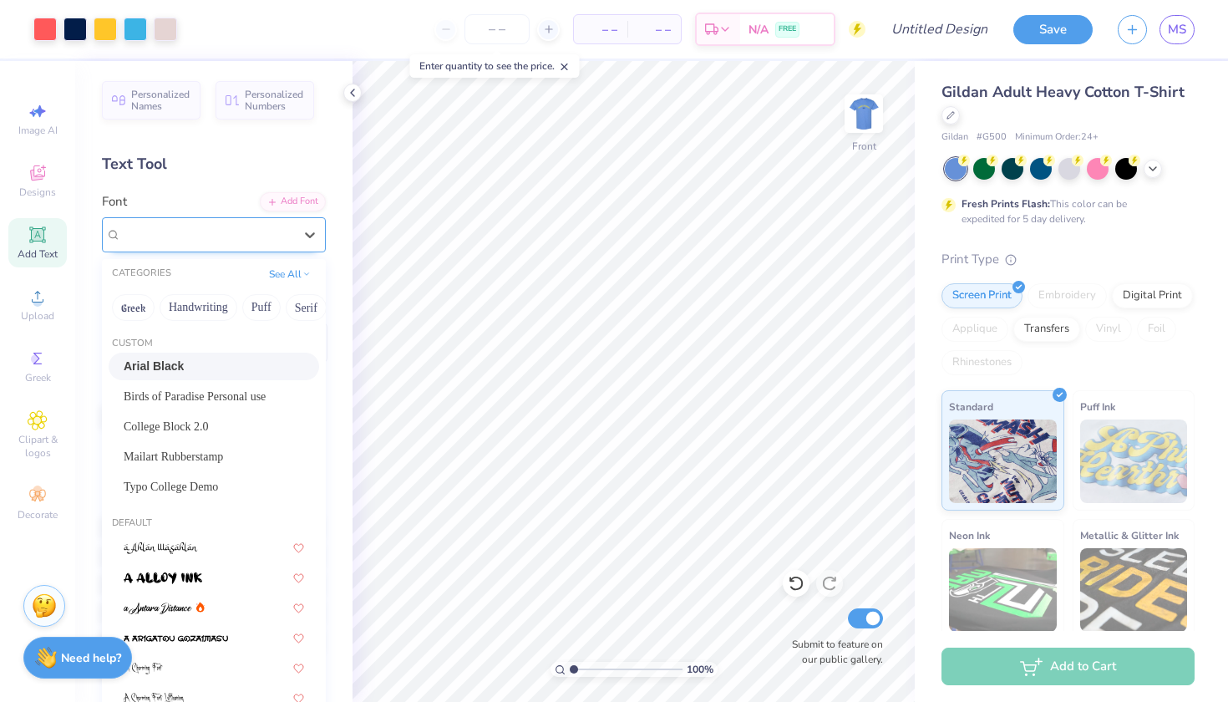
click at [240, 221] on div "Arial Black" at bounding box center [206, 234] width 175 height 26
click at [213, 186] on div "Personalized Names Personalized Numbers Text Tool Add Font Font option Arial Bl…" at bounding box center [213, 381] width 277 height 641
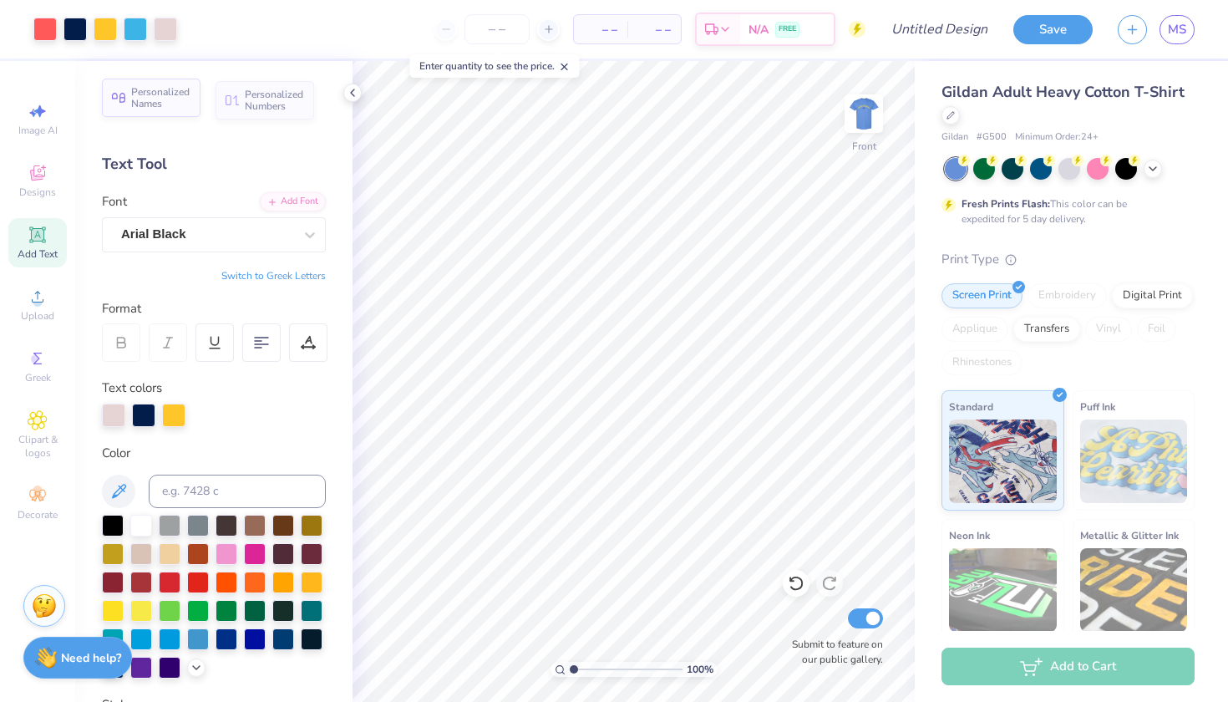
click at [168, 101] on span "Personalized Names" at bounding box center [160, 97] width 59 height 23
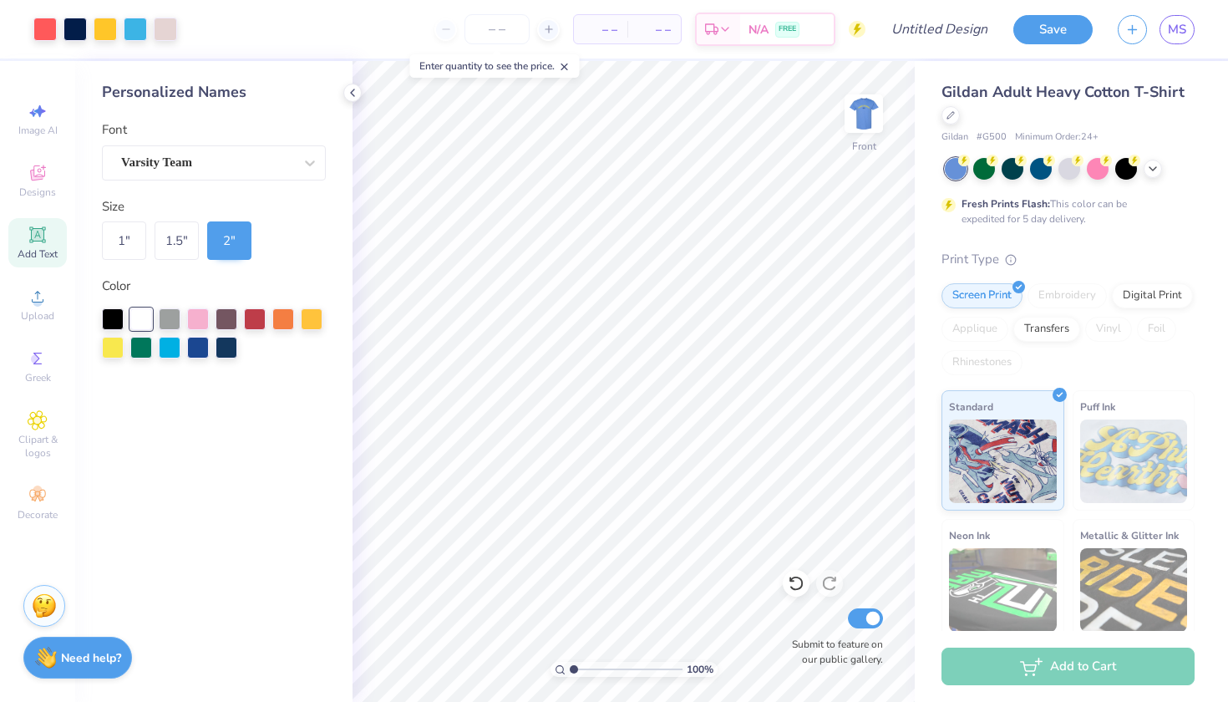
click at [43, 236] on icon at bounding box center [37, 234] width 13 height 13
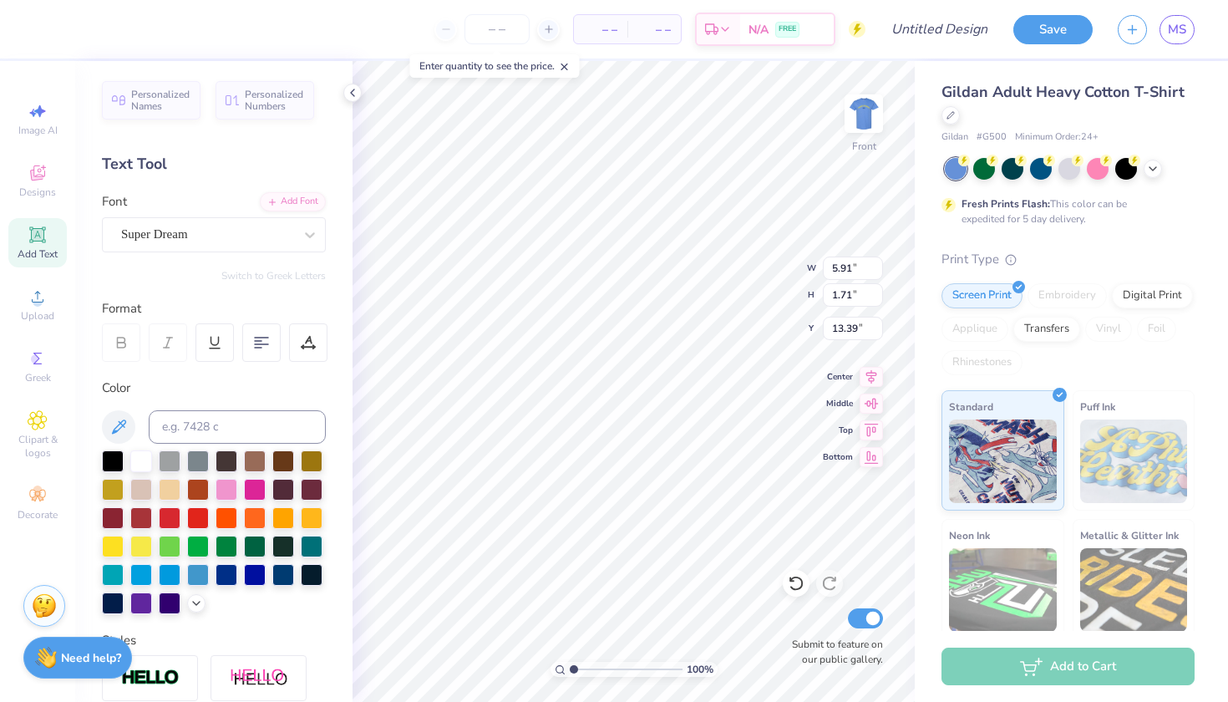
scroll to position [40, 0]
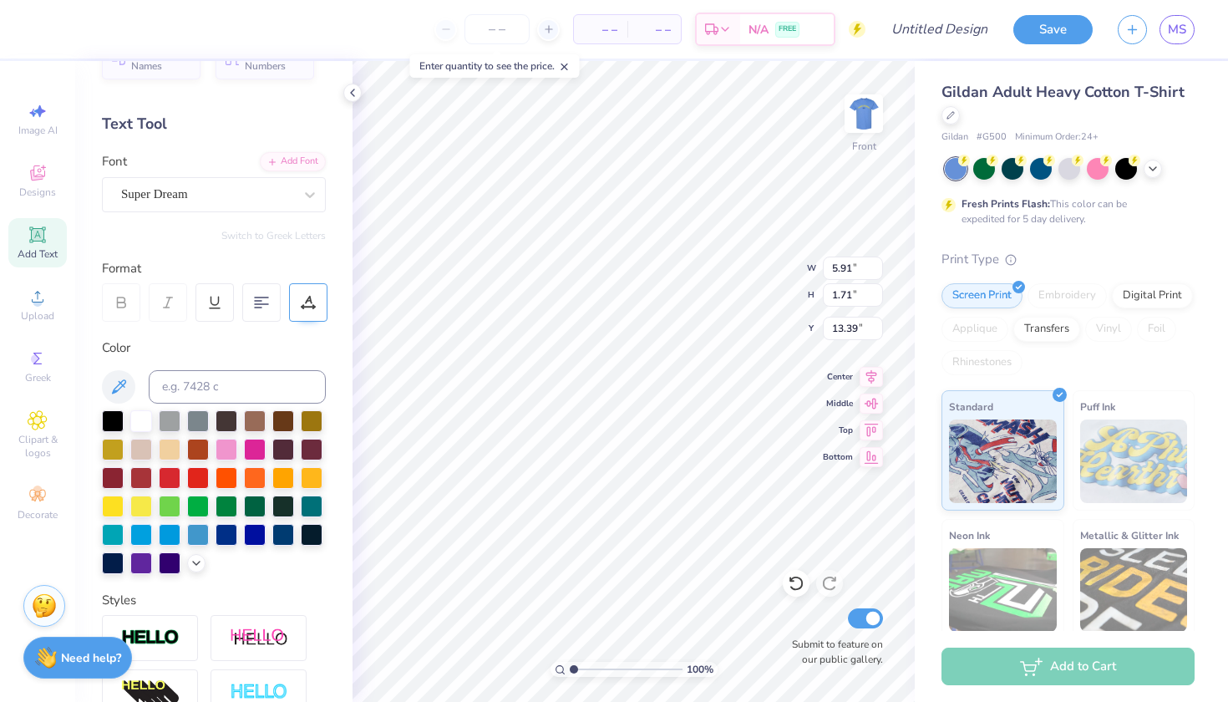
click at [304, 302] on icon at bounding box center [308, 302] width 15 height 15
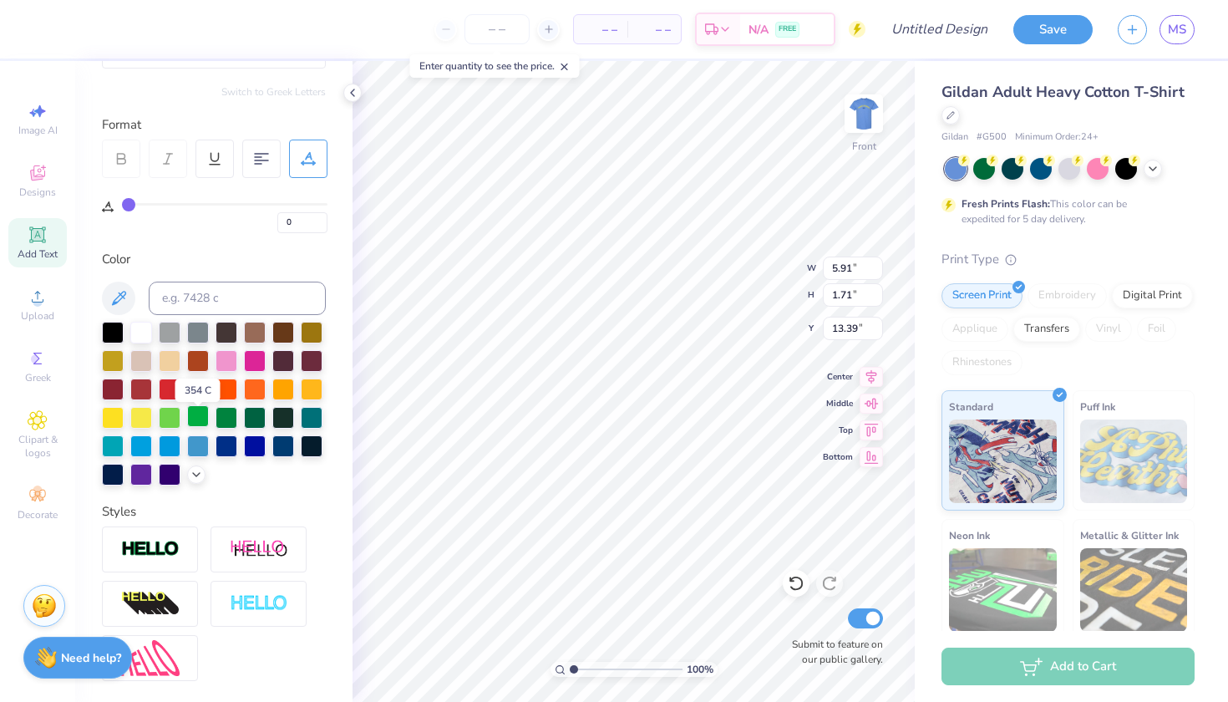
scroll to position [185, 0]
click at [140, 329] on div at bounding box center [141, 330] width 22 height 22
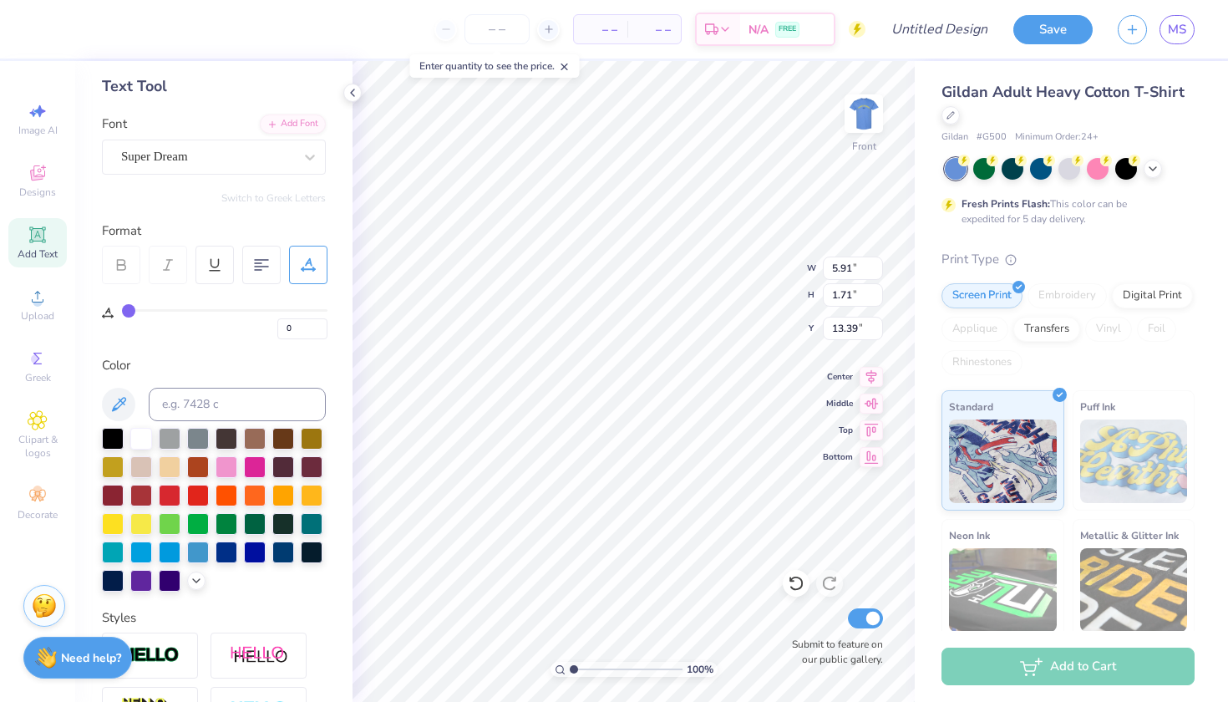
scroll to position [76, 0]
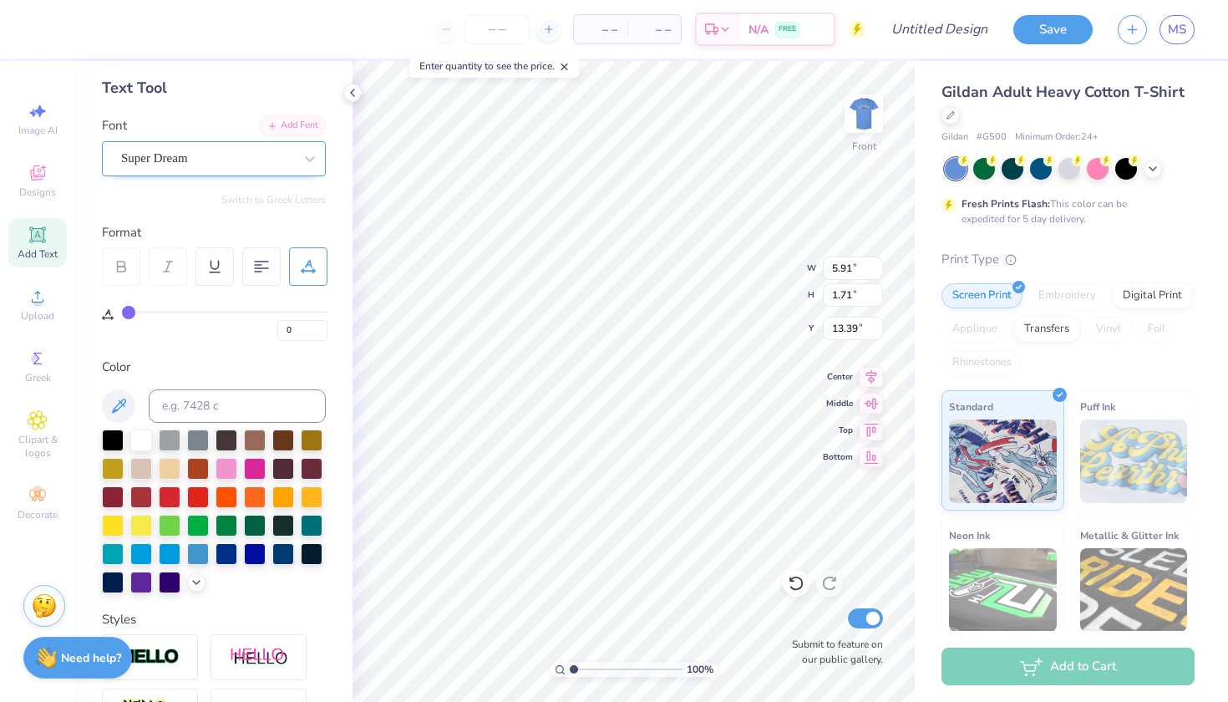
click at [185, 147] on div at bounding box center [207, 158] width 172 height 23
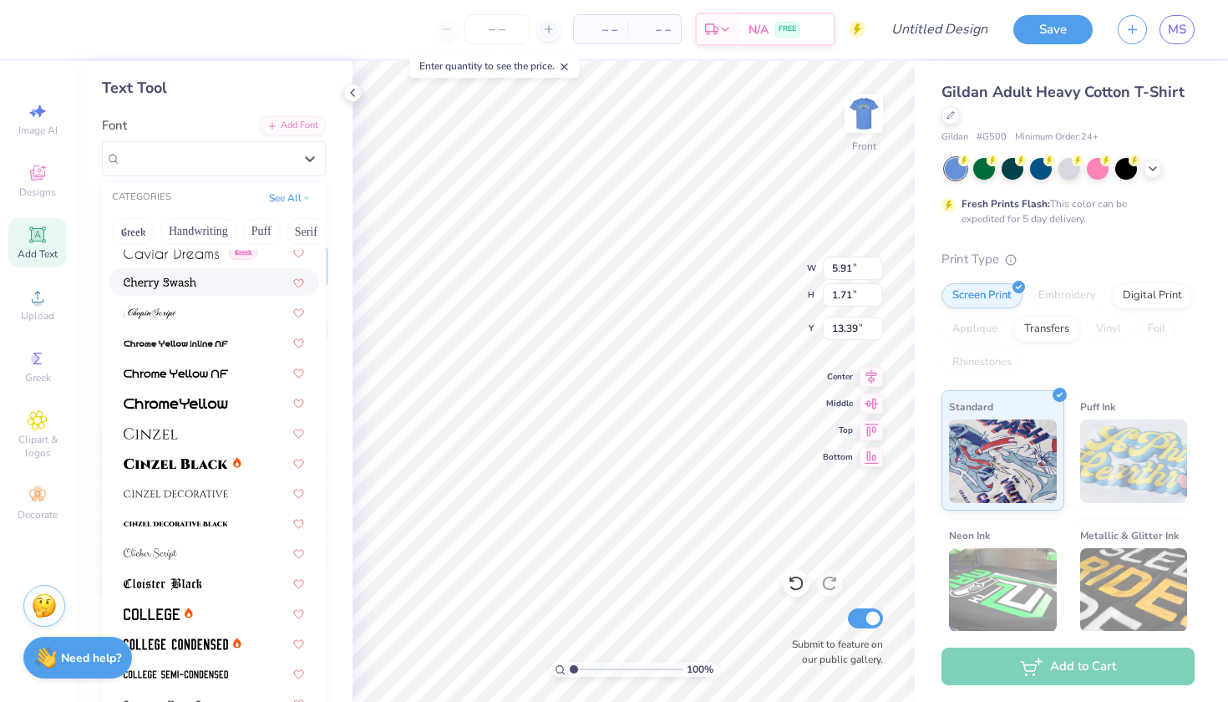
scroll to position [2038, 0]
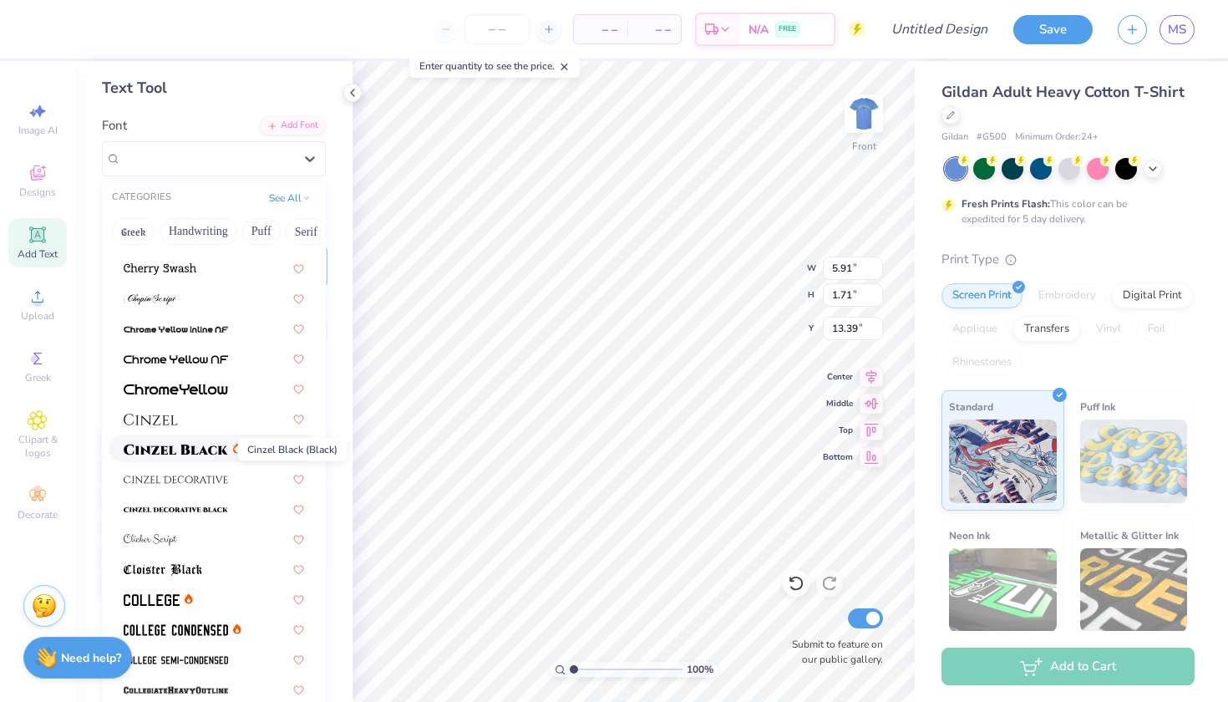
click at [180, 442] on span at bounding box center [176, 449] width 104 height 18
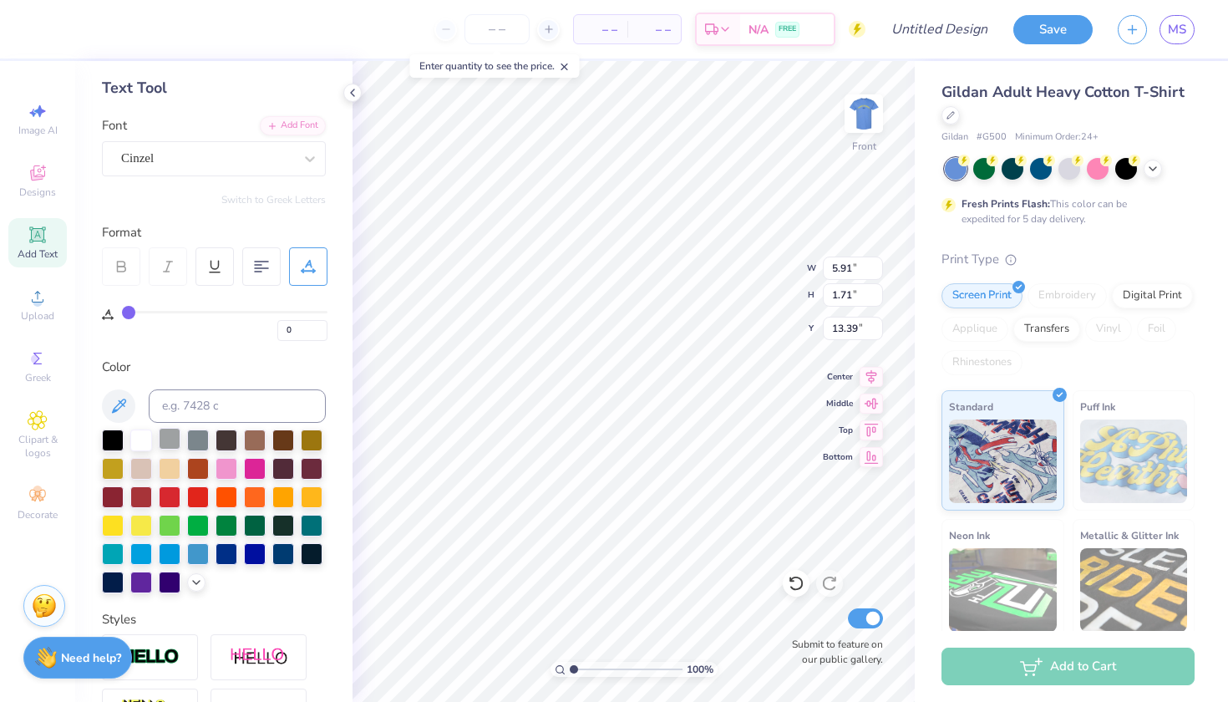
type input "6.91"
type input "1.76"
type input "13.37"
type textarea "Sobota"
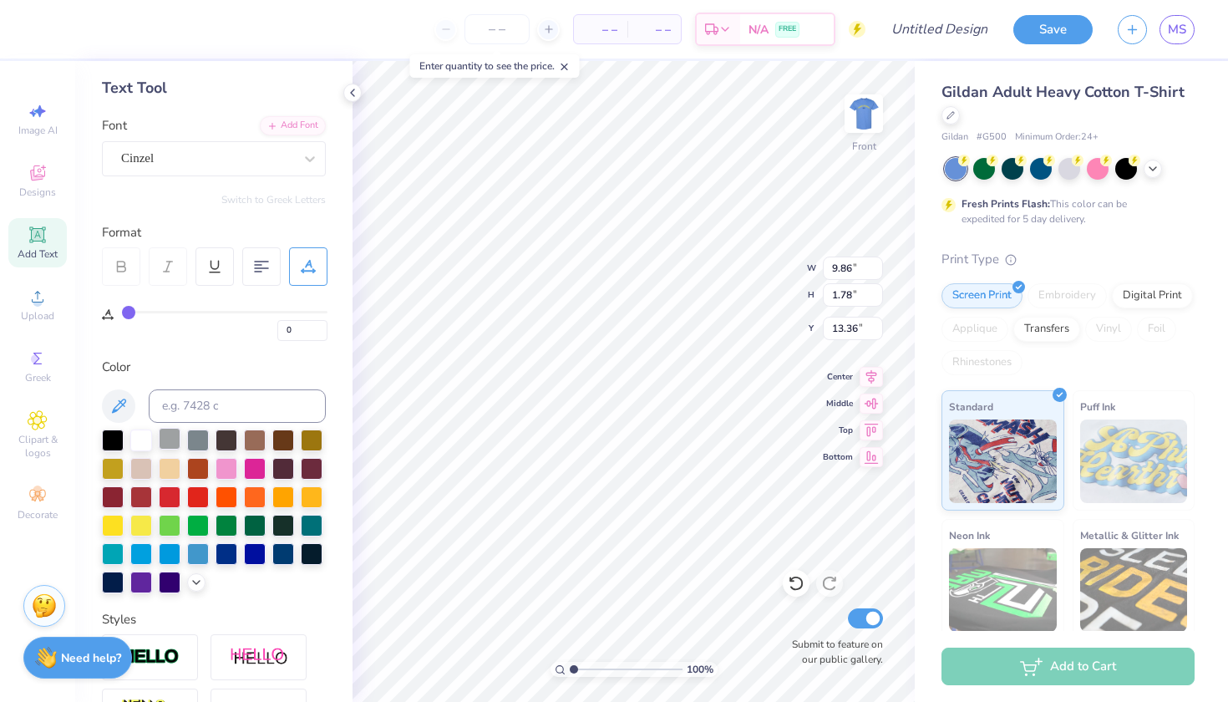
type input "3.21"
type input "0.58"
type input "14.56"
type input "0.62"
type input "3.21"
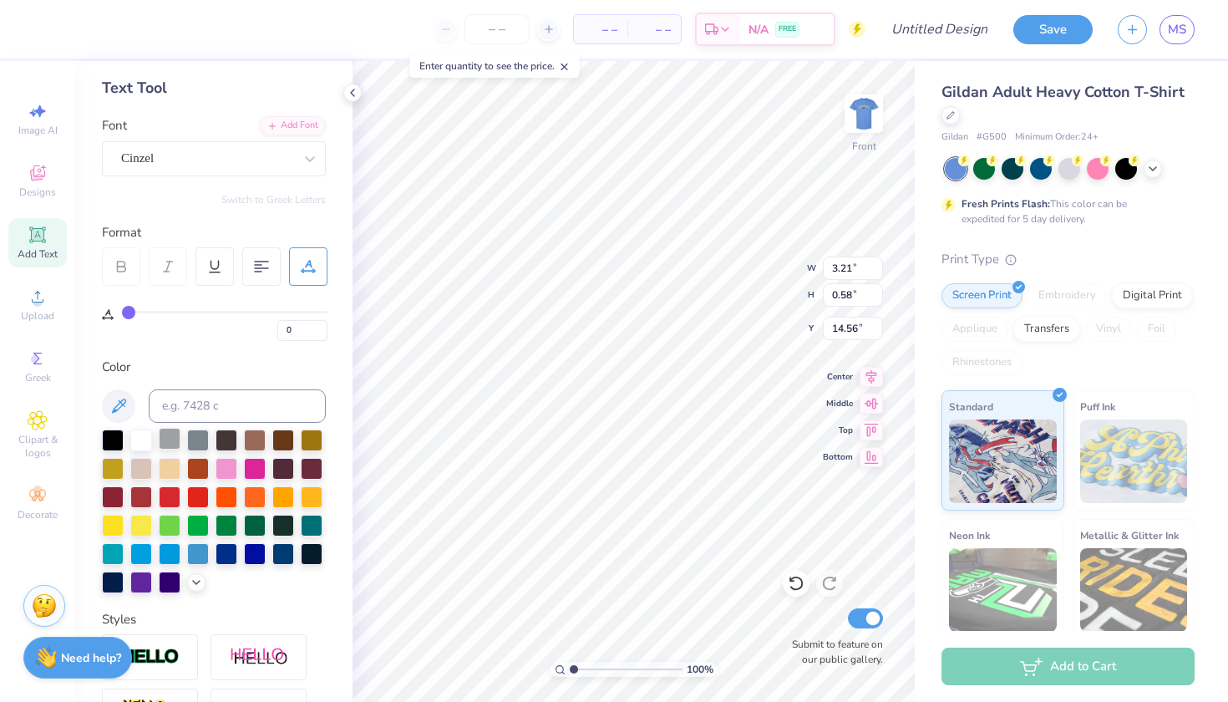
type input "13.25"
type input "0.58"
type input "10.61"
click at [41, 237] on icon at bounding box center [37, 234] width 13 height 13
type input "0.58"
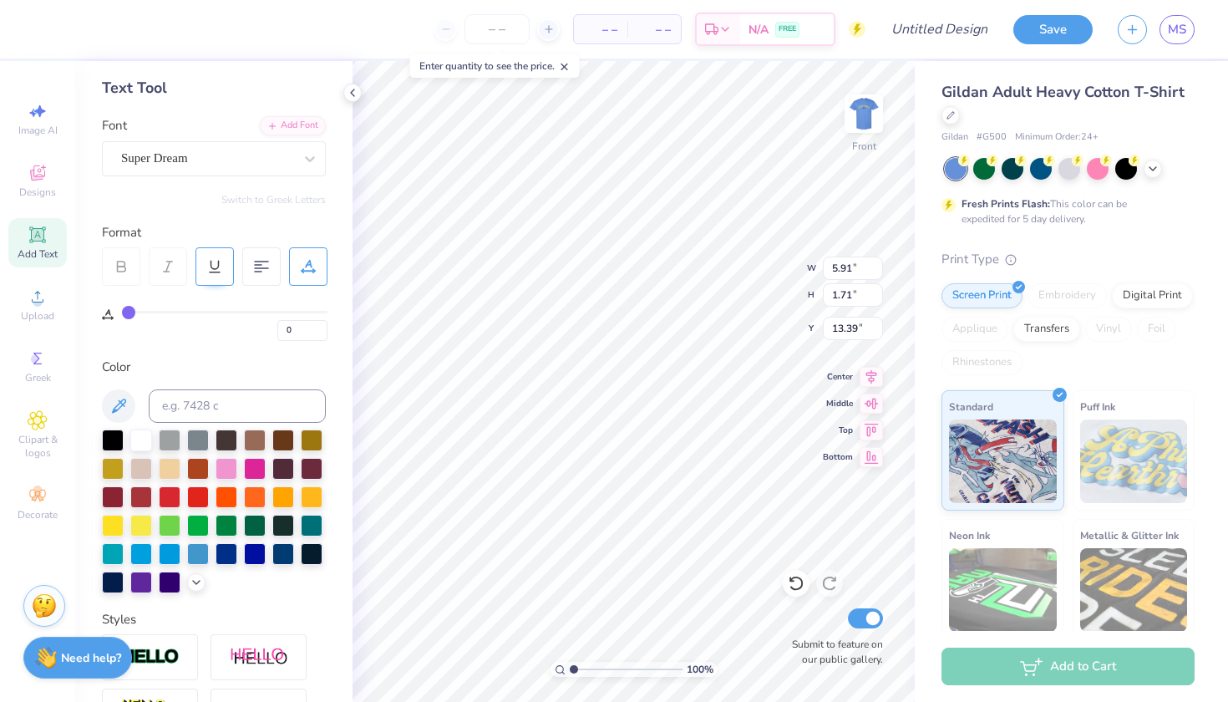
type input "3.21"
type input "10.61"
type input "5.91"
type input "1.71"
type input "13.39"
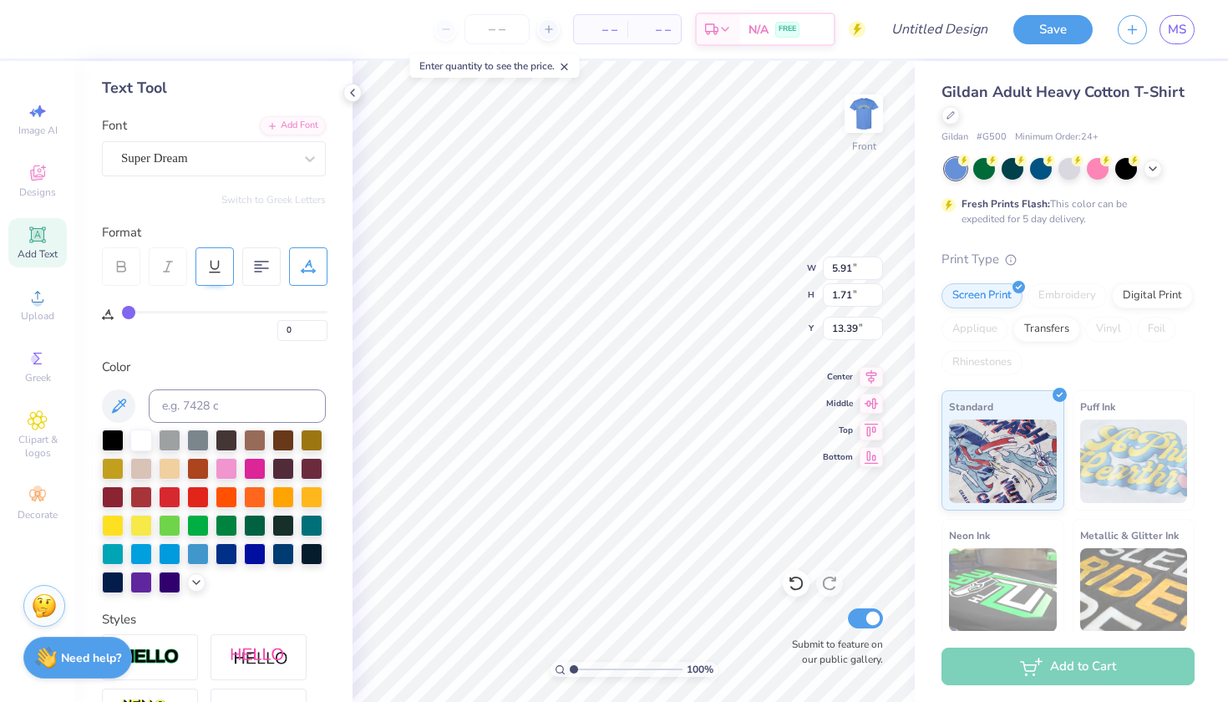
type textarea "T"
type textarea "B"
type textarea "BAREFORD"
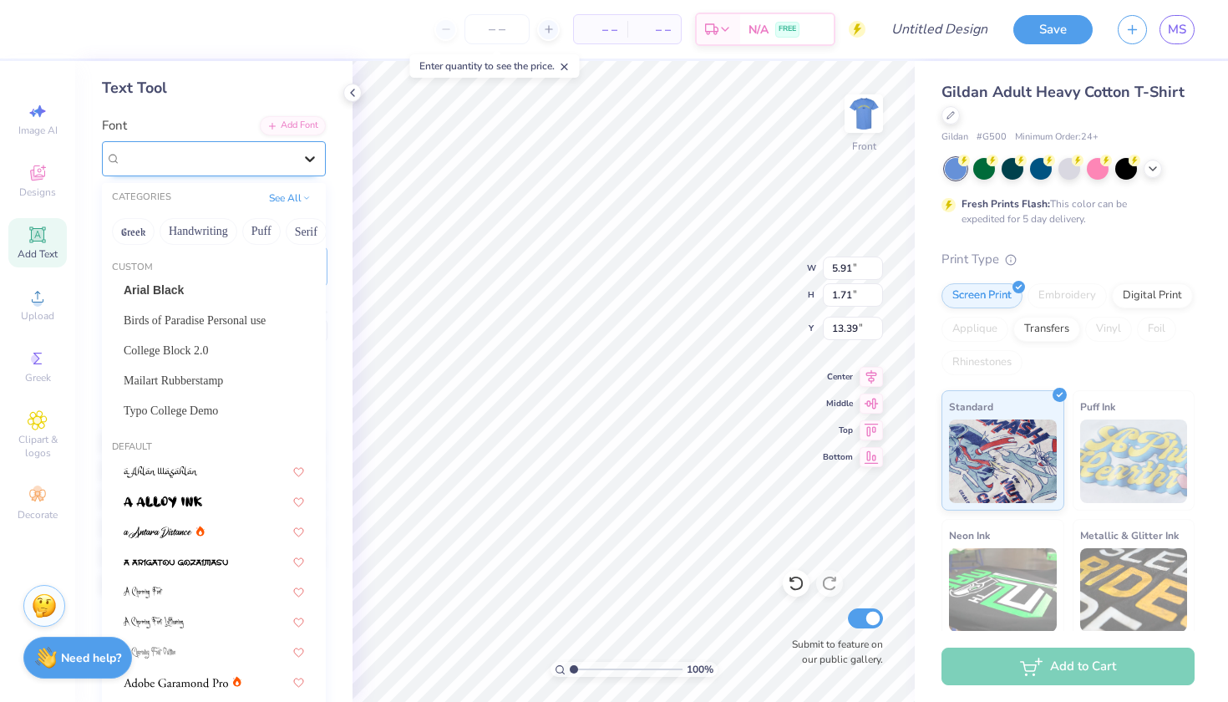
click at [299, 165] on div at bounding box center [310, 159] width 30 height 30
click at [253, 345] on div "College Block 2.0" at bounding box center [214, 351] width 180 height 18
click at [217, 170] on div "College Block 2.0" at bounding box center [206, 158] width 175 height 26
click at [218, 404] on span "Typo College Demo" at bounding box center [171, 411] width 94 height 18
click at [222, 150] on span "Typo College Demo" at bounding box center [171, 158] width 101 height 19
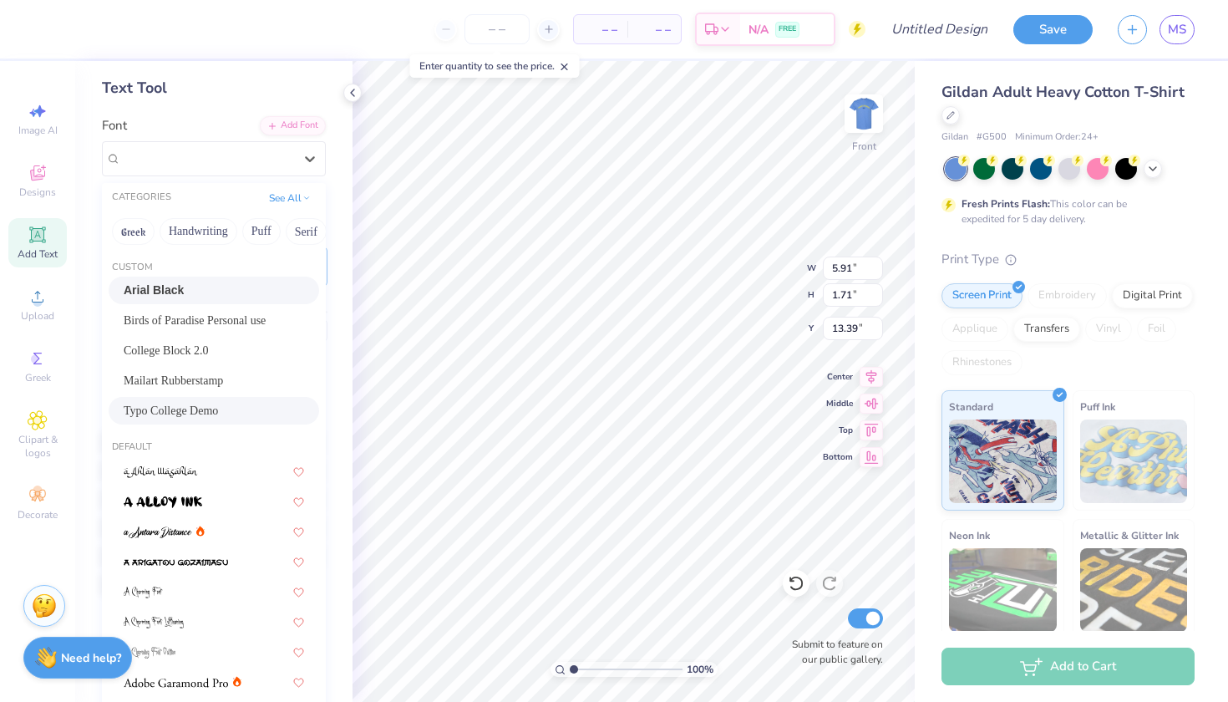
click at [206, 296] on div "Arial Black" at bounding box center [214, 291] width 180 height 18
click at [219, 163] on div "Arial Black" at bounding box center [206, 158] width 175 height 26
click at [218, 318] on span "Birds of Paradise Personal use" at bounding box center [195, 321] width 142 height 18
click at [253, 160] on span "Birds of Paradise Personal use" at bounding box center [197, 158] width 152 height 19
click at [244, 352] on div "College Block 2.0" at bounding box center [214, 351] width 180 height 18
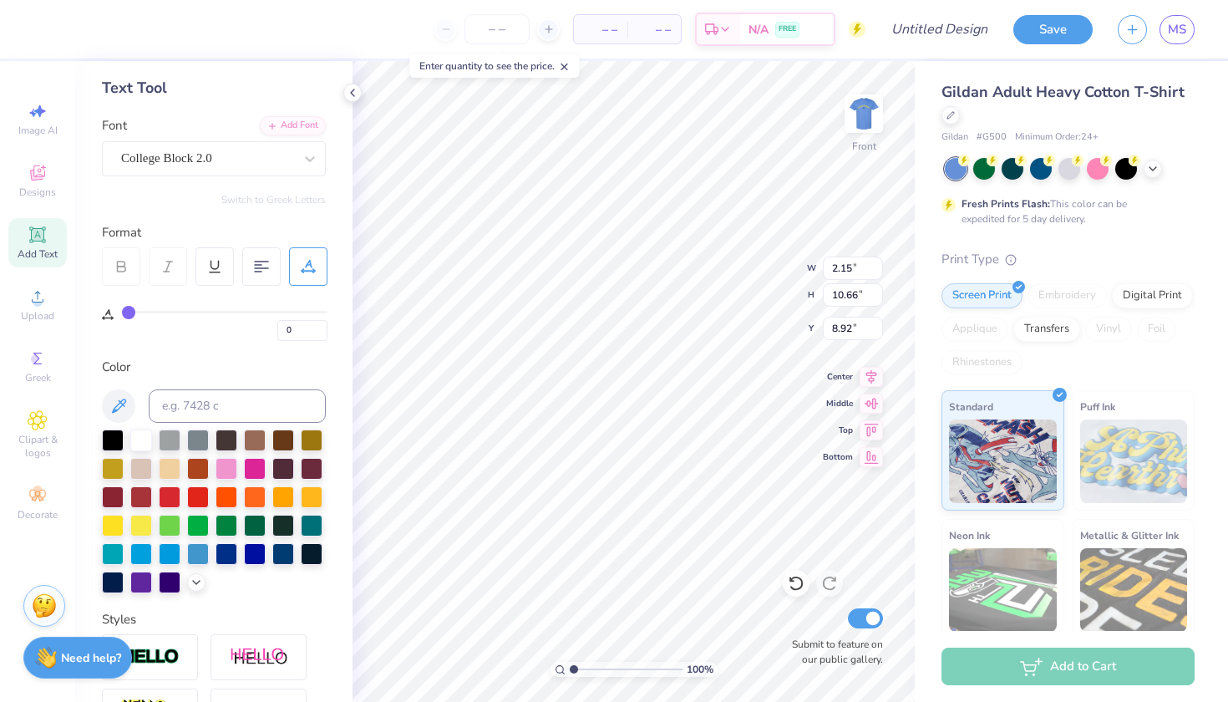
type input "0.73"
type input "3.63"
type input "10.18"
type input "0.73"
type input "3.63"
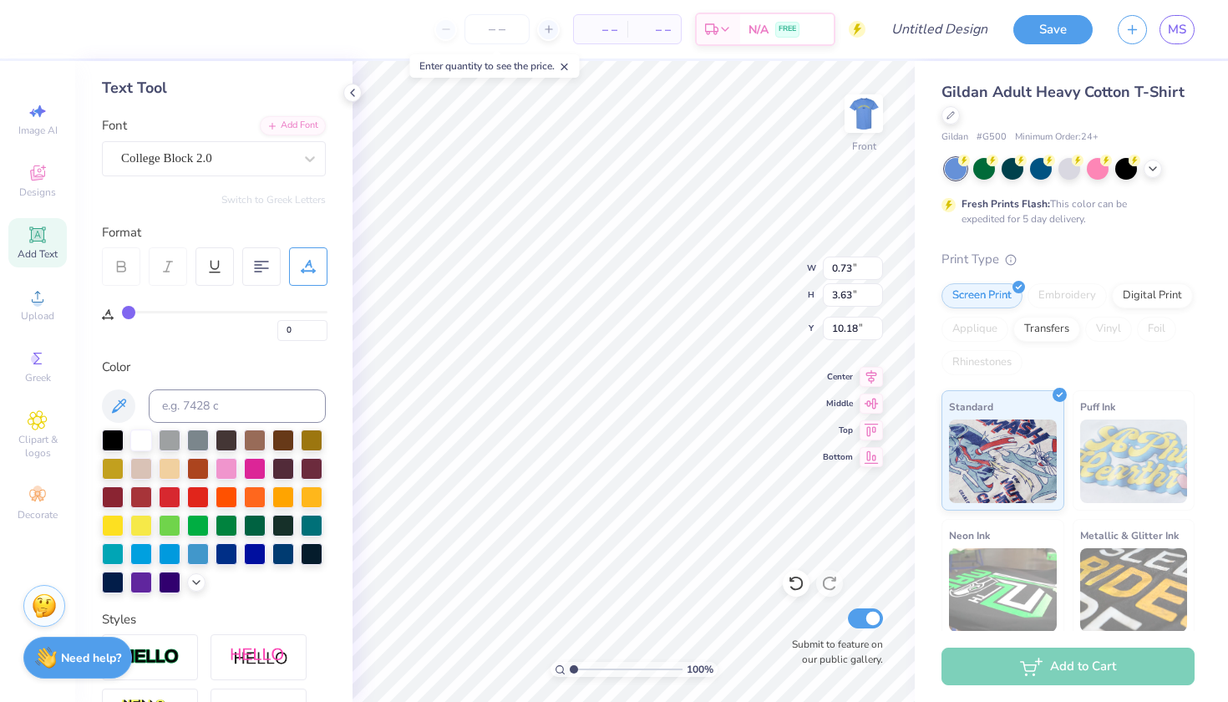
type input "10.18"
type input "0.73"
type input "3.63"
type input "10.18"
type textarea "Lutzow"
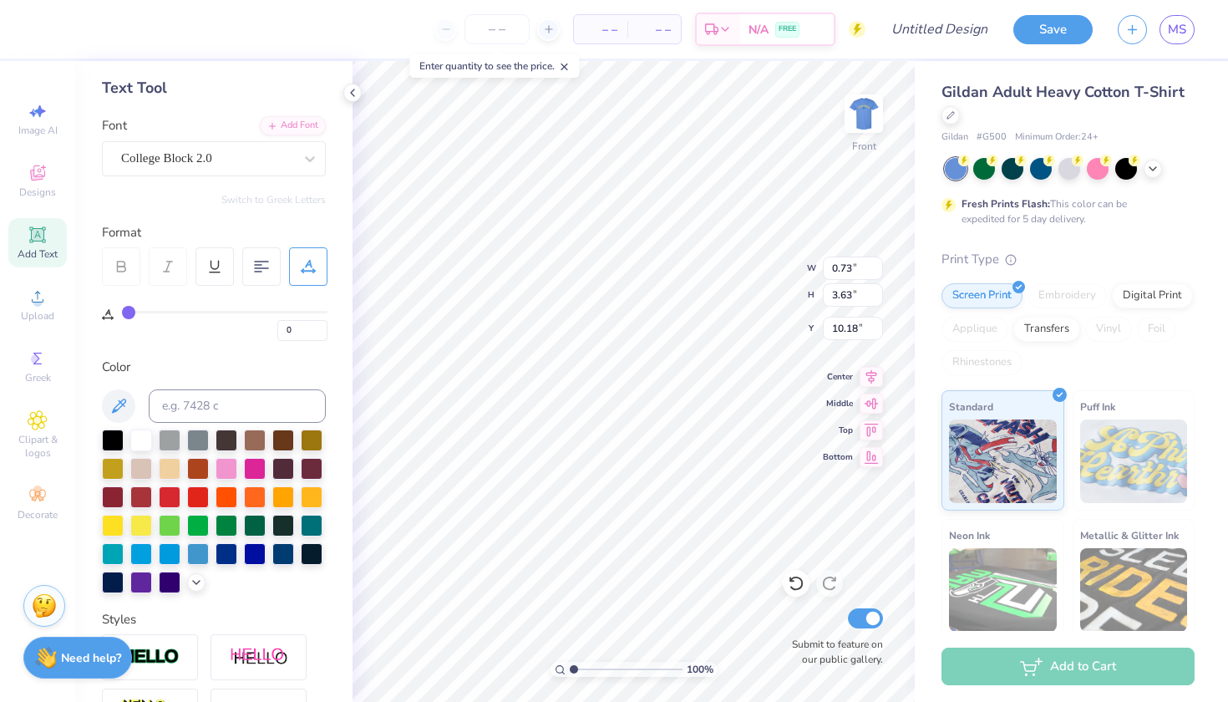
scroll to position [0, 1]
type input "0.74"
type input "0.73"
type input "3.63"
type input "10.18"
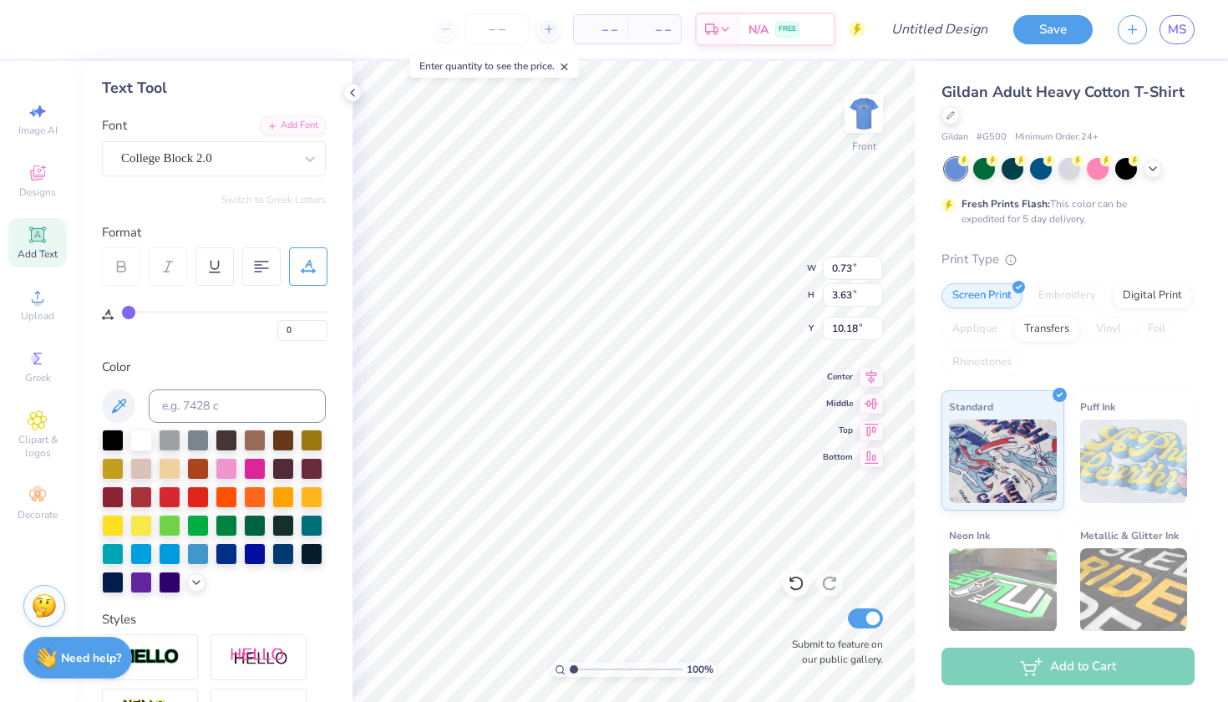
type input "0.74"
type input "2.90"
type input "10.55"
type textarea "Roelli"
type textarea "Sobota"
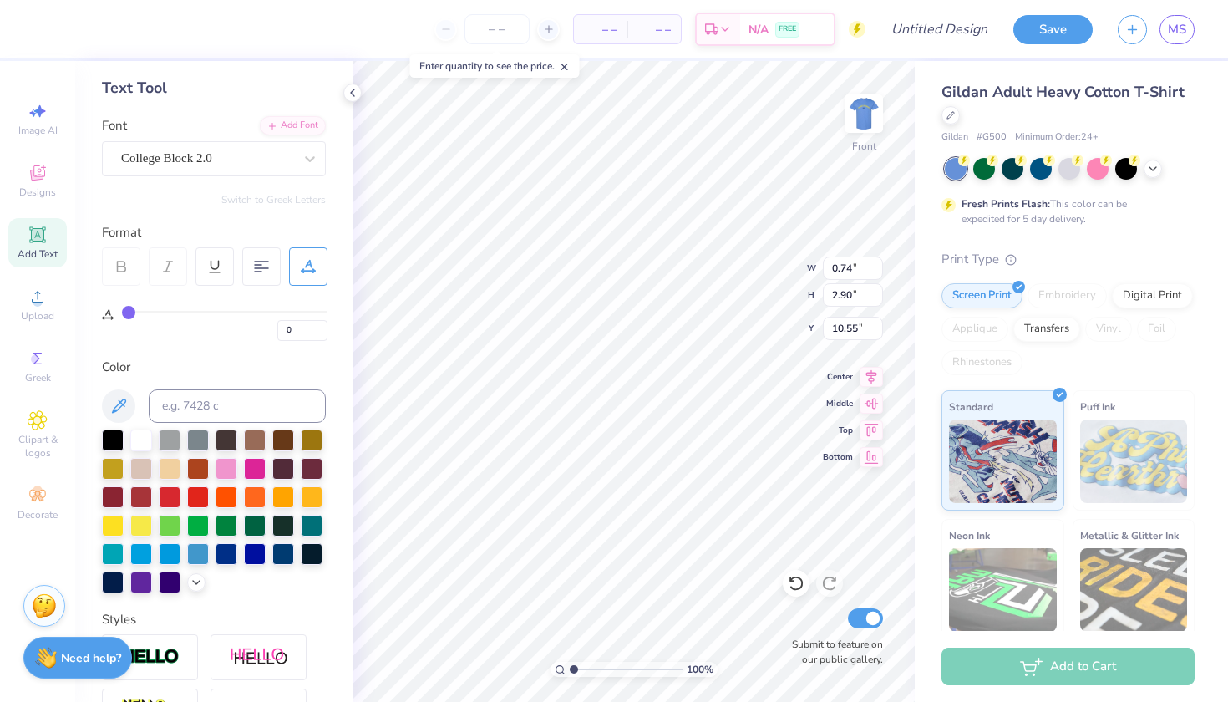
type input "10.71"
type textarea "Sobon"
type input "10.71"
type textarea "Sween"
type input "10.71"
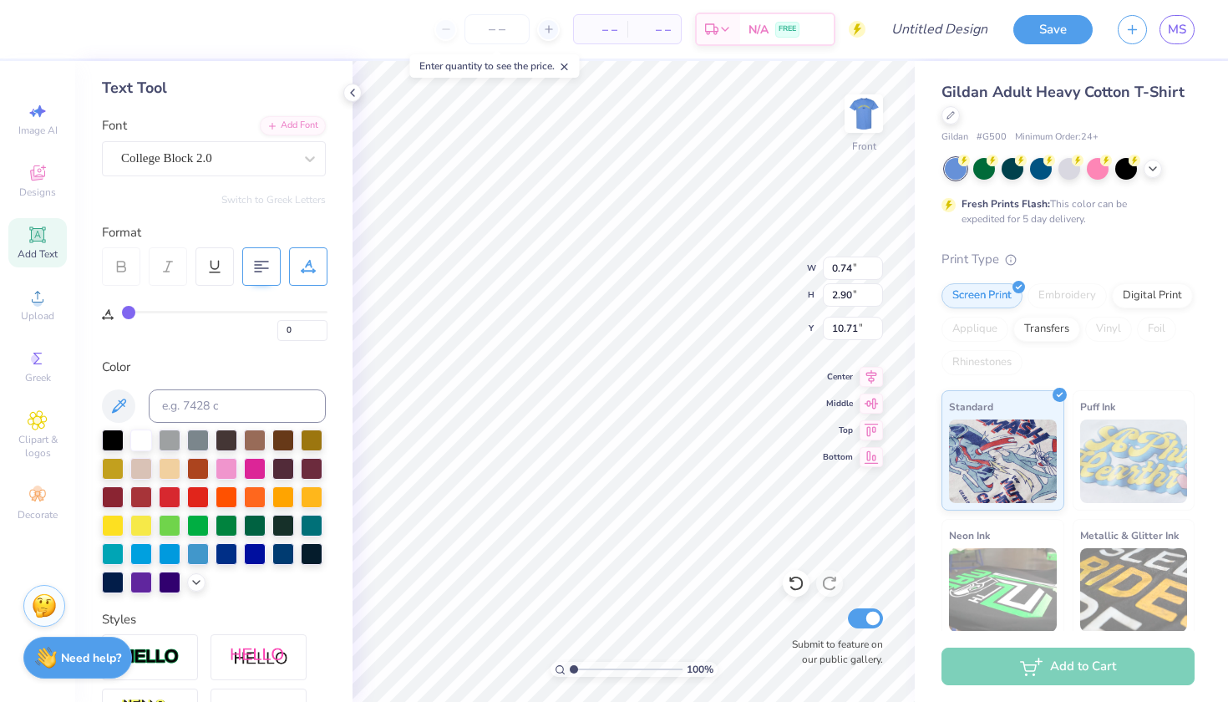
type textarea "Tomsich"
type input "10.64"
type textarea "White"
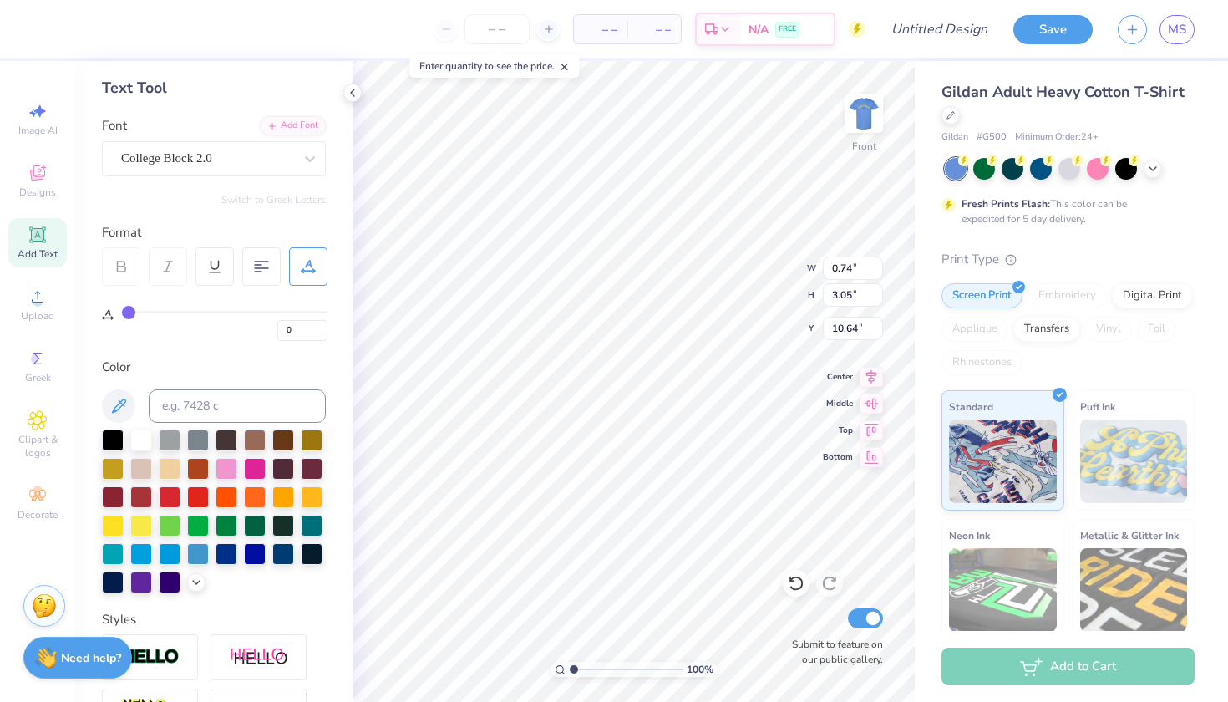
type input "10.56"
type input "2.90"
type input "10.55"
type input "11.18"
type input "2.21"
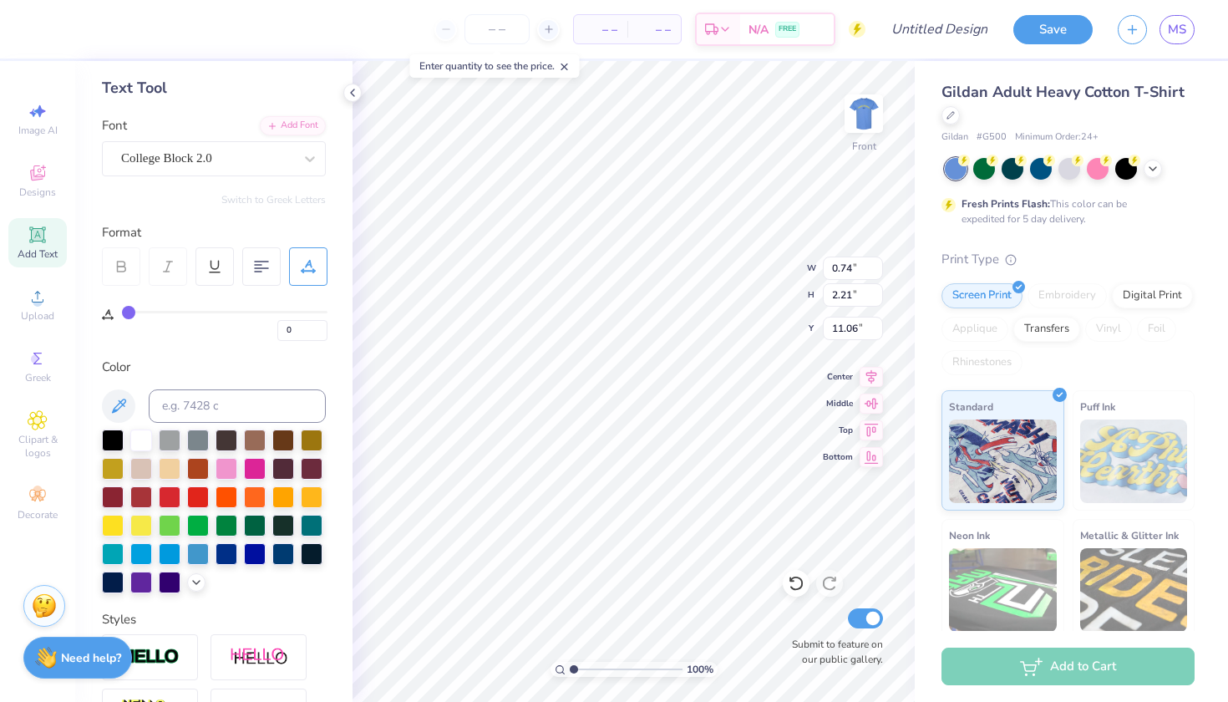
type input "11.40"
type input "2.58"
type input "11.04"
type input "2.42"
type input "11.19"
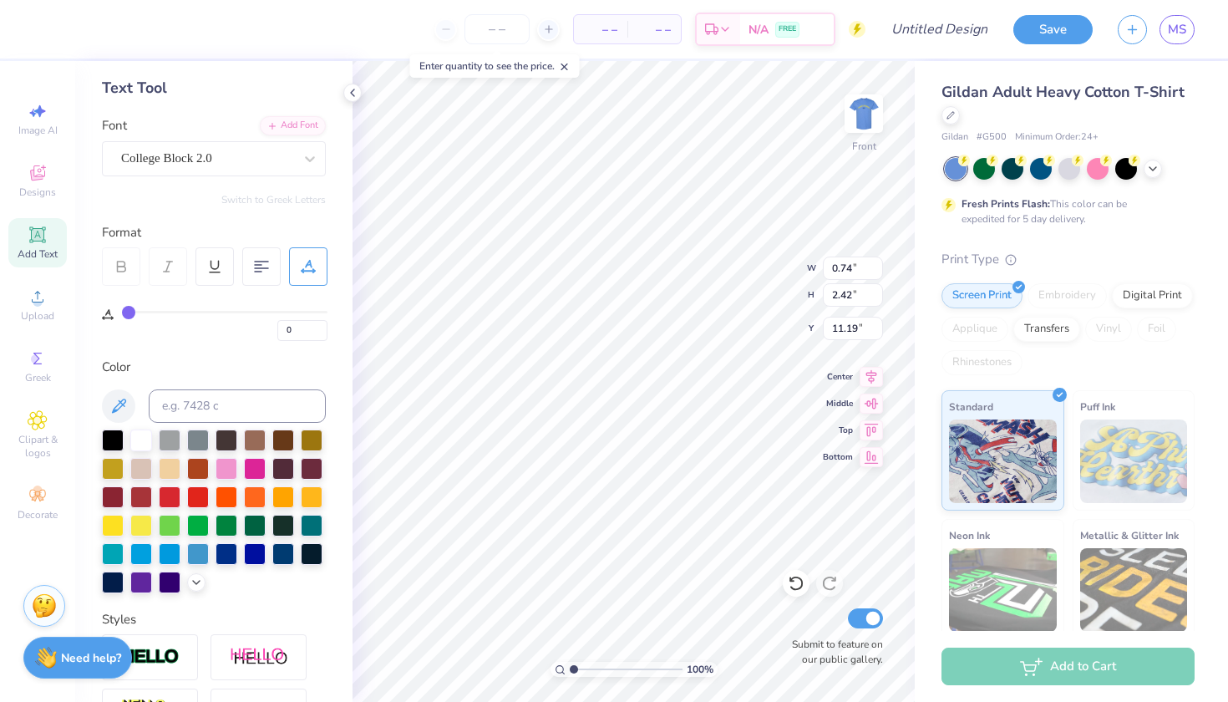
type input "2.90"
type input "10.64"
type input "0.73"
type input "3.63"
type input "9.98"
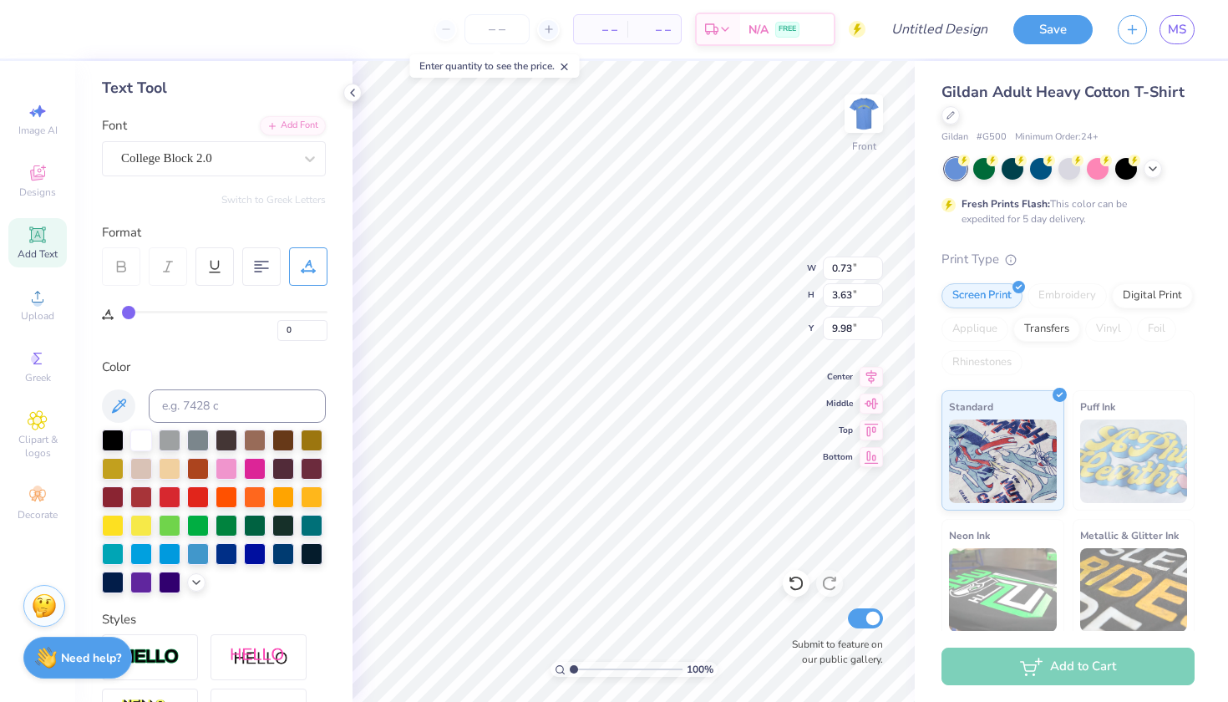
type input "0.74"
type input "2.32"
type input "11.29"
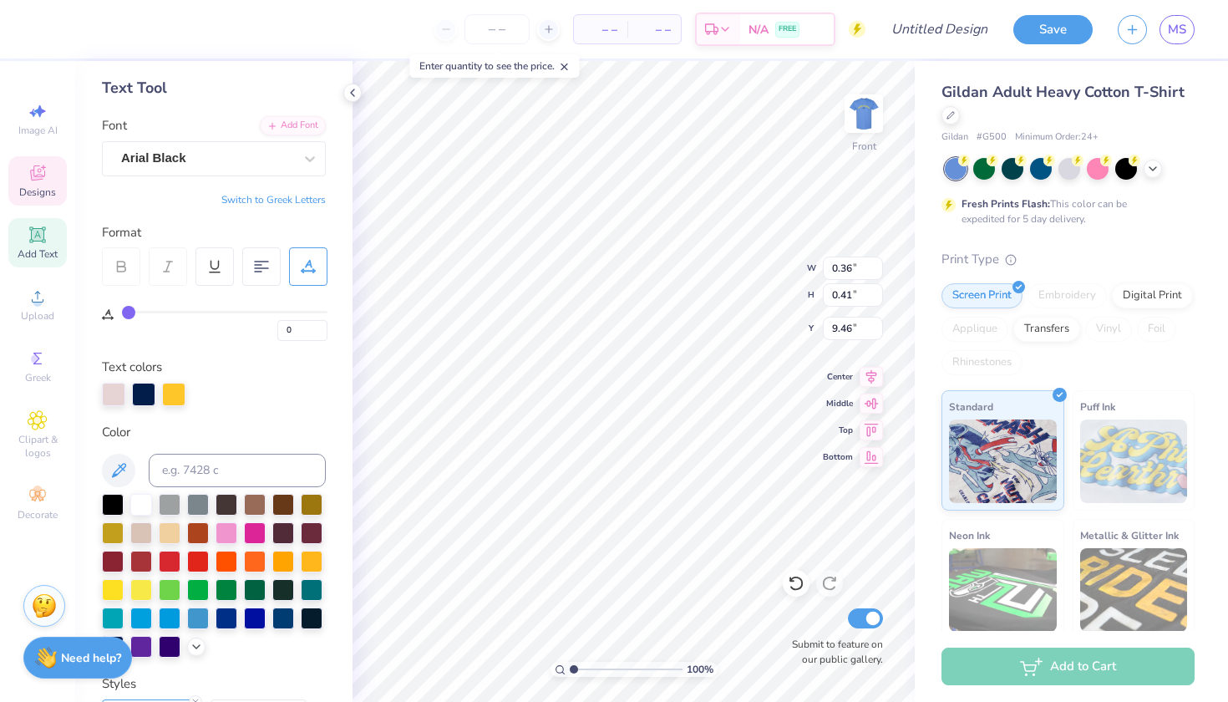
type input "12.45"
type input "8.34"
type input "5.79"
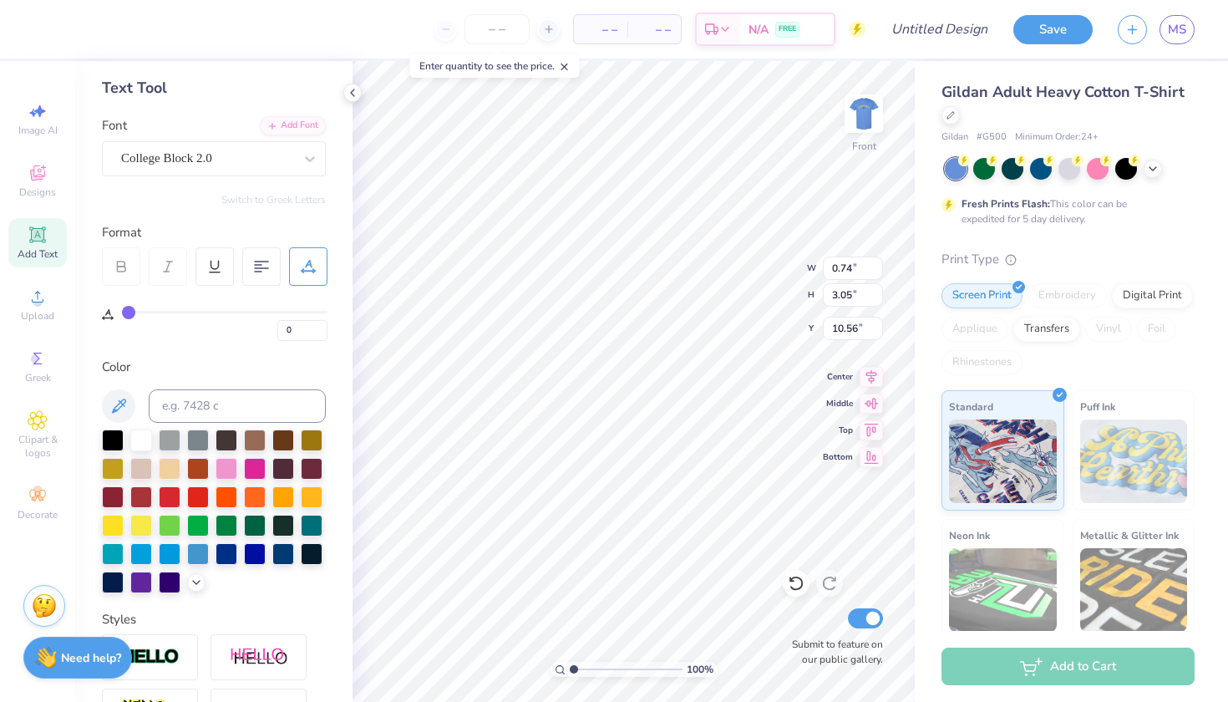
type input "10.93"
type input "10.56"
type input "0.69"
type input "3.42"
type input "10.48"
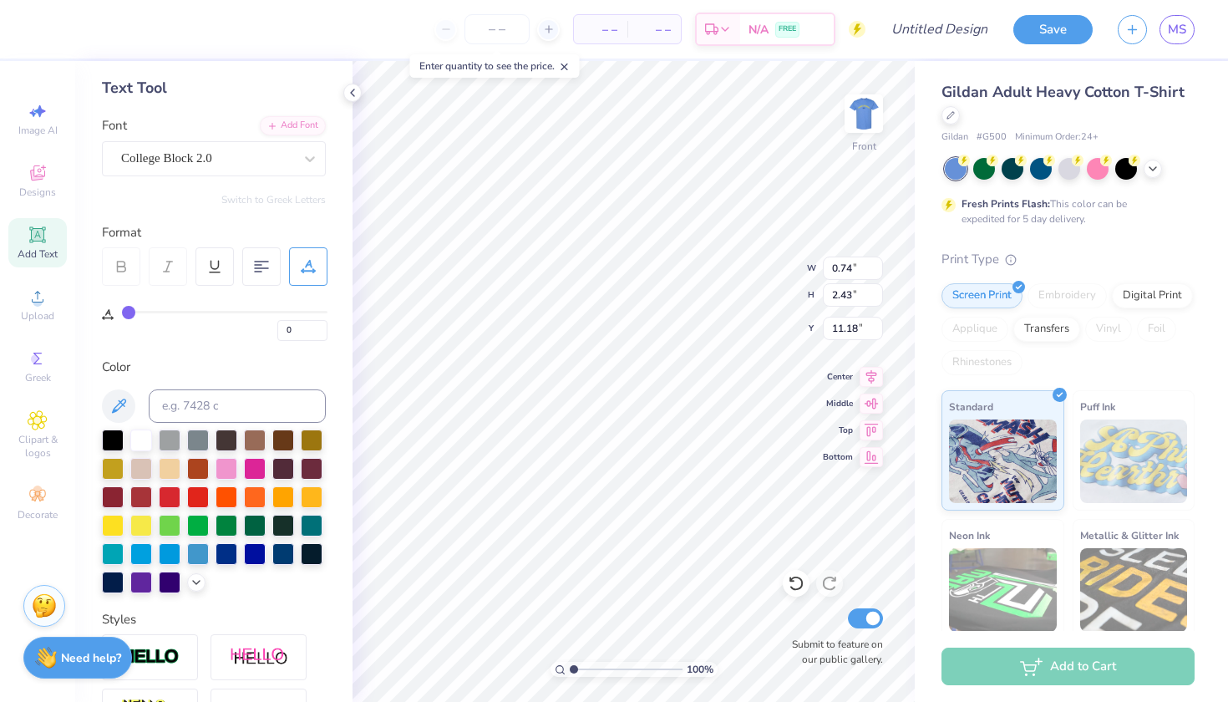
type input "2.21"
type input "11.40"
type input "0.79"
type input "2.23"
type input "11.39"
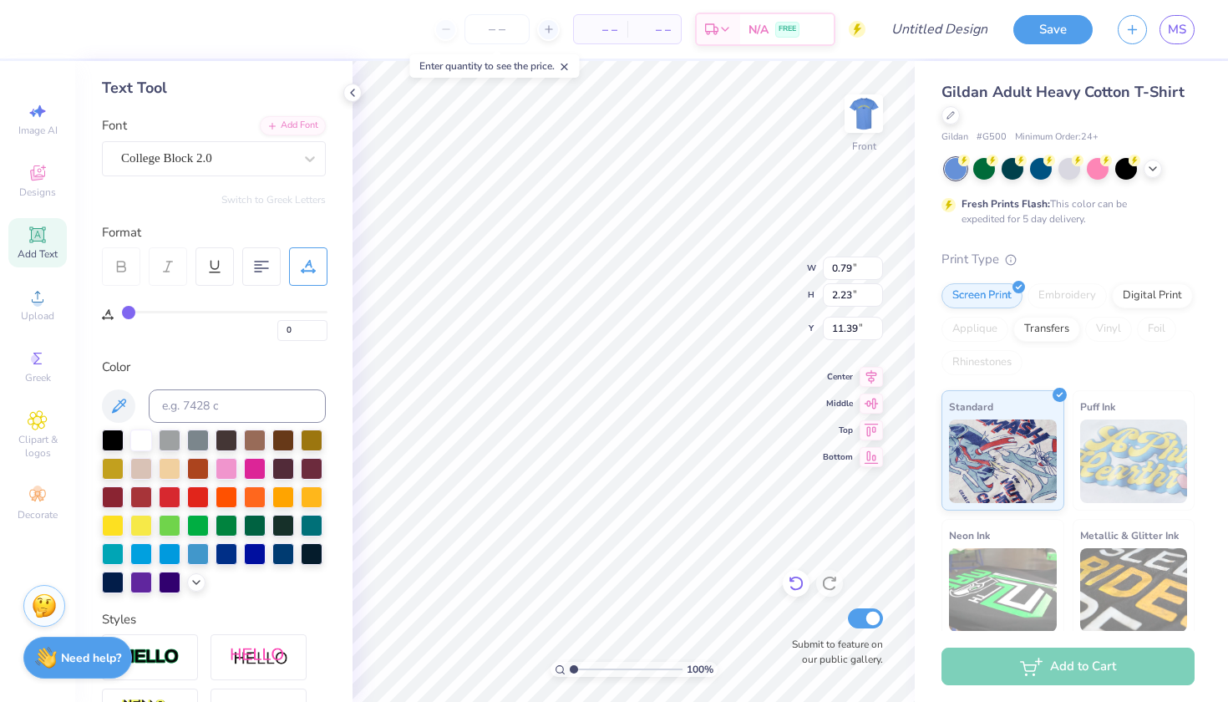
click at [795, 583] on icon at bounding box center [796, 583] width 17 height 17
type input "0.74"
type input "2.21"
type input "11.40"
click at [799, 582] on icon at bounding box center [796, 583] width 17 height 17
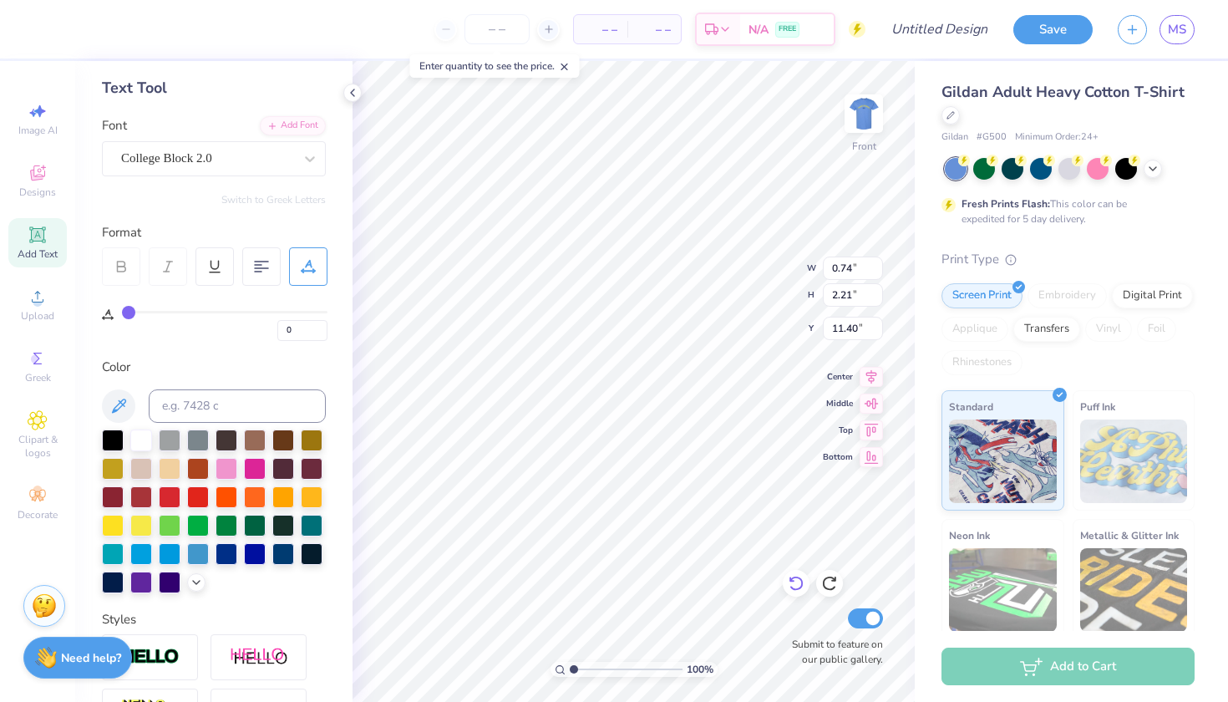
click at [799, 582] on icon at bounding box center [796, 583] width 17 height 17
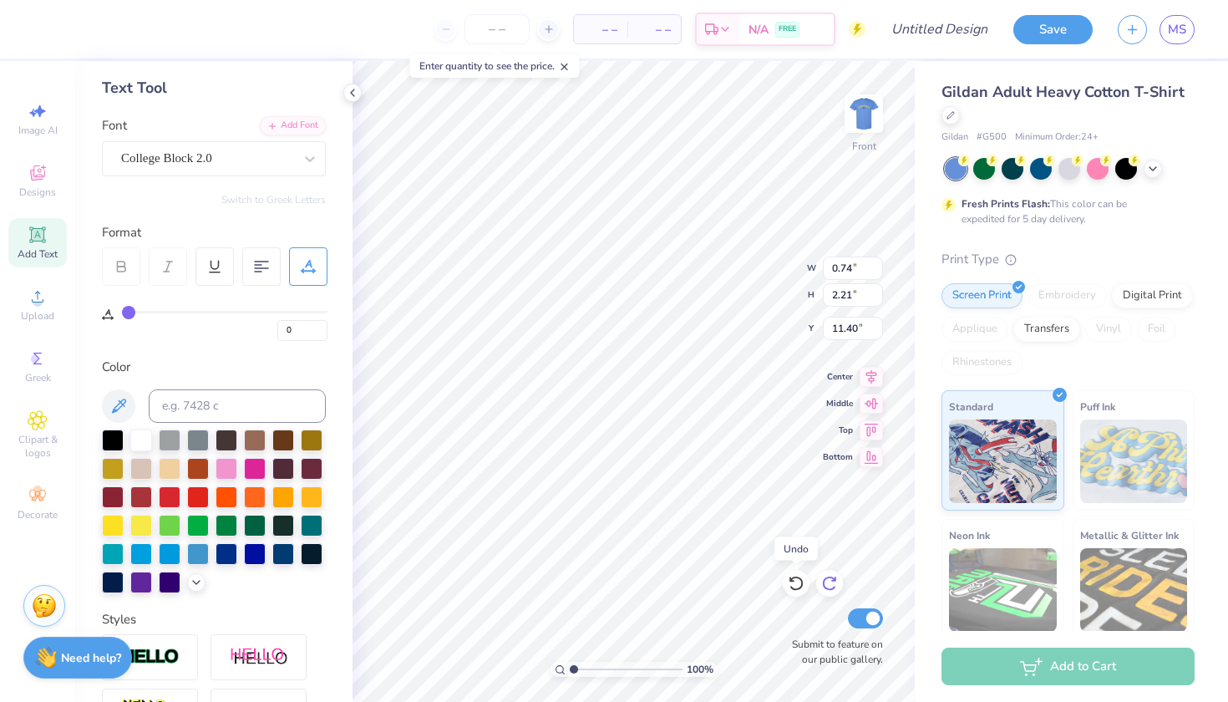
click at [827, 582] on icon at bounding box center [829, 583] width 17 height 17
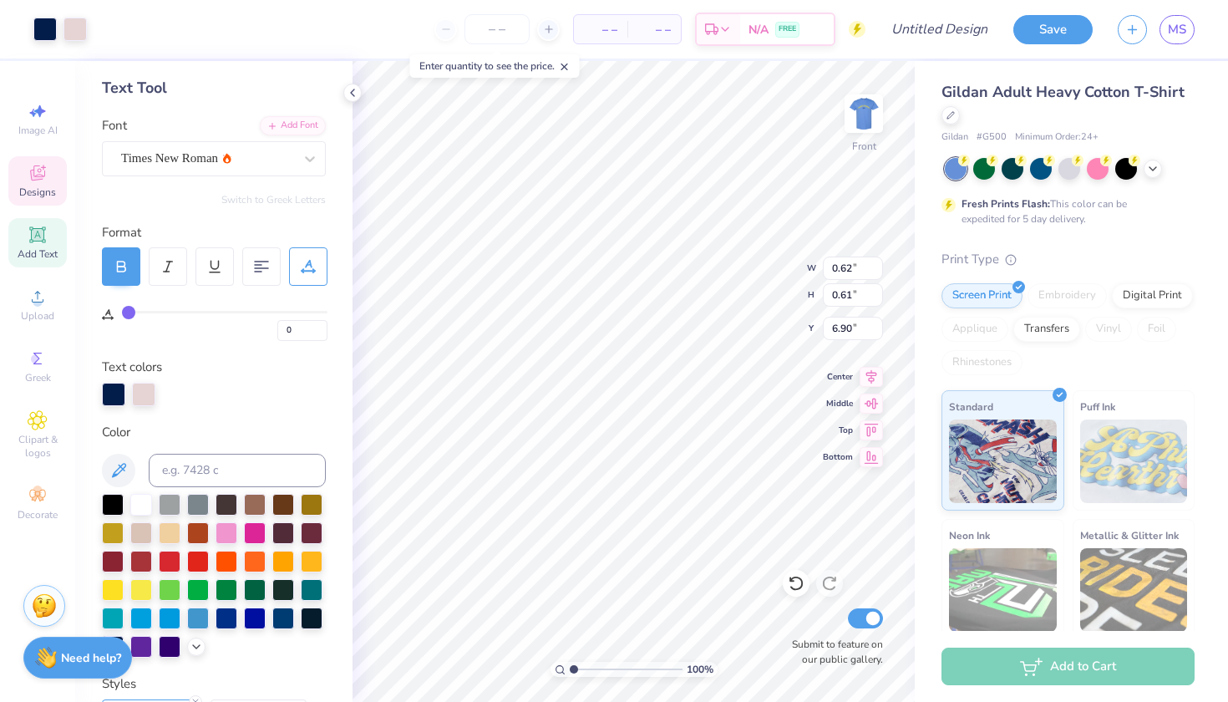
type input "6.90"
type input "2.06"
type input "3.51"
type input "6.27"
click at [37, 25] on div at bounding box center [44, 27] width 23 height 23
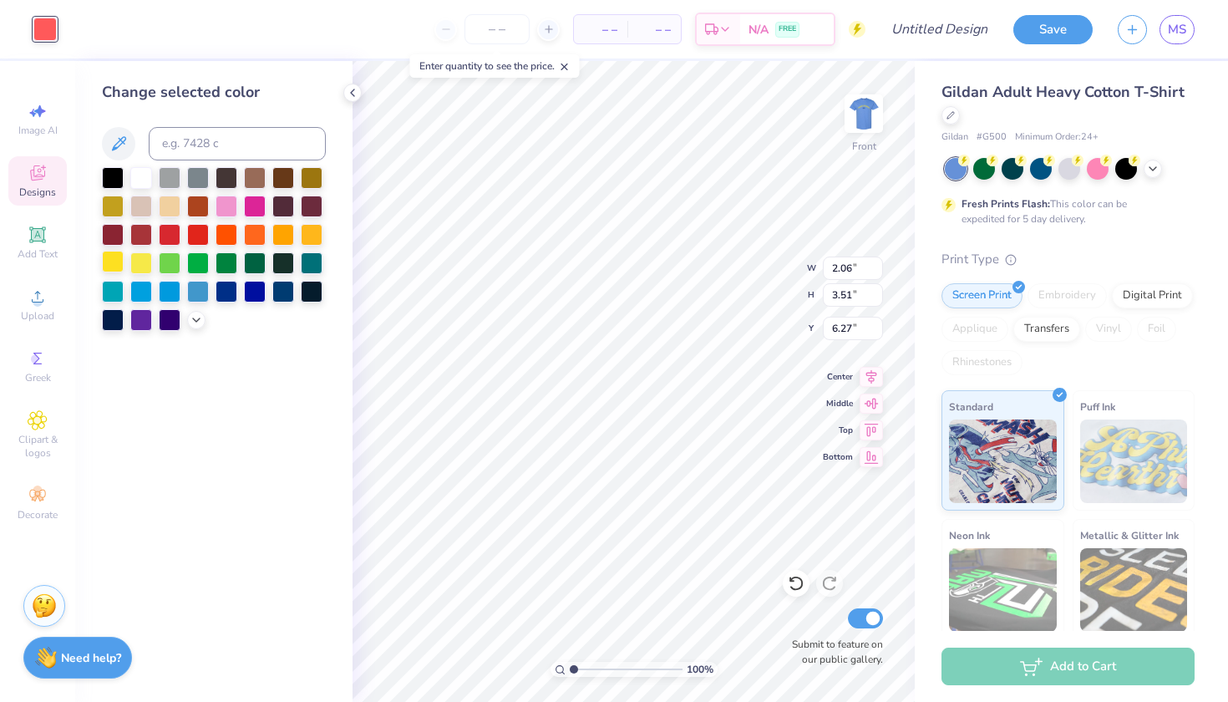
click at [113, 262] on div at bounding box center [113, 262] width 22 height 22
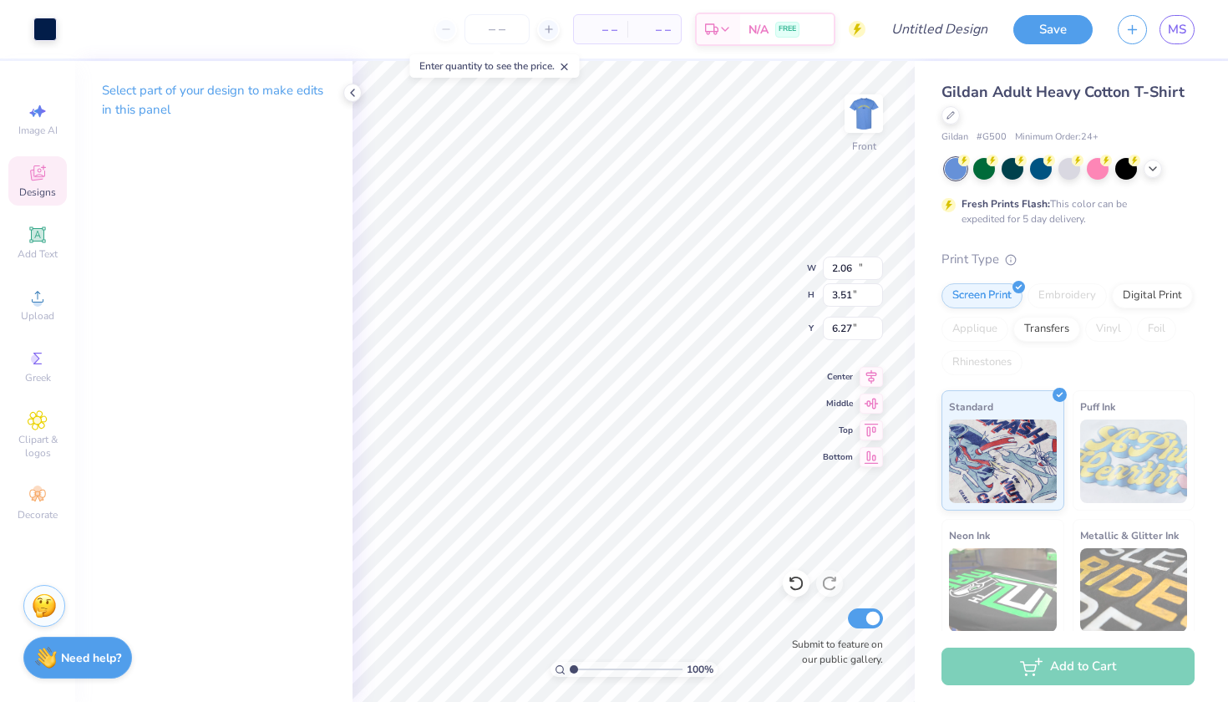
type input "12.45"
type input "8.34"
type input "5.79"
type input "1.29"
type input "0.33"
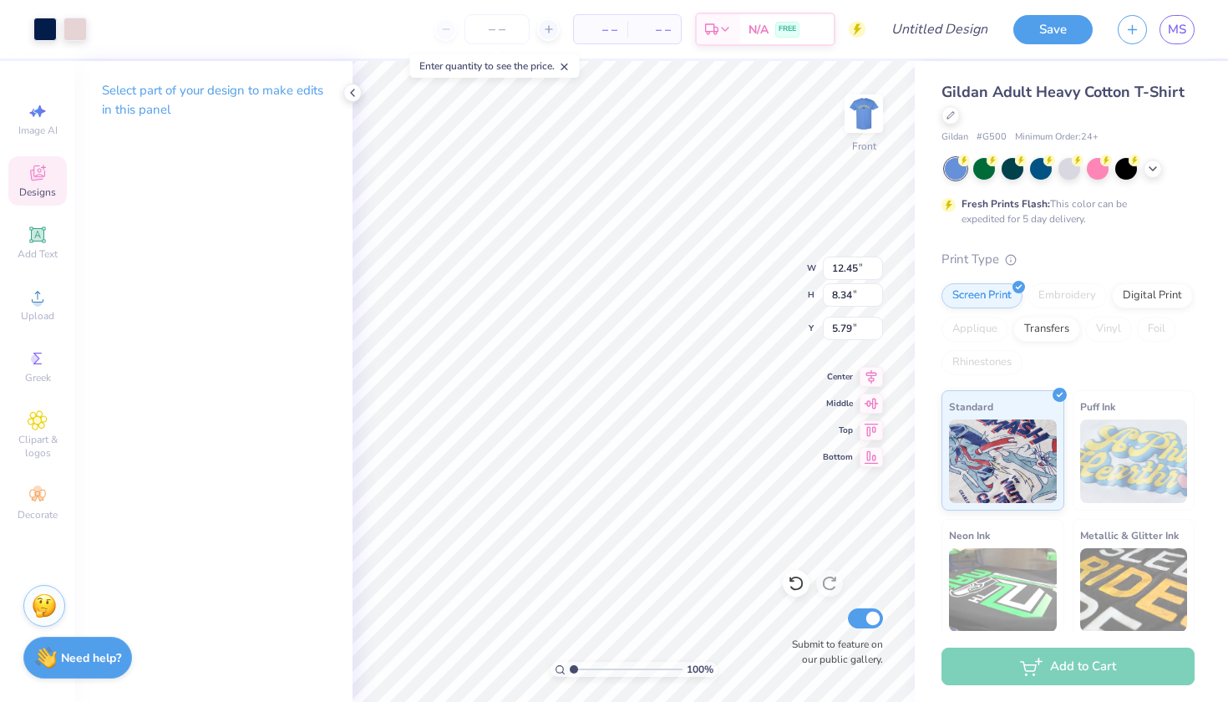
type input "8.04"
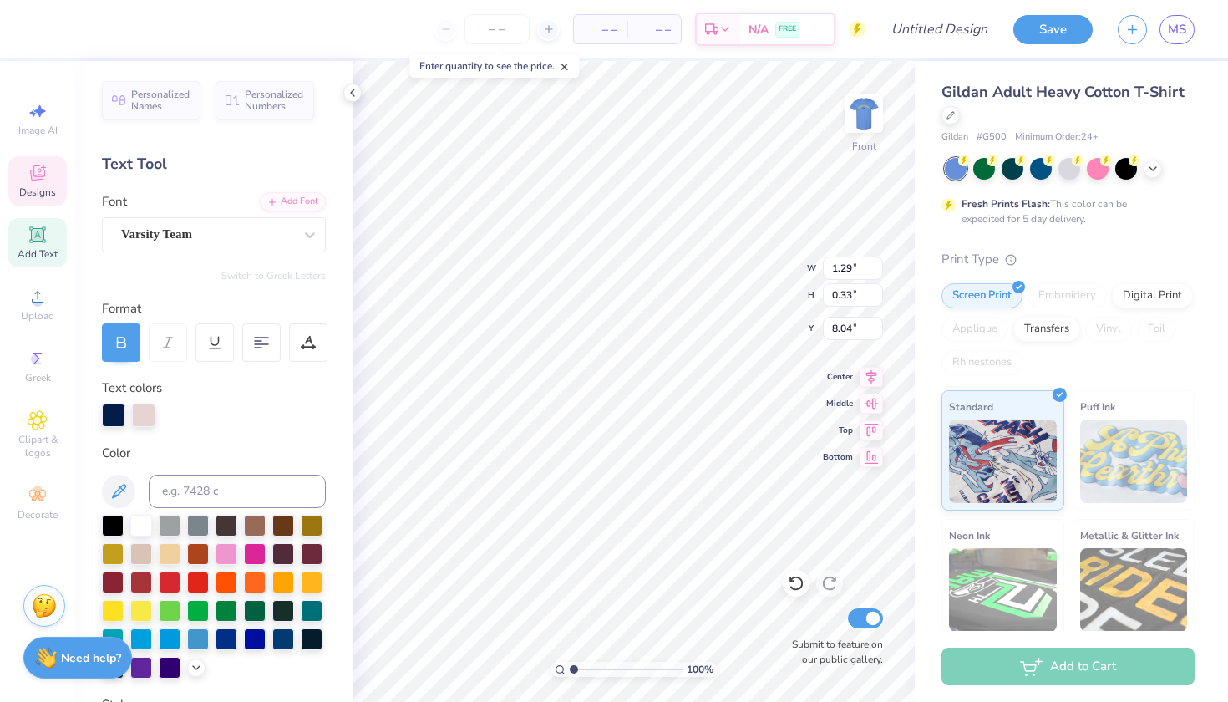
type input "1.79"
type input "3.29"
type input "6.63"
click at [41, 27] on div at bounding box center [44, 27] width 23 height 23
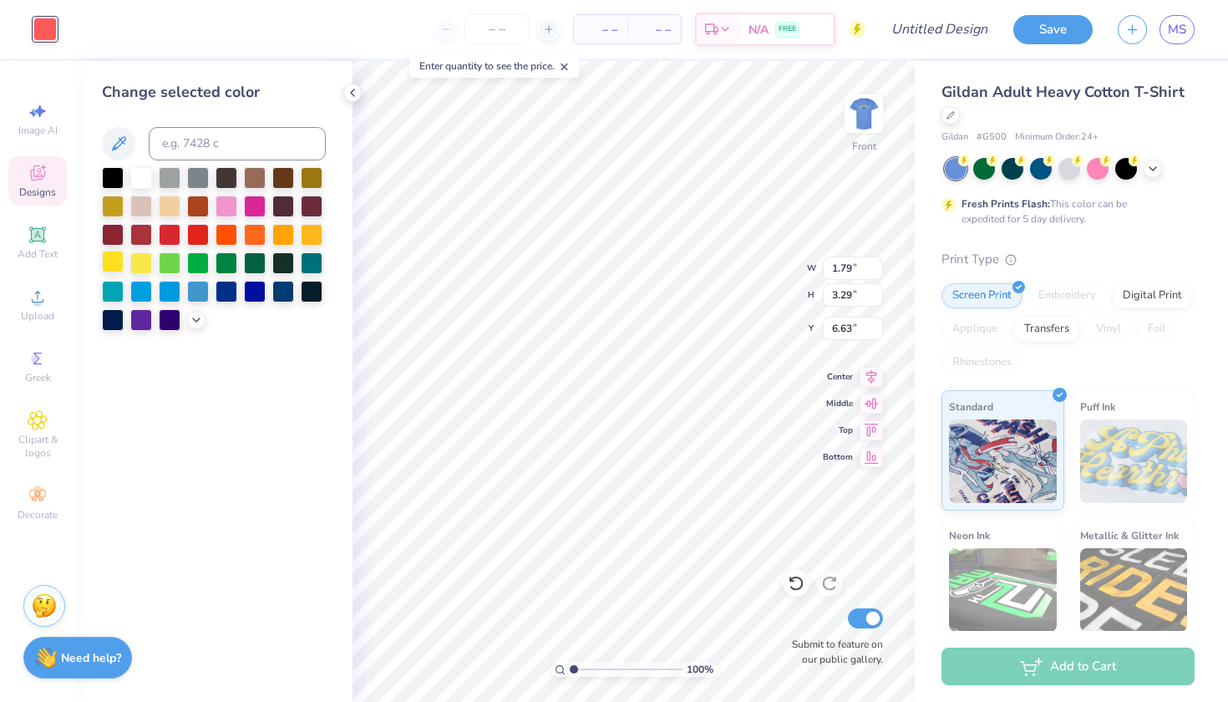
click at [114, 267] on div at bounding box center [113, 262] width 22 height 22
click at [144, 292] on div at bounding box center [141, 290] width 22 height 22
click at [167, 292] on div at bounding box center [170, 290] width 22 height 22
click at [201, 293] on div at bounding box center [198, 290] width 22 height 22
click at [227, 292] on div at bounding box center [227, 290] width 22 height 22
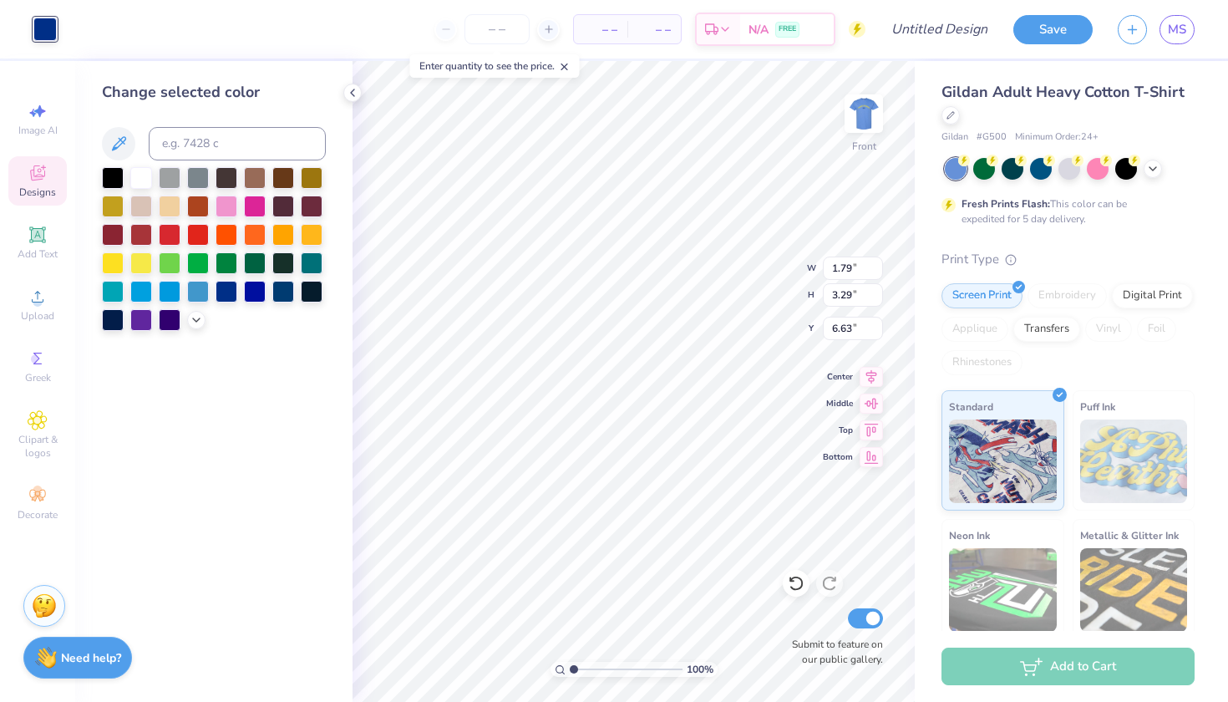
type input "0.99"
type input "2.05"
type input "7.35"
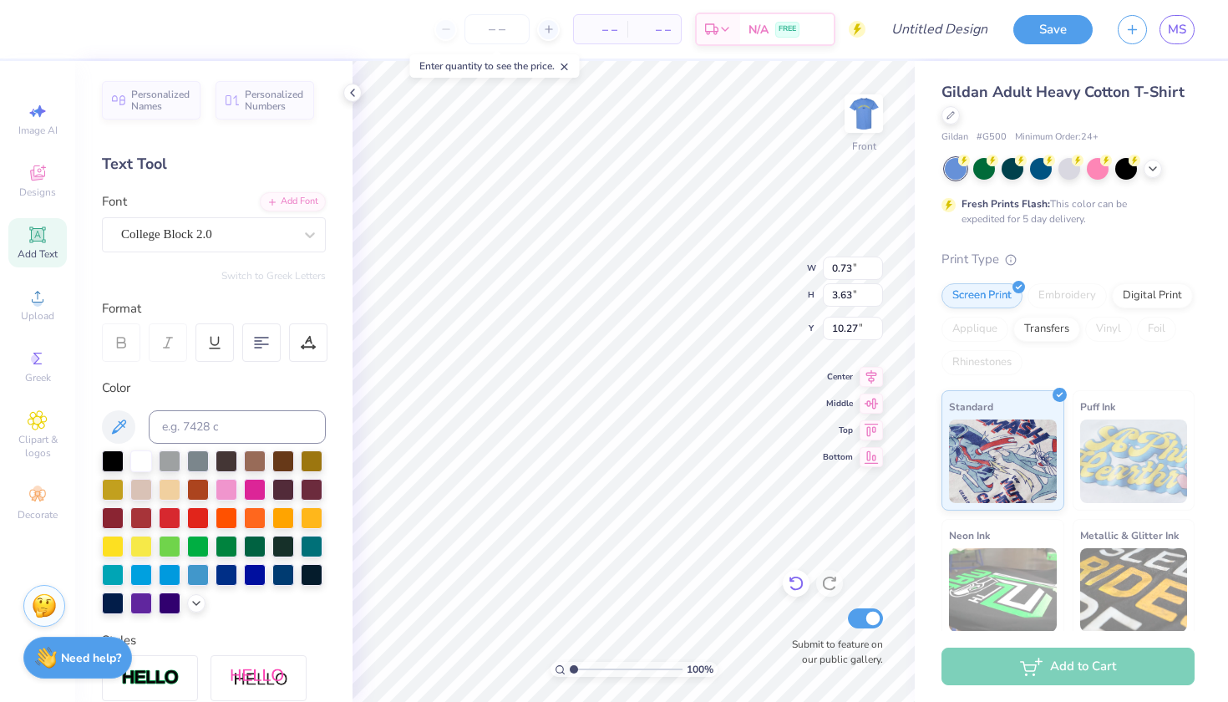
type input "0.63"
type input "3.10"
type input "10.80"
click at [800, 579] on icon at bounding box center [796, 584] width 14 height 15
type input "0.73"
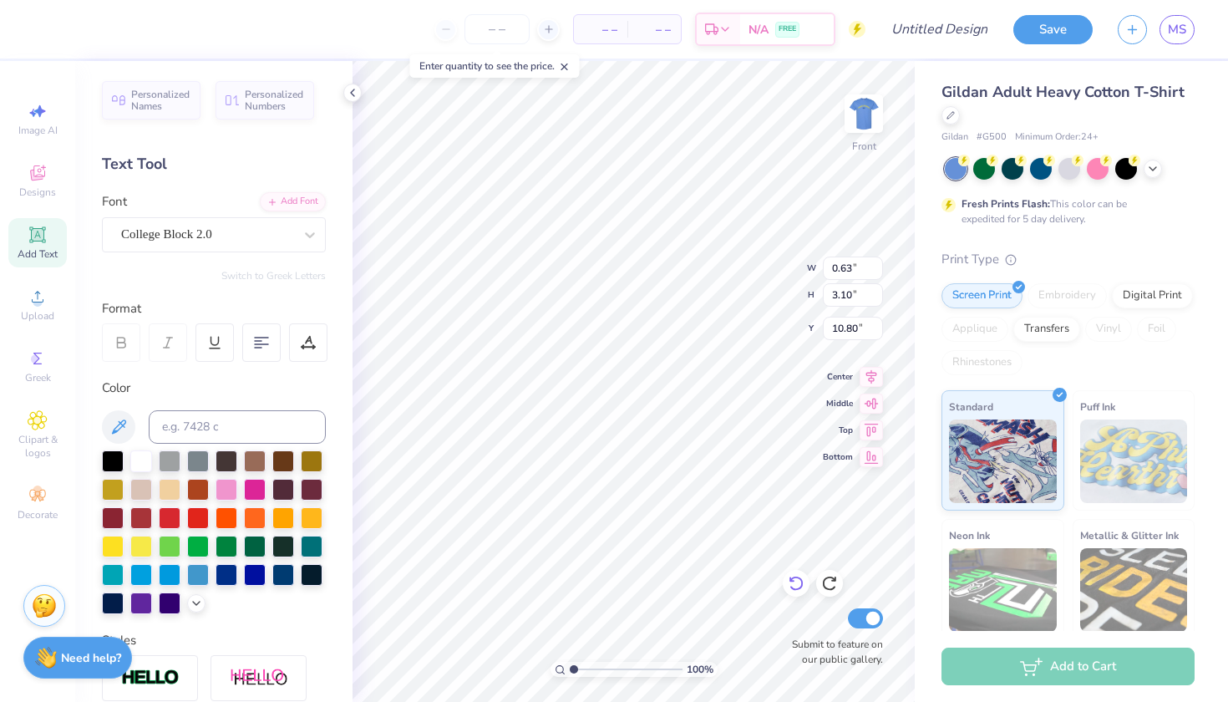
type input "3.63"
type input "10.27"
click at [1063, 23] on button "Save" at bounding box center [1053, 27] width 79 height 29
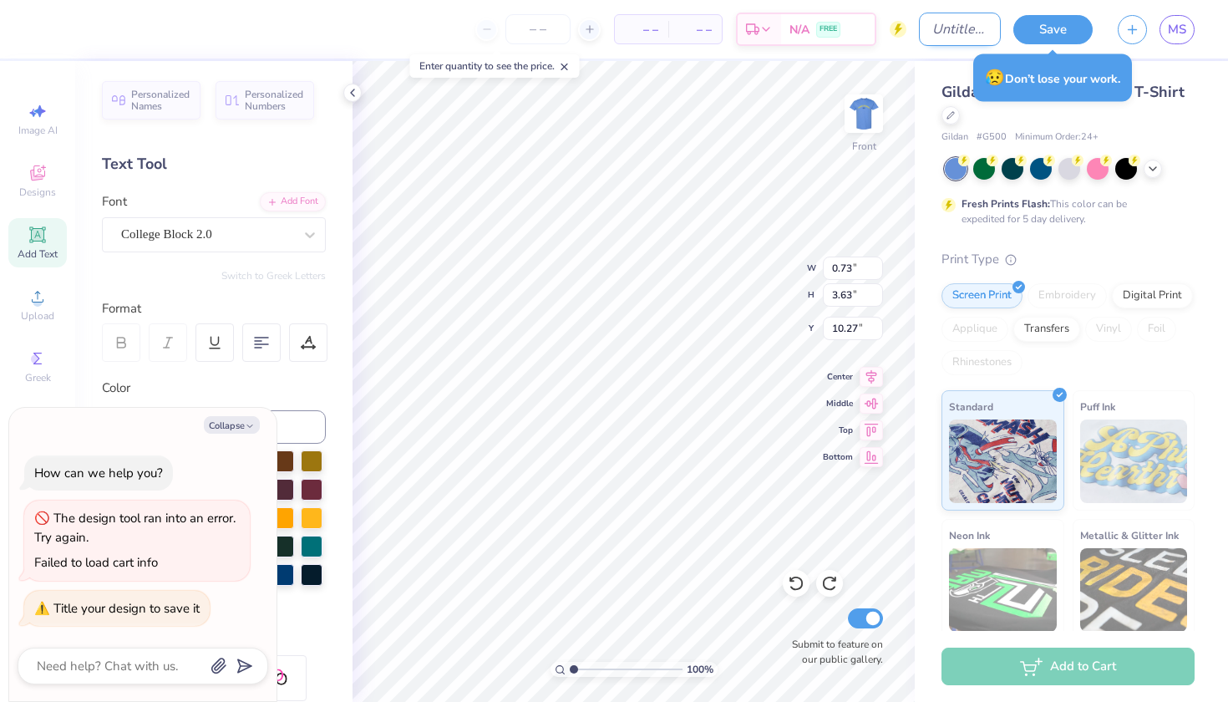
type textarea "x"
click at [969, 30] on input "Design Title" at bounding box center [960, 29] width 82 height 33
type input "l"
type textarea "x"
type input "la"
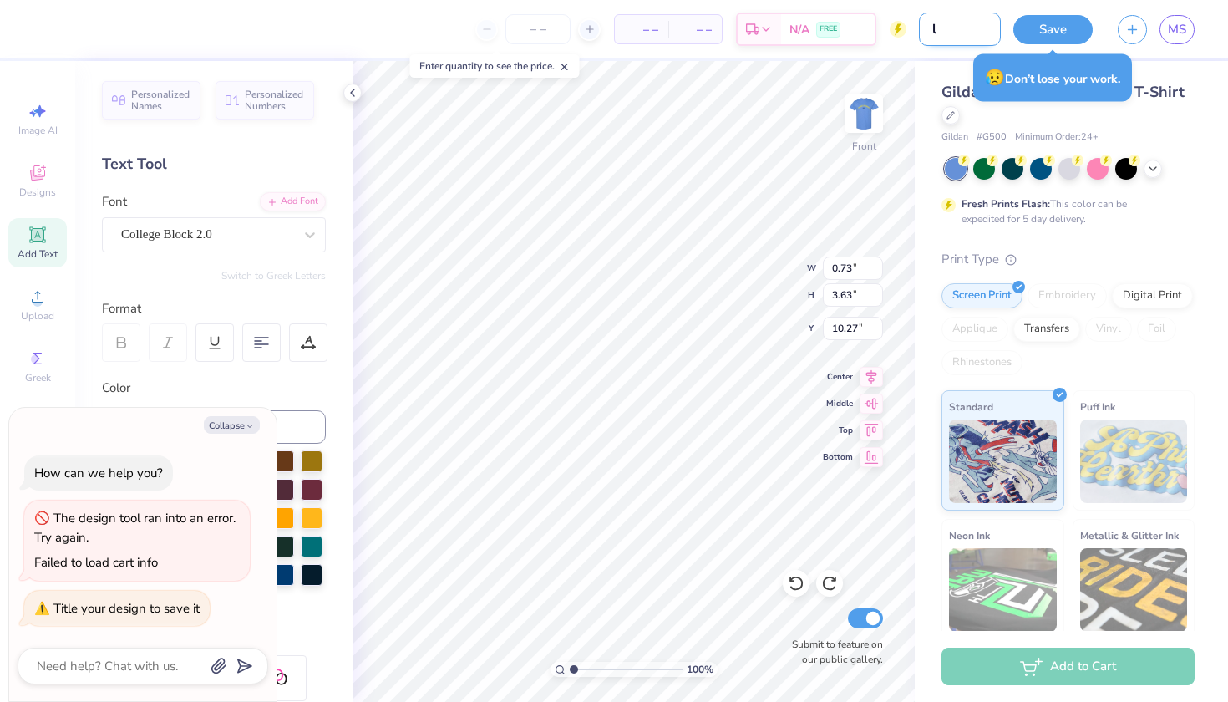
type textarea "x"
click at [1060, 28] on button "Save" at bounding box center [1053, 27] width 79 height 29
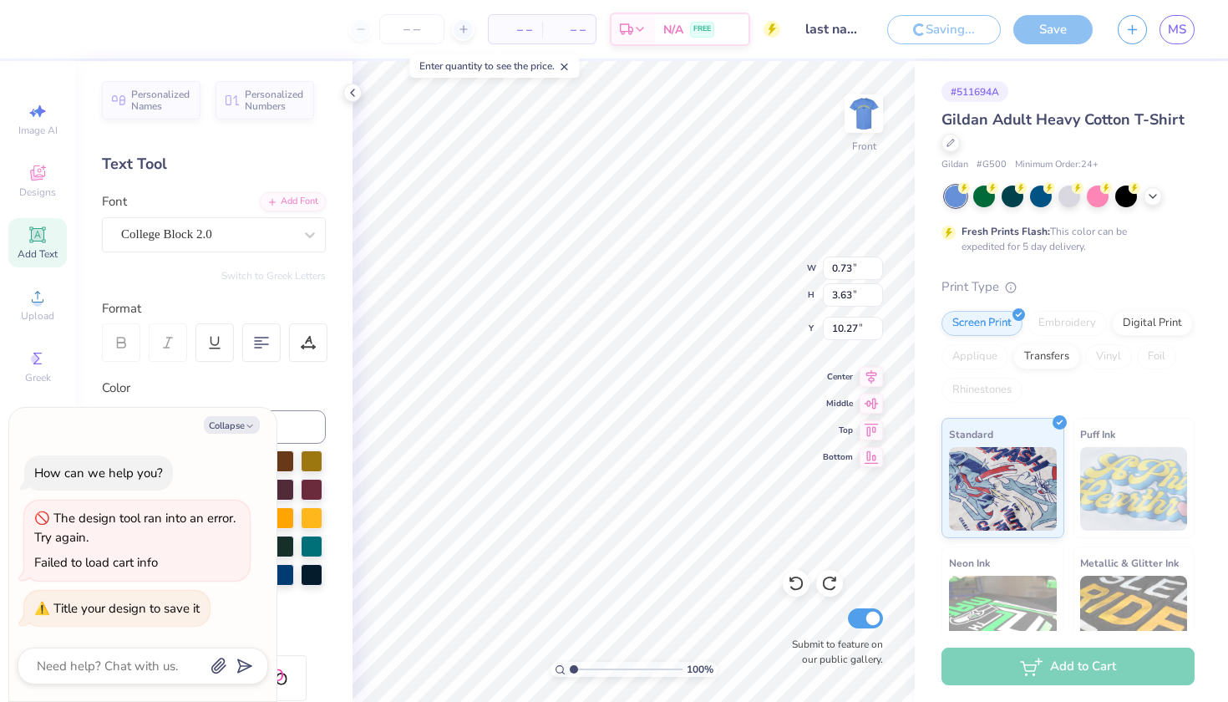
click at [1050, 36] on div "Save" at bounding box center [1053, 29] width 79 height 29
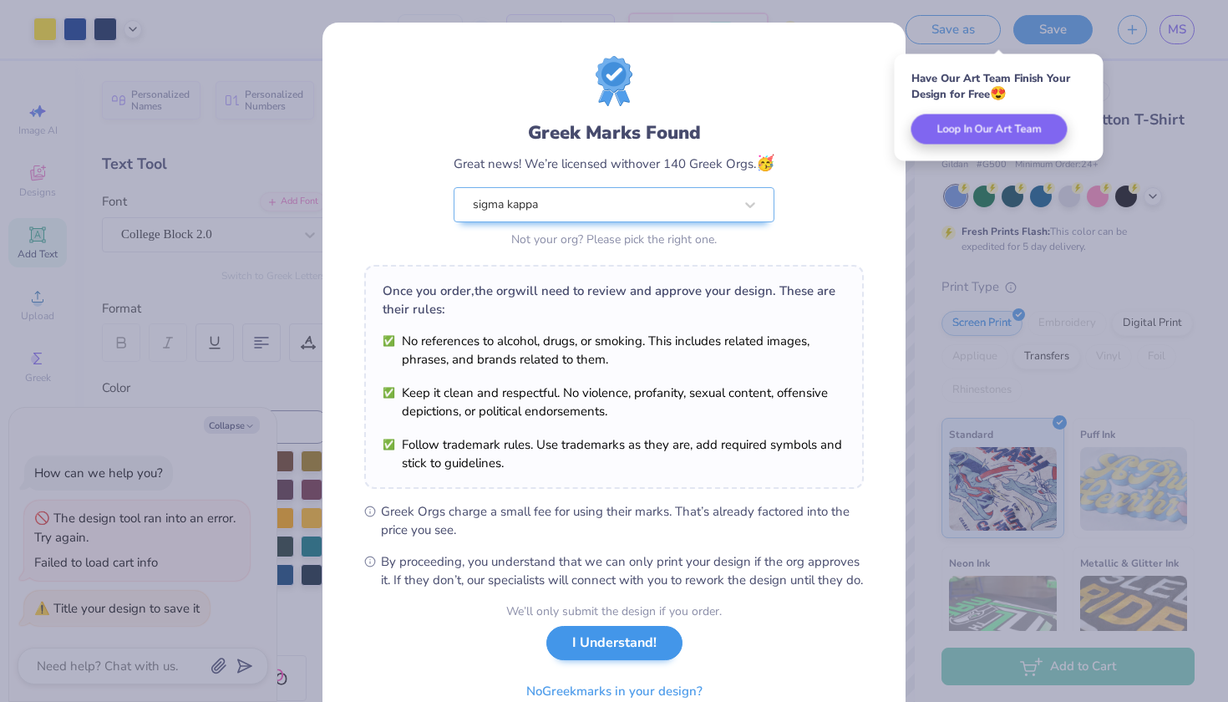
click at [646, 660] on button "I Understand!" at bounding box center [614, 643] width 136 height 34
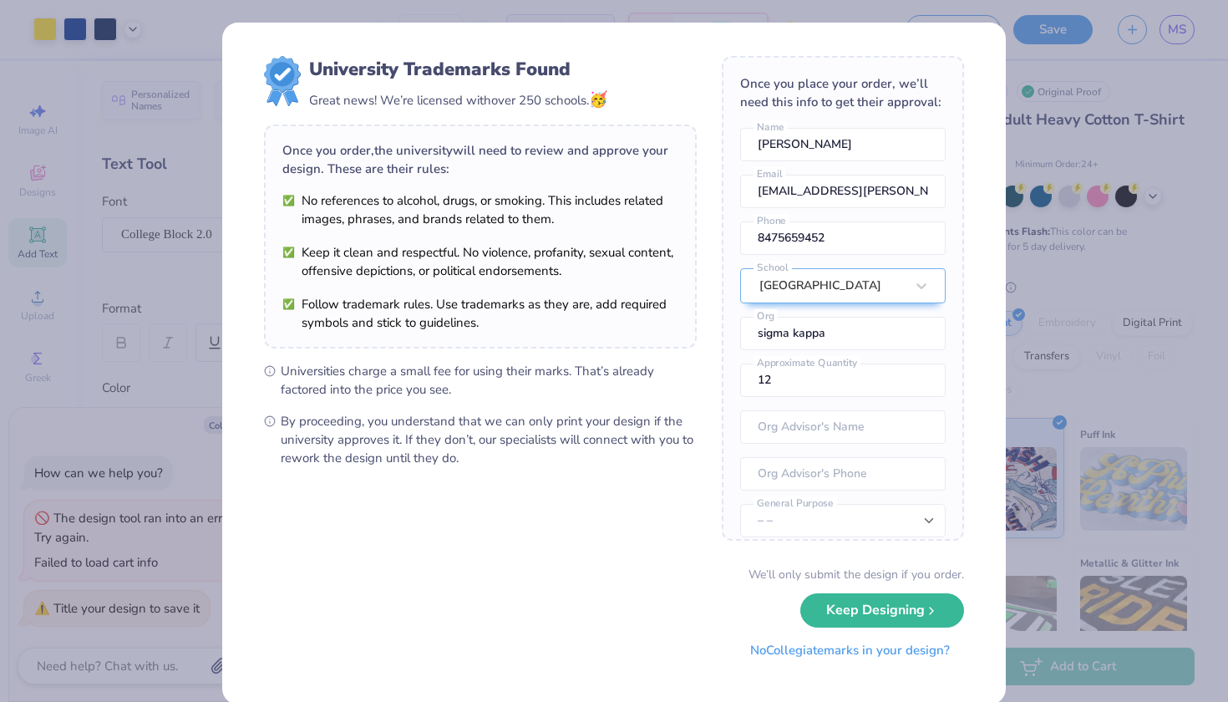
click at [900, 653] on button "No Collegiate marks in your design?" at bounding box center [850, 650] width 228 height 34
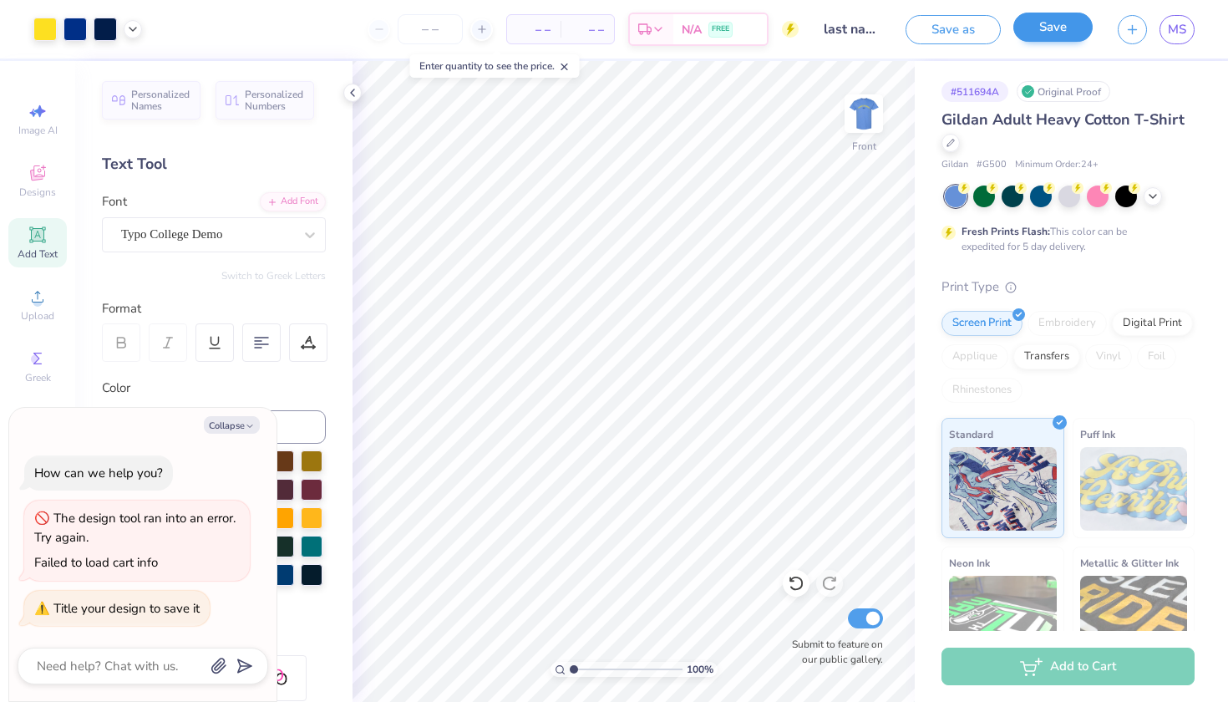
click at [1061, 34] on button "Save" at bounding box center [1053, 27] width 79 height 29
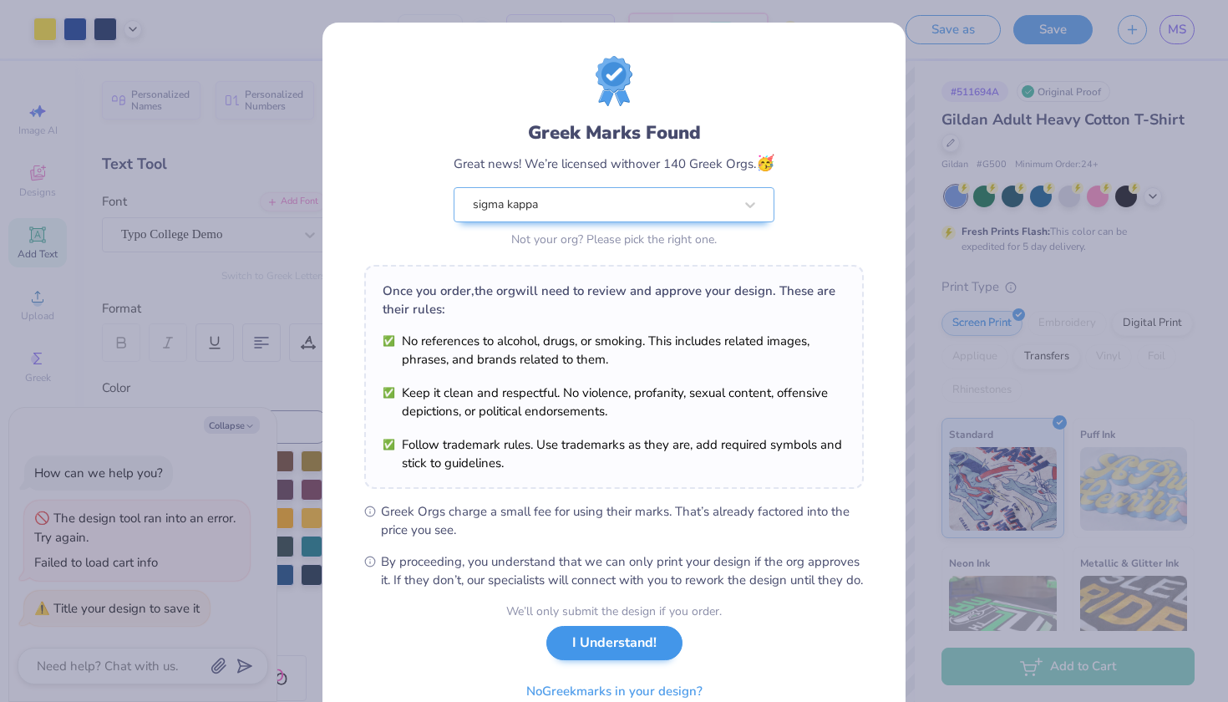
click at [670, 660] on button "I Understand!" at bounding box center [614, 643] width 136 height 34
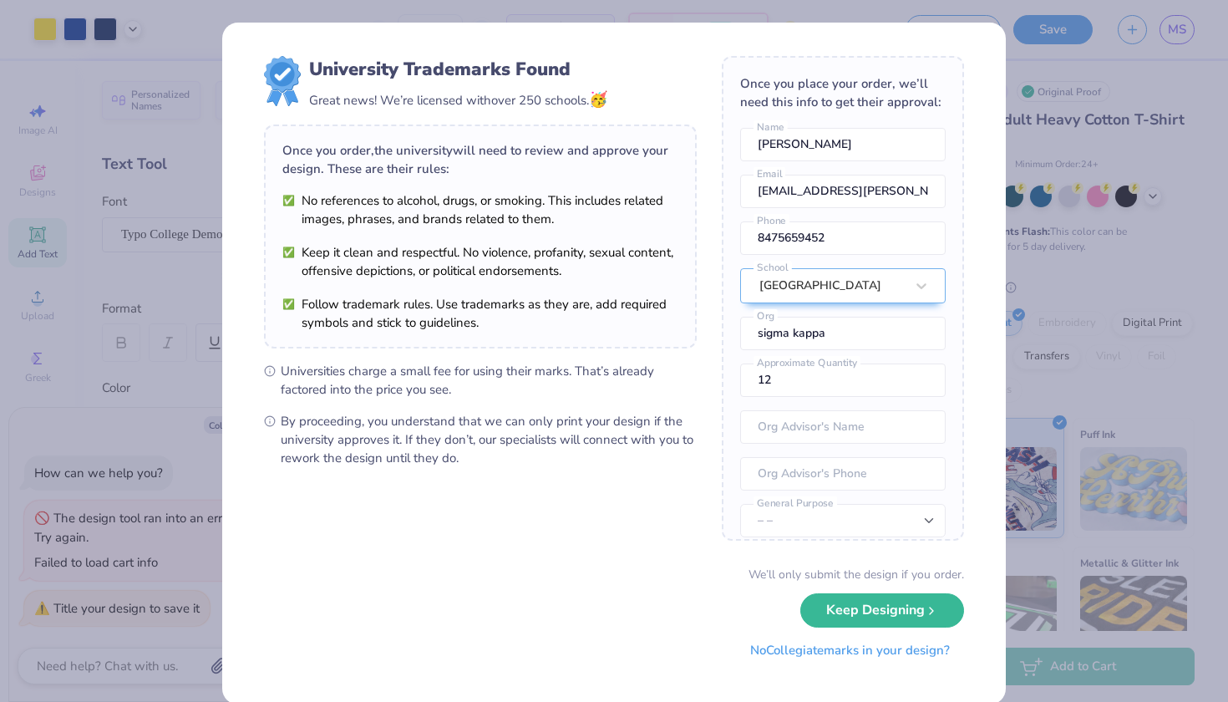
click at [875, 661] on button "No Collegiate marks in your design?" at bounding box center [850, 650] width 228 height 34
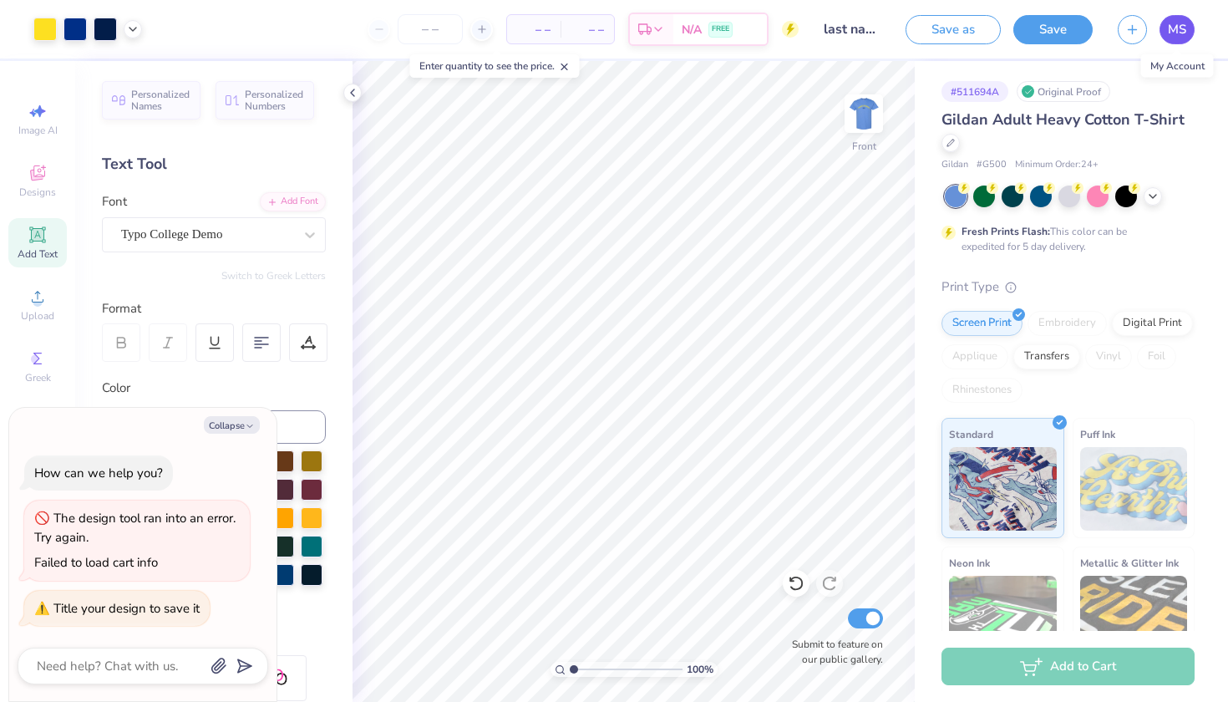
click at [1184, 28] on span "MS" at bounding box center [1177, 29] width 18 height 19
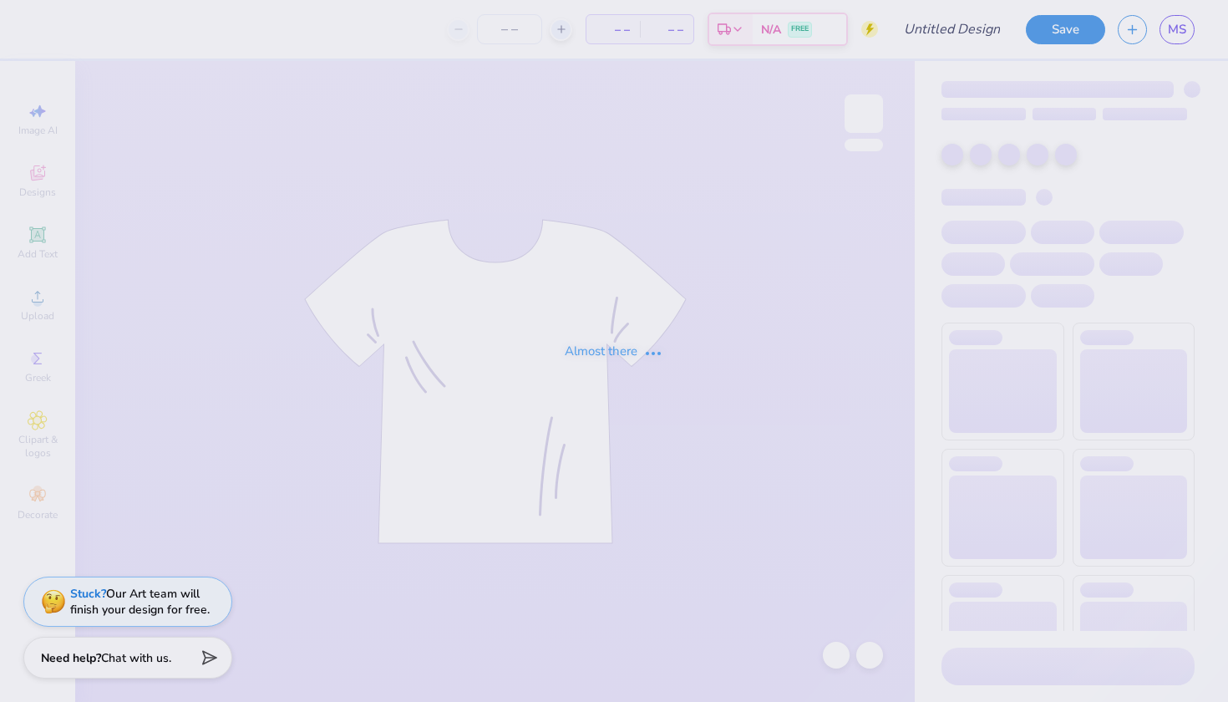
type input "beer pour"
type input "12"
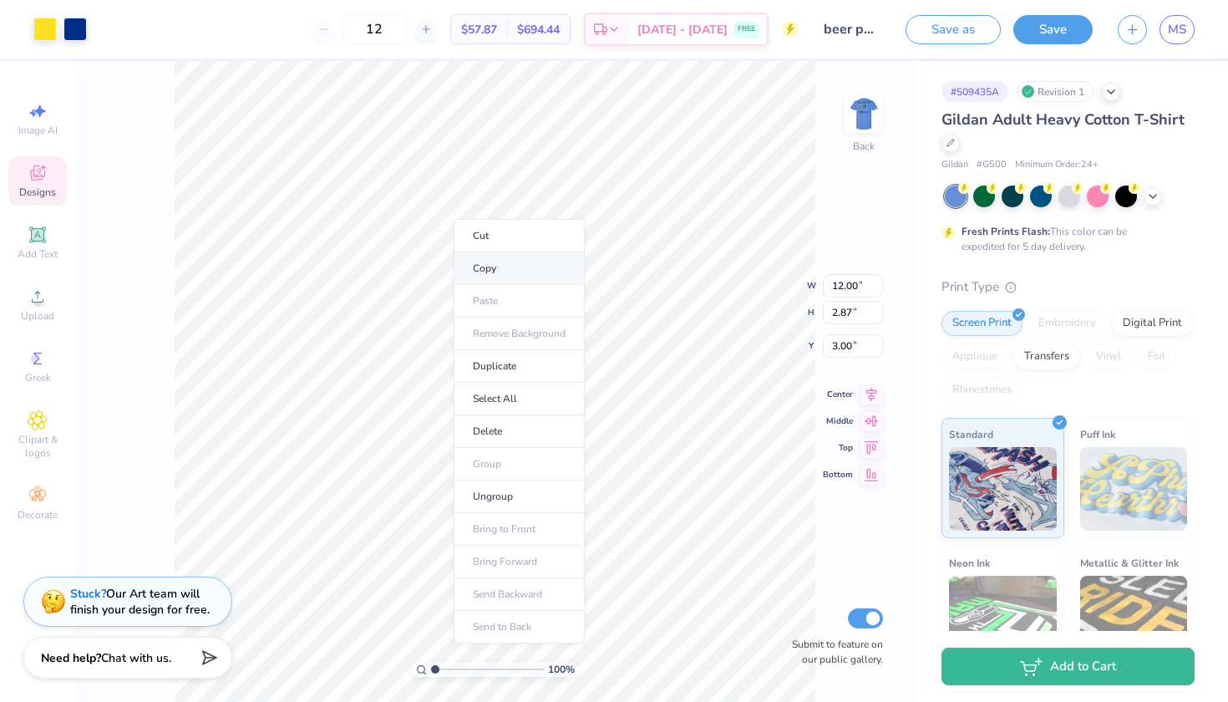
click at [491, 270] on li "Copy" at bounding box center [519, 268] width 131 height 33
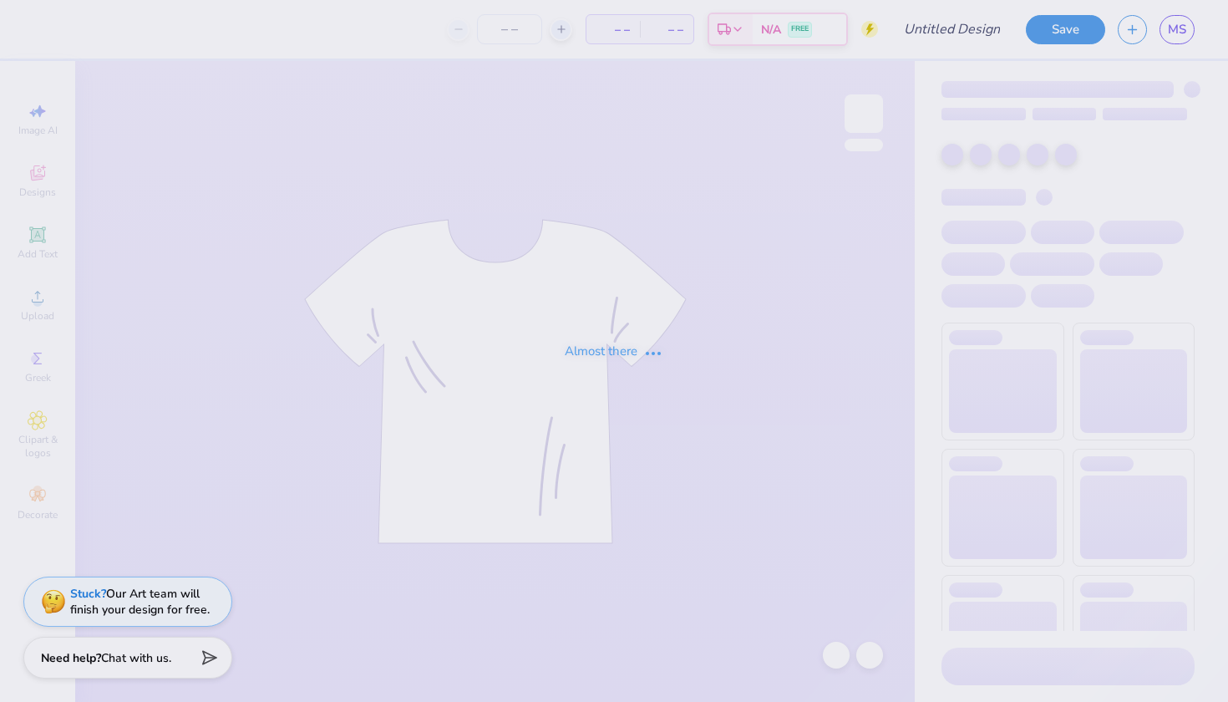
type input "beer senior yr"
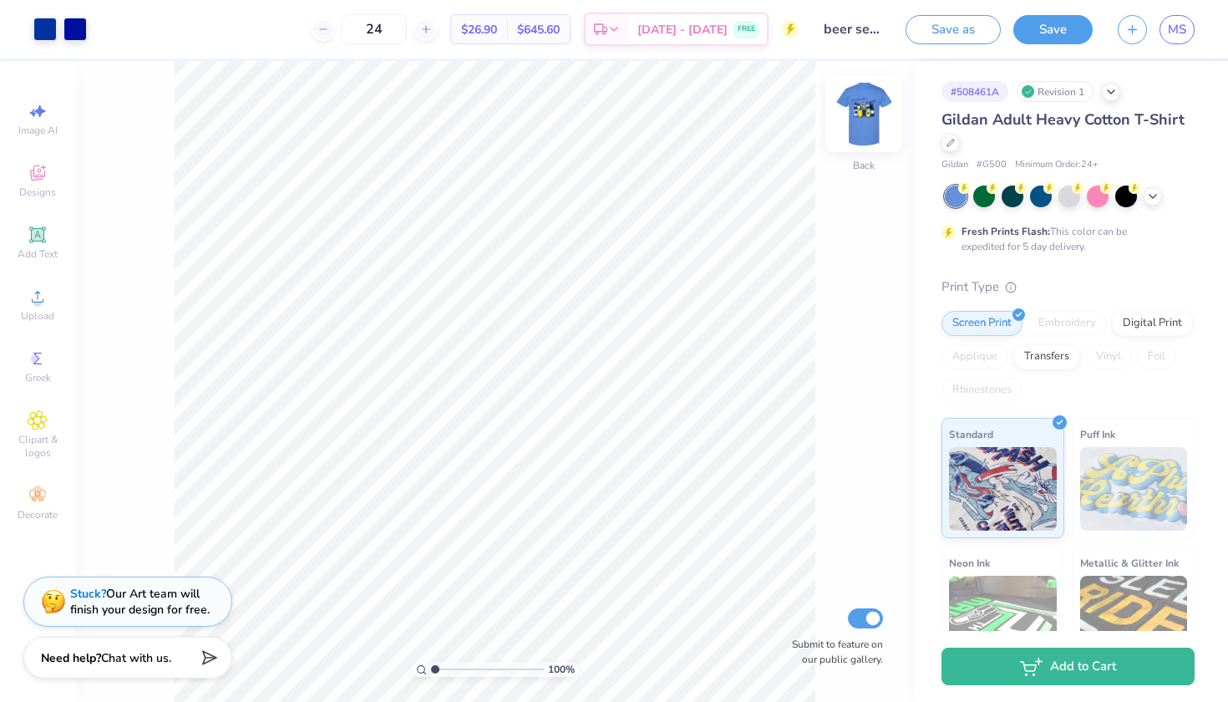
click at [866, 122] on img at bounding box center [864, 113] width 67 height 67
click at [864, 123] on img at bounding box center [864, 113] width 67 height 67
click at [857, 125] on img at bounding box center [864, 113] width 67 height 67
click at [882, 126] on div at bounding box center [864, 113] width 77 height 77
click at [866, 115] on img at bounding box center [864, 113] width 67 height 67
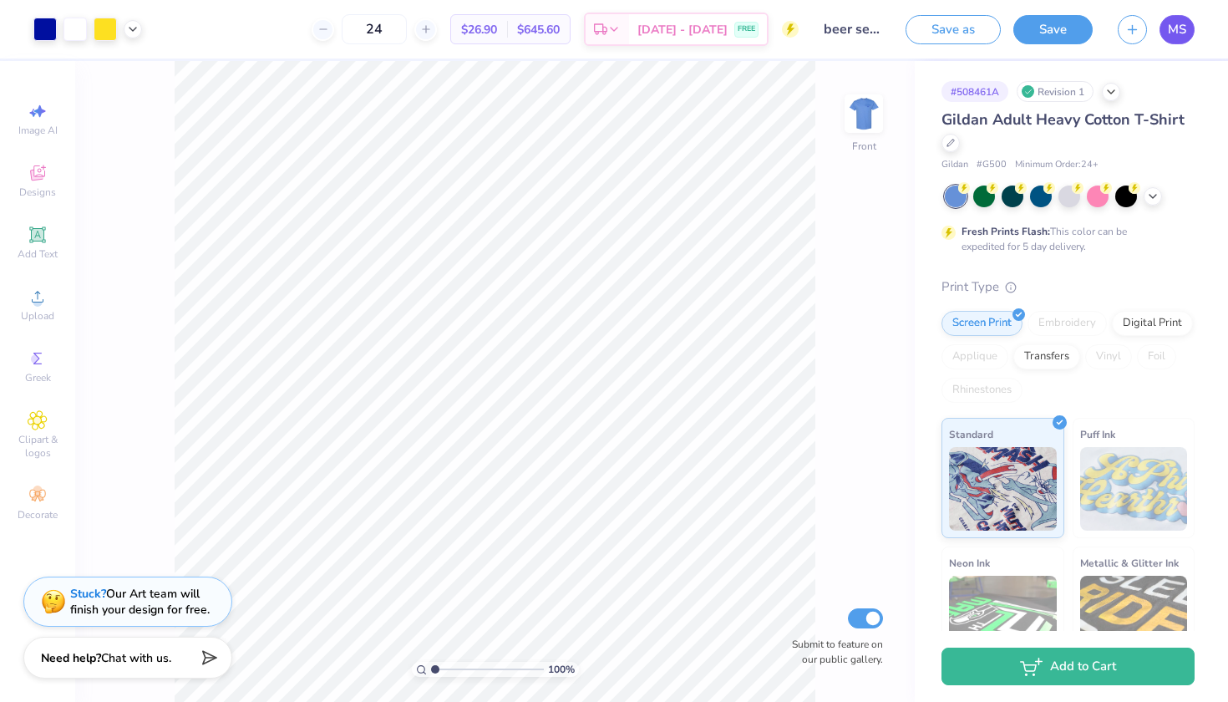
click at [1180, 30] on span "MS" at bounding box center [1177, 29] width 18 height 19
click at [862, 125] on img at bounding box center [864, 113] width 67 height 67
click at [868, 122] on img at bounding box center [864, 113] width 67 height 67
click at [437, 28] on div at bounding box center [425, 29] width 23 height 23
click at [329, 34] on icon at bounding box center [324, 29] width 12 height 12
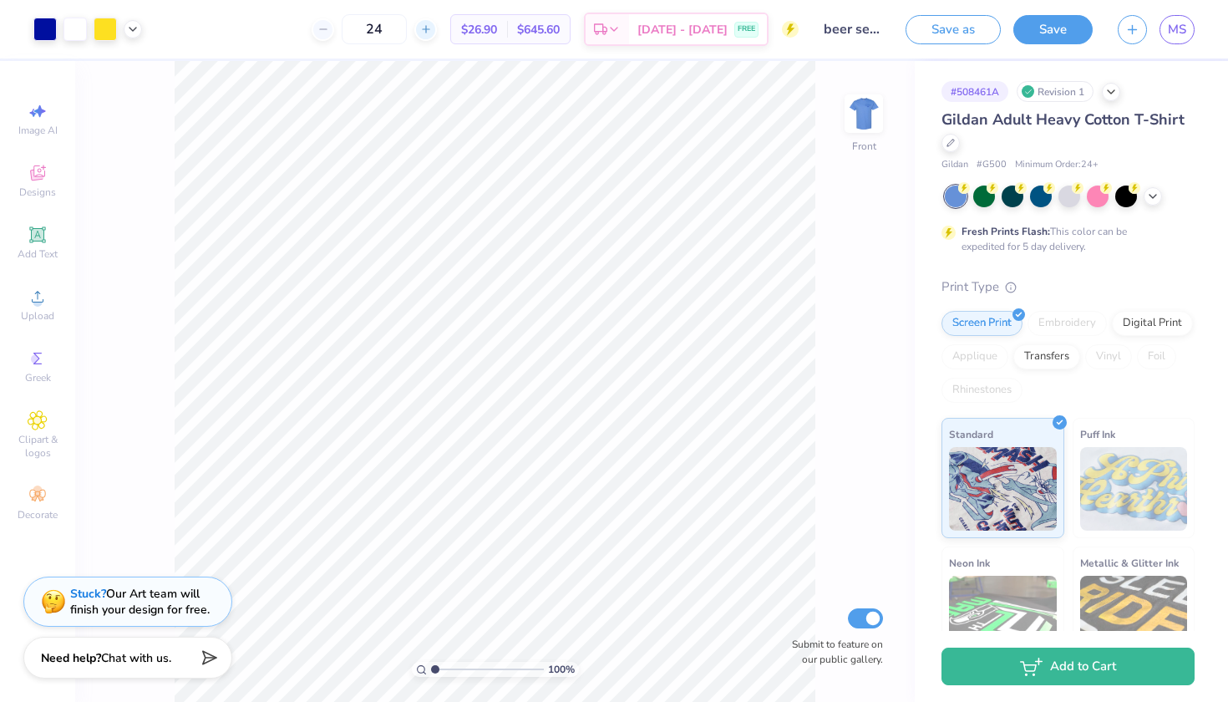
click at [432, 33] on icon at bounding box center [426, 29] width 12 height 12
type input "25"
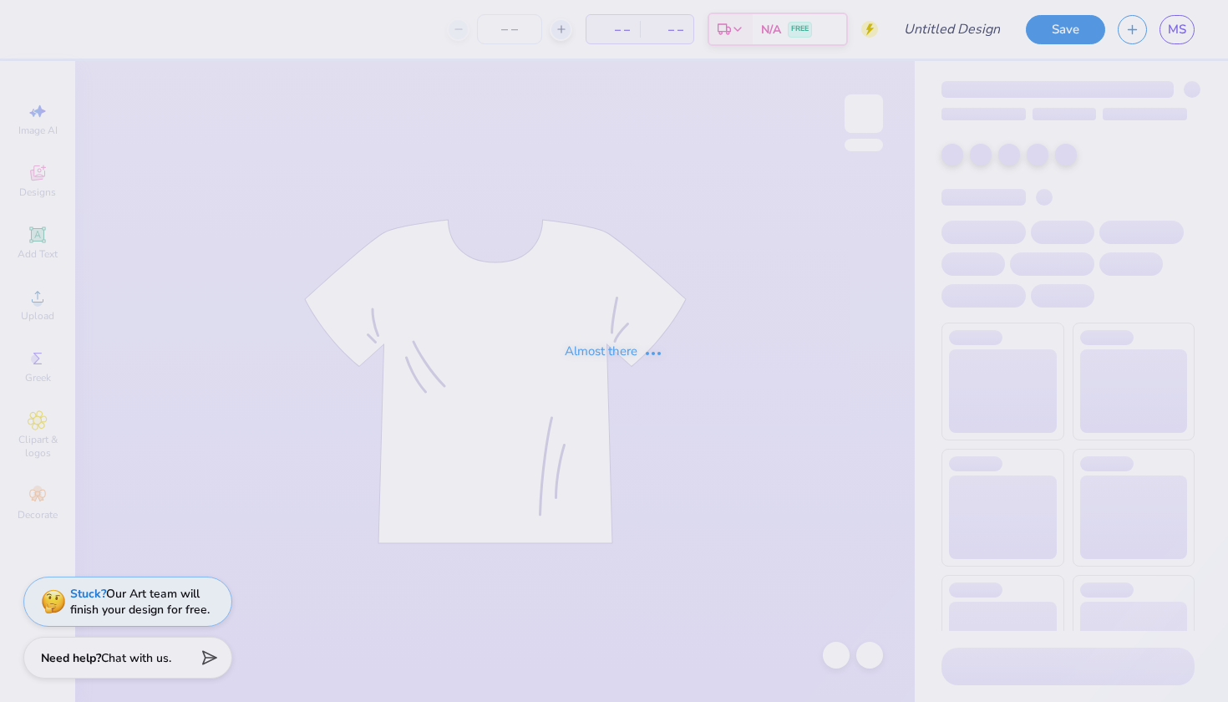
type input "24"
type input "names parents weekend"
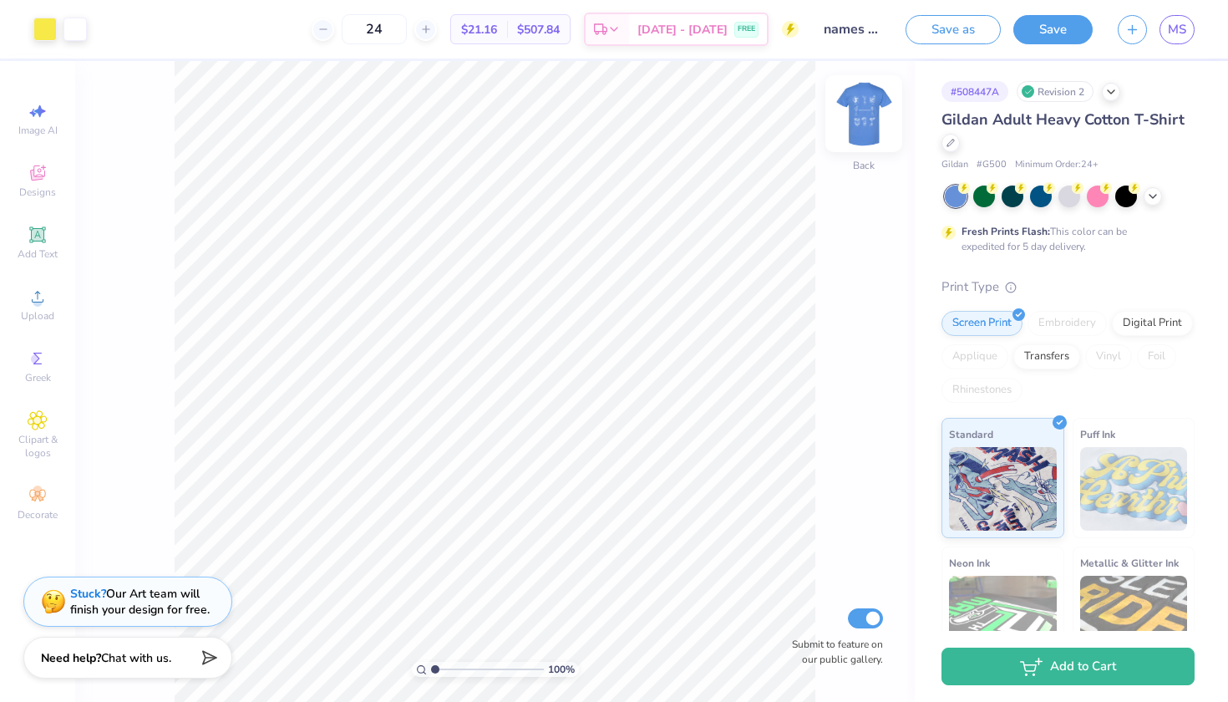
click at [865, 107] on img at bounding box center [864, 113] width 67 height 67
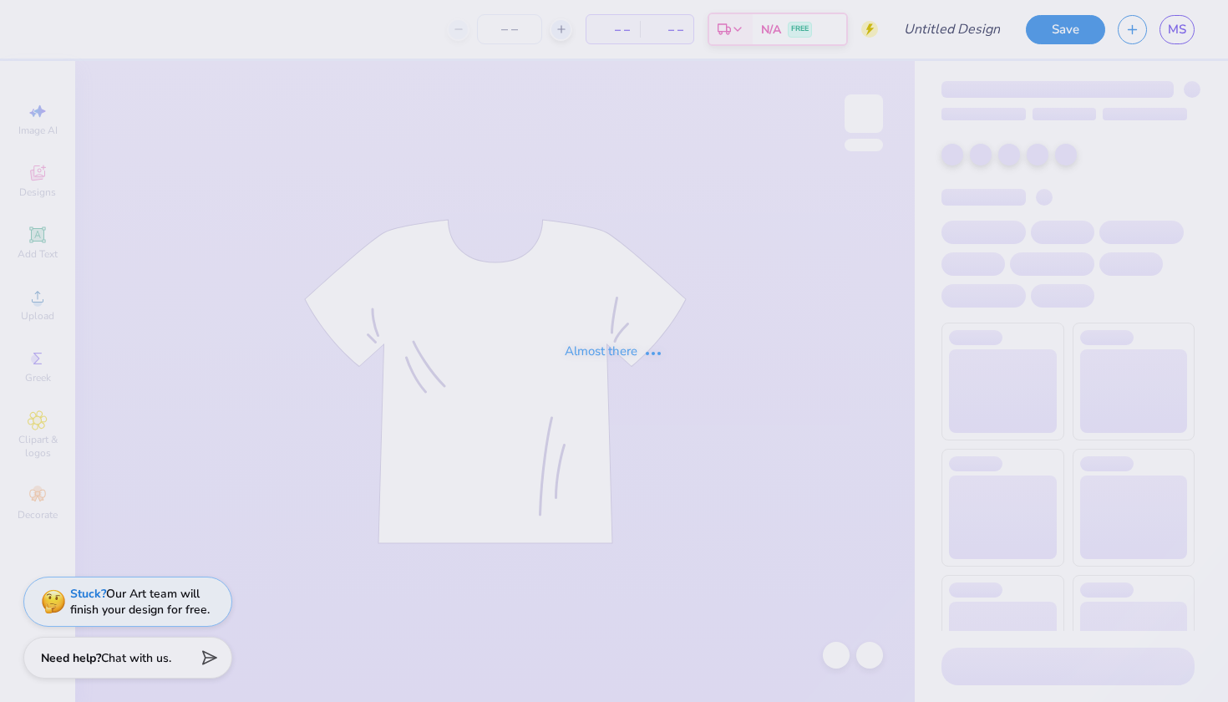
type input "beer pour"
type input "12"
